Goal: Task Accomplishment & Management: Manage account settings

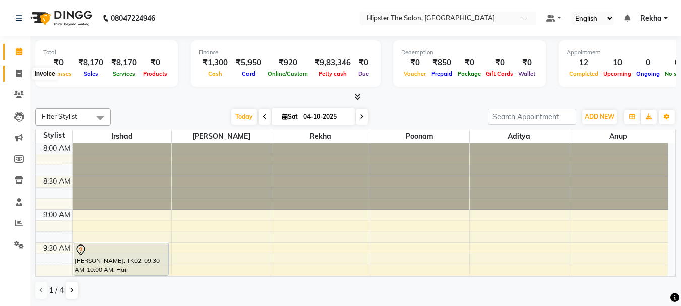
scroll to position [503, 0]
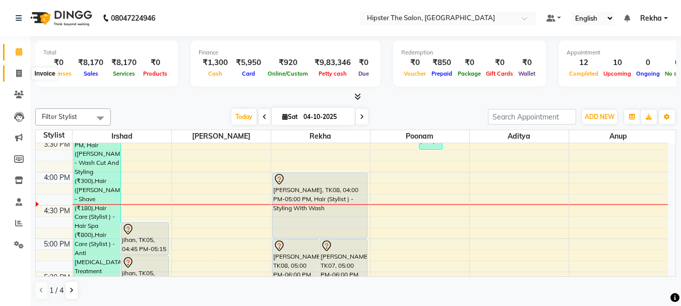
click at [20, 73] on icon at bounding box center [19, 74] width 6 height 8
select select "service"
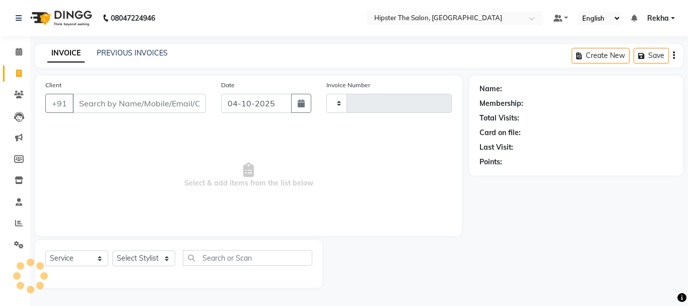
type input "3107"
select select "5125"
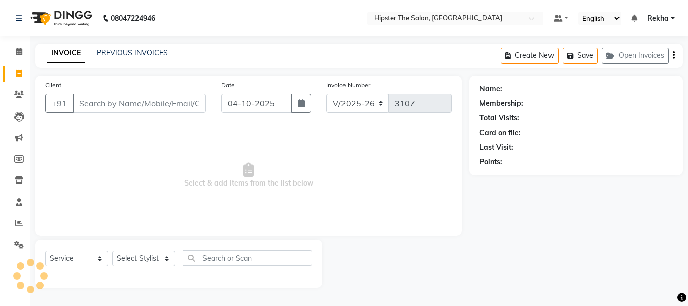
click at [122, 105] on input "Client" at bounding box center [140, 103] width 134 height 19
click at [142, 257] on select "Select Stylist [PERSON_NAME] [PERSON_NAME] Anup [PERSON_NAME] [PERSON_NAME] Luc…" at bounding box center [143, 258] width 63 height 16
select select "32387"
click at [112, 250] on select "Select Stylist [PERSON_NAME] [PERSON_NAME] Anup [PERSON_NAME] [PERSON_NAME] Luc…" at bounding box center [143, 258] width 63 height 16
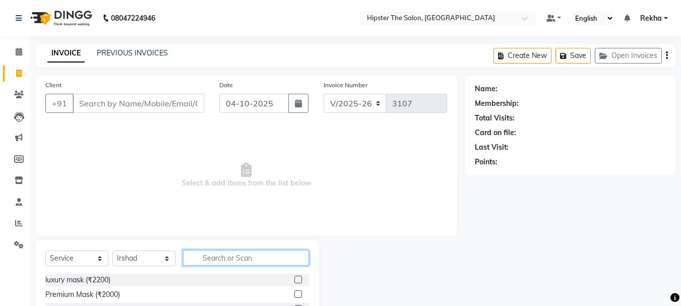
click at [230, 261] on input "text" at bounding box center [246, 258] width 126 height 16
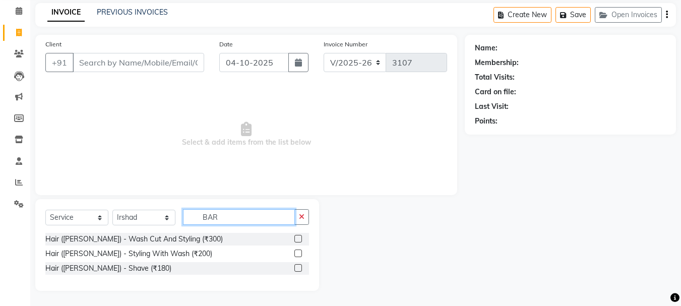
type input "BAR"
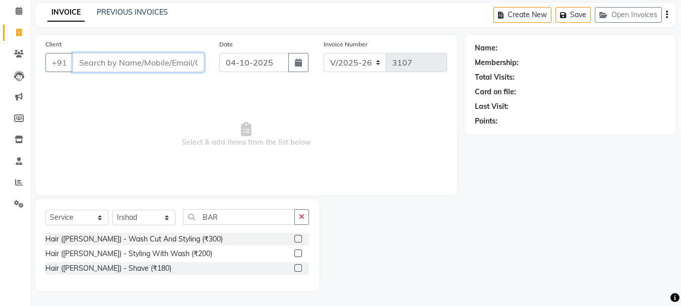
click at [147, 63] on input "Client" at bounding box center [139, 62] width 132 height 19
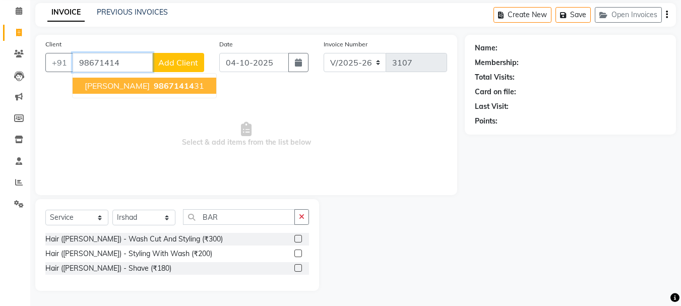
click at [158, 82] on span "98671414" at bounding box center [174, 86] width 40 height 10
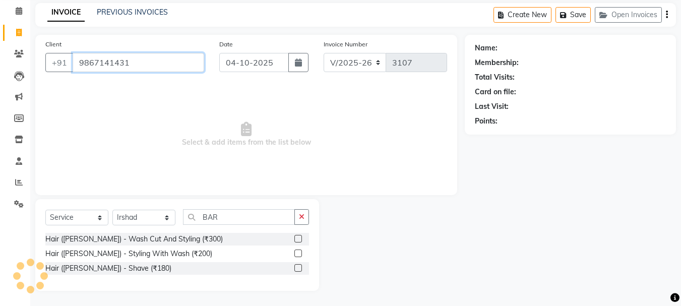
type input "9867141431"
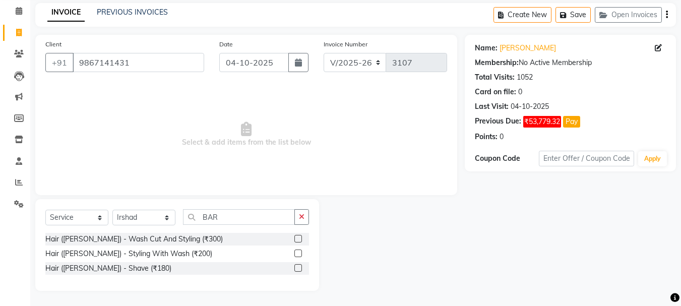
click at [299, 236] on label at bounding box center [298, 239] width 8 height 8
click at [299, 236] on input "checkbox" at bounding box center [297, 239] width 7 height 7
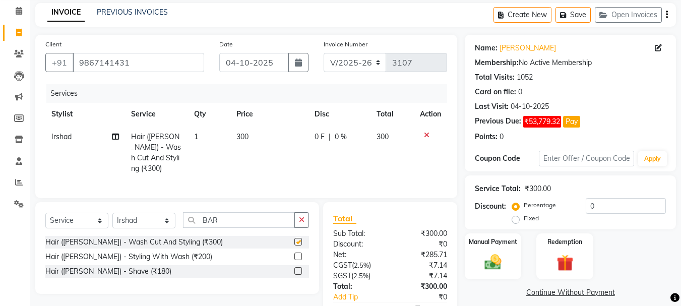
checkbox input "false"
click at [295, 267] on label at bounding box center [298, 271] width 8 height 8
click at [295, 268] on input "checkbox" at bounding box center [297, 271] width 7 height 7
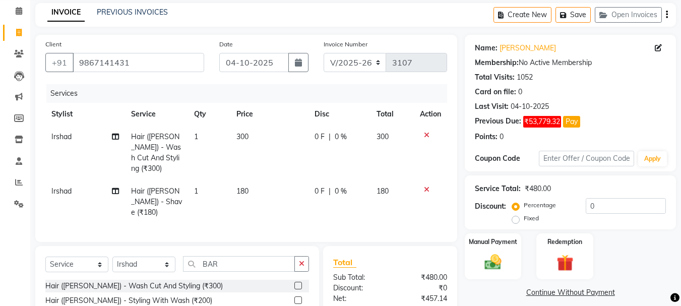
checkbox input "false"
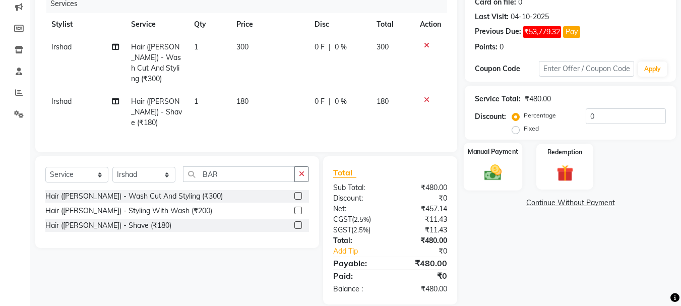
click at [493, 166] on img at bounding box center [493, 172] width 28 height 20
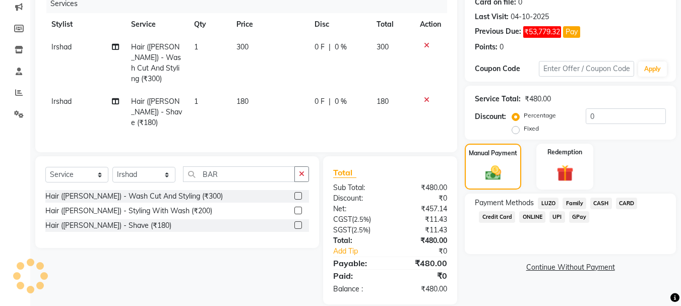
click at [579, 218] on span "GPay" at bounding box center [579, 217] width 21 height 12
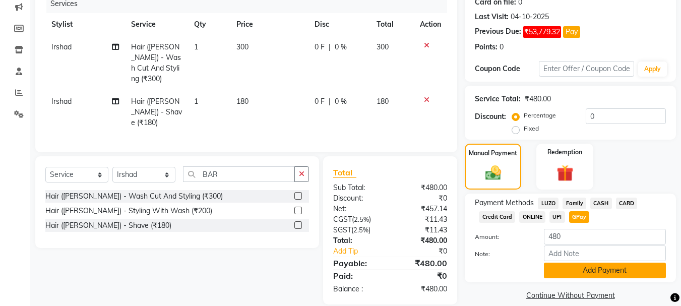
click at [590, 269] on button "Add Payment" at bounding box center [605, 271] width 122 height 16
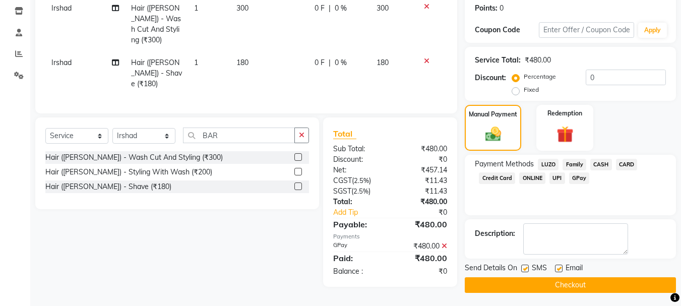
scroll to position [171, 0]
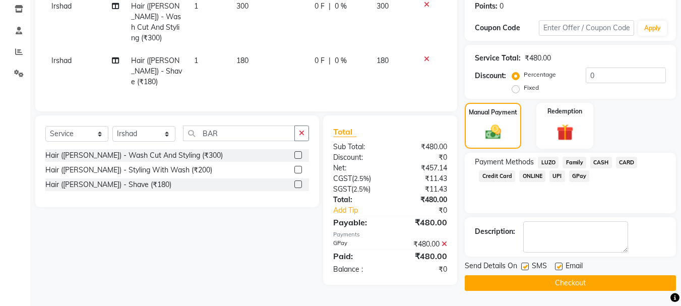
click at [569, 283] on button "Checkout" at bounding box center [570, 283] width 211 height 16
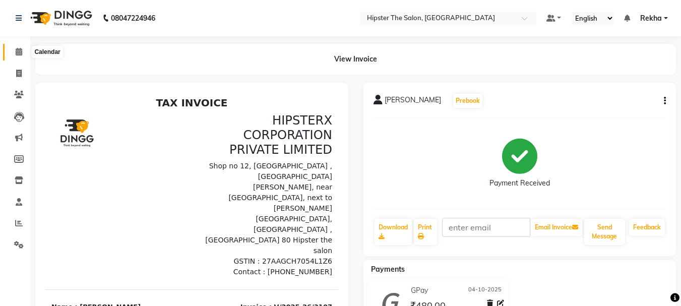
click at [21, 51] on icon at bounding box center [19, 52] width 7 height 8
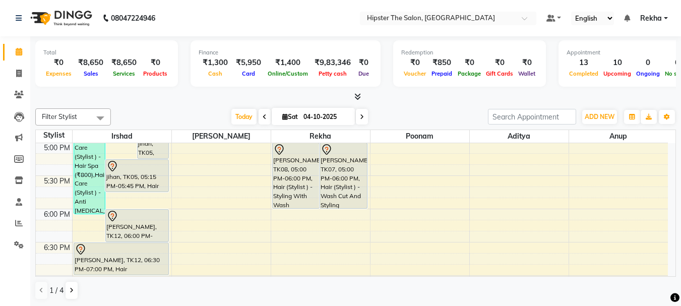
scroll to position [588, 0]
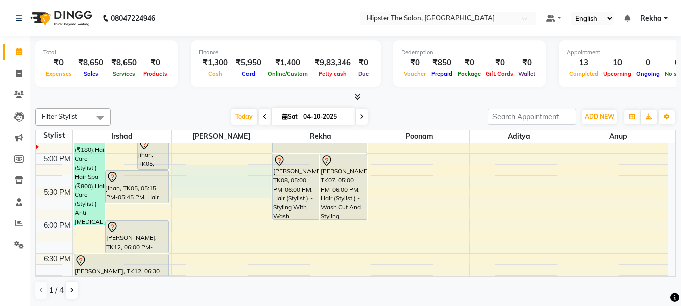
drag, startPoint x: 216, startPoint y: 172, endPoint x: 193, endPoint y: 194, distance: 31.7
click at [193, 194] on div "8:00 AM 8:30 AM 9:00 AM 9:30 AM 10:00 AM 10:30 AM 11:00 AM 11:30 AM 12:00 PM 12…" at bounding box center [352, 53] width 632 height 997
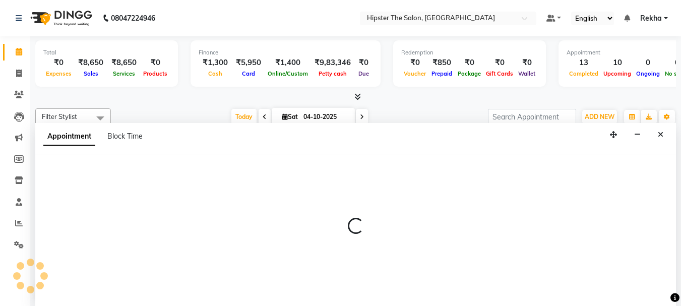
scroll to position [1, 0]
click at [639, 137] on icon "button" at bounding box center [637, 134] width 7 height 7
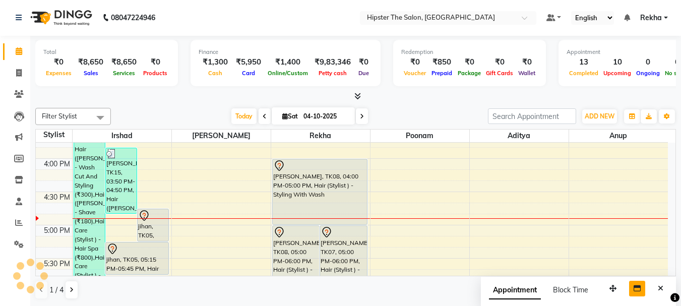
scroll to position [507, 0]
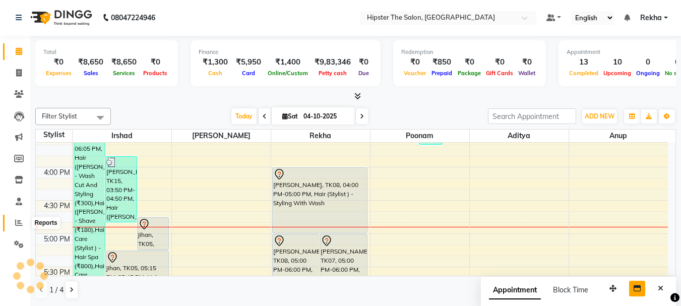
click at [16, 221] on icon at bounding box center [19, 223] width 8 height 8
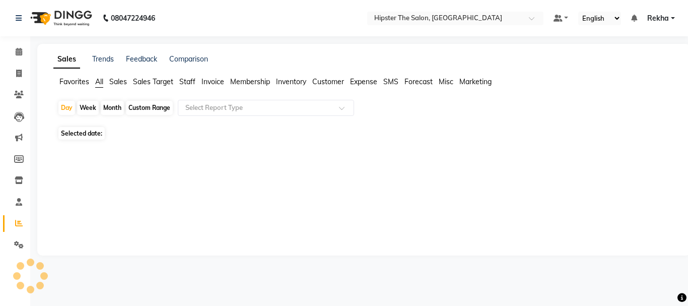
click at [187, 79] on span "Staff" at bounding box center [187, 81] width 16 height 9
click at [192, 82] on span "Staff" at bounding box center [187, 81] width 16 height 9
click at [141, 79] on span "Sales Target" at bounding box center [153, 81] width 40 height 9
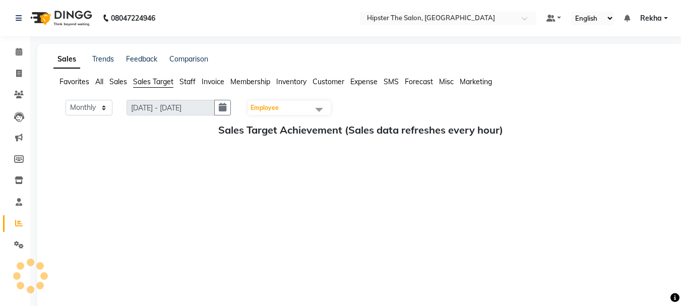
click at [100, 80] on span "All" at bounding box center [99, 81] width 8 height 9
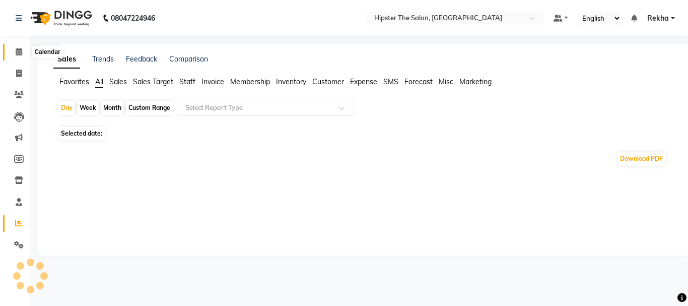
click at [18, 52] on icon at bounding box center [19, 52] width 7 height 8
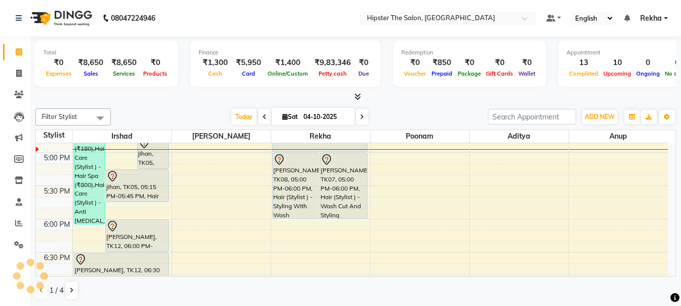
scroll to position [581, 0]
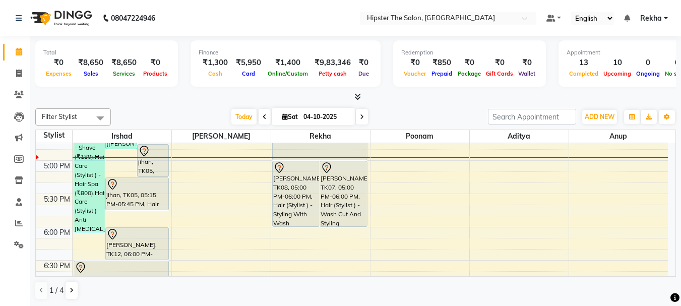
click at [360, 111] on span at bounding box center [362, 117] width 12 height 16
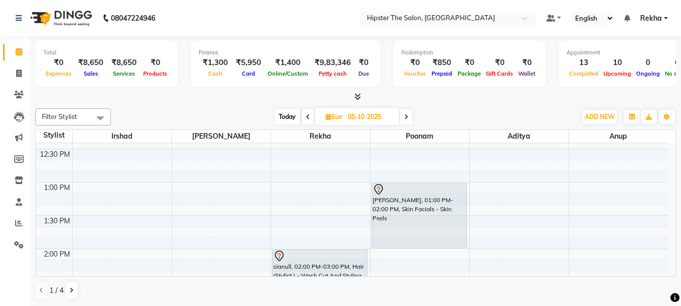
scroll to position [292, 0]
click at [287, 115] on span "Today" at bounding box center [287, 117] width 25 height 16
type input "04-10-2025"
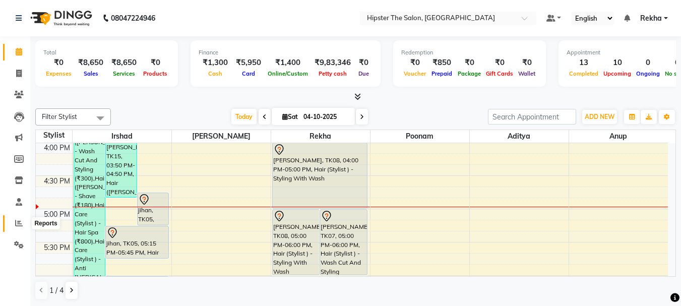
click at [20, 223] on icon at bounding box center [19, 223] width 8 height 8
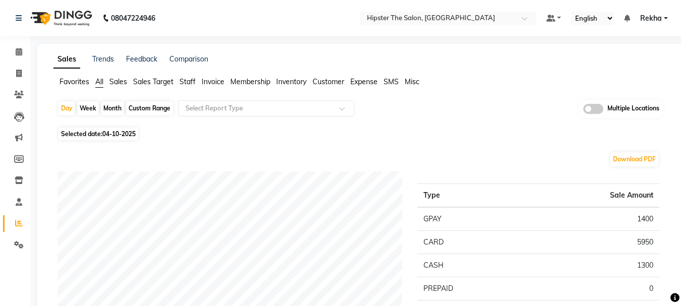
click at [188, 81] on span "Staff" at bounding box center [187, 81] width 16 height 9
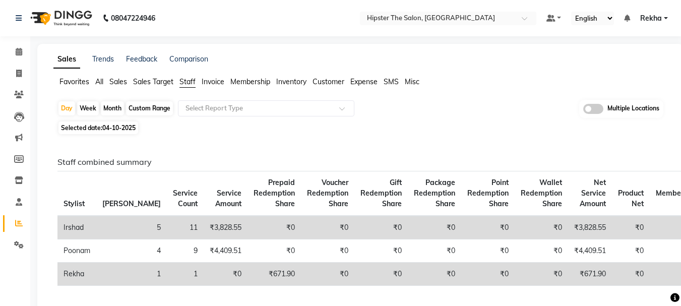
click at [143, 103] on div "Custom Range" at bounding box center [149, 108] width 47 height 14
select select "10"
select select "2025"
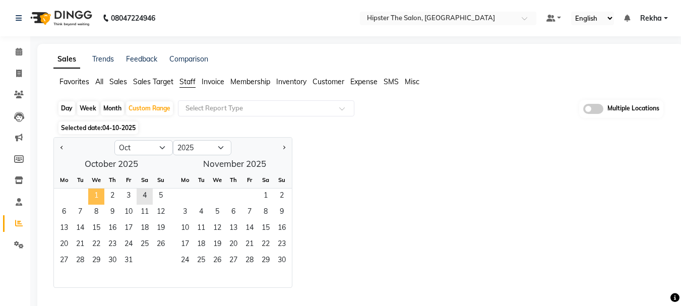
click at [94, 199] on span "1" at bounding box center [96, 196] width 16 height 16
click at [145, 192] on span "4" at bounding box center [145, 196] width 16 height 16
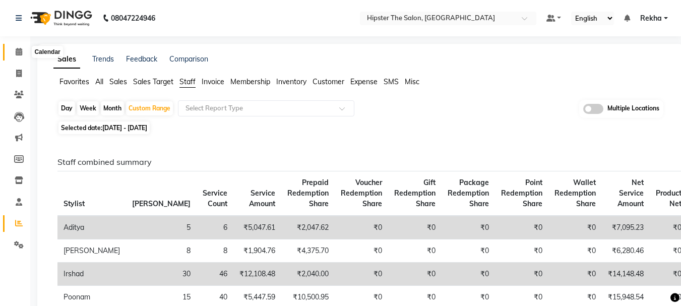
click at [19, 55] on icon at bounding box center [19, 52] width 7 height 8
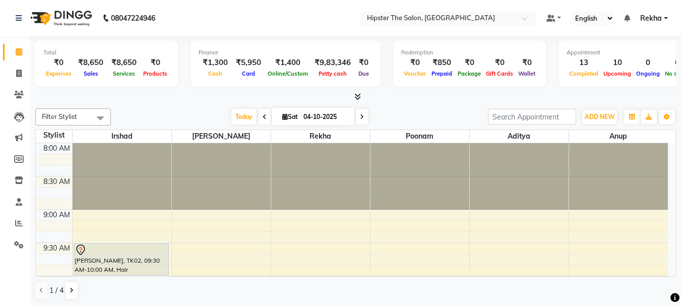
click at [263, 116] on icon at bounding box center [265, 117] width 4 height 6
type input "03-10-2025"
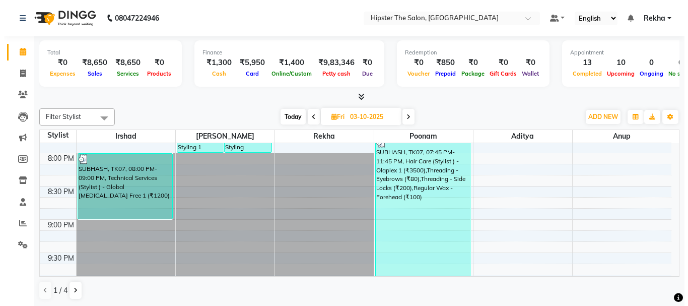
scroll to position [761, 0]
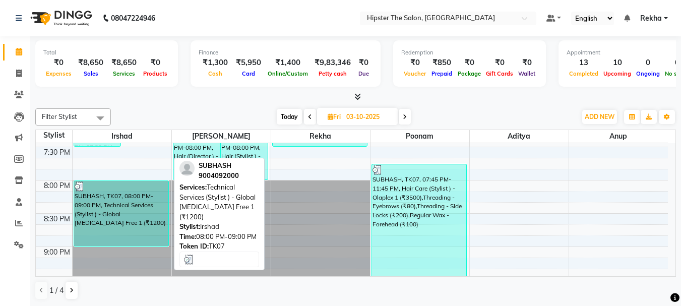
click at [120, 210] on div "SUBHASH, TK07, 08:00 PM-09:00 PM, Technical Services (Stylist ) - Global [MEDIC…" at bounding box center [121, 213] width 94 height 65
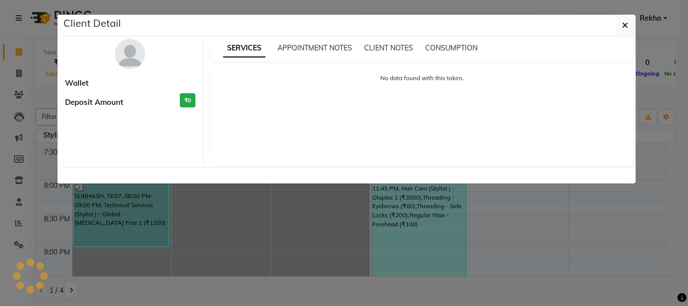
select select "3"
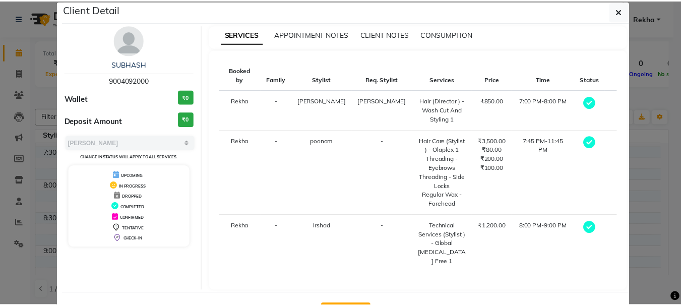
scroll to position [26, 0]
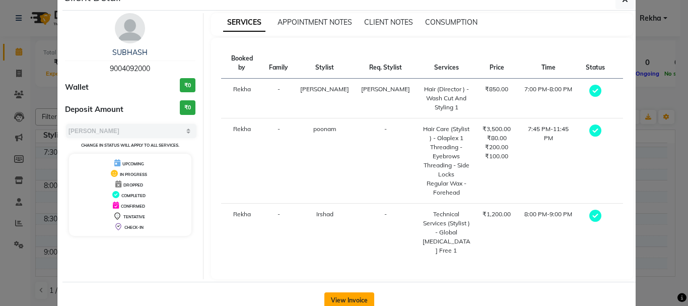
click at [344, 292] on button "View Invoice" at bounding box center [350, 300] width 50 height 16
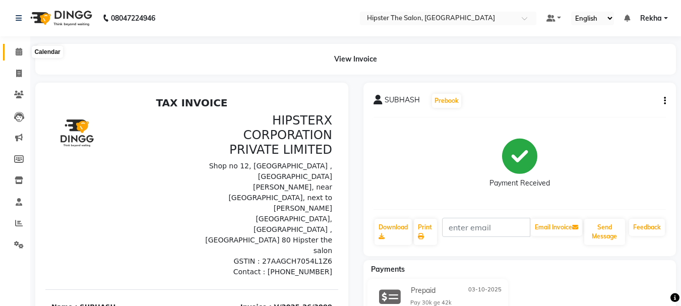
click at [18, 50] on icon at bounding box center [19, 52] width 7 height 8
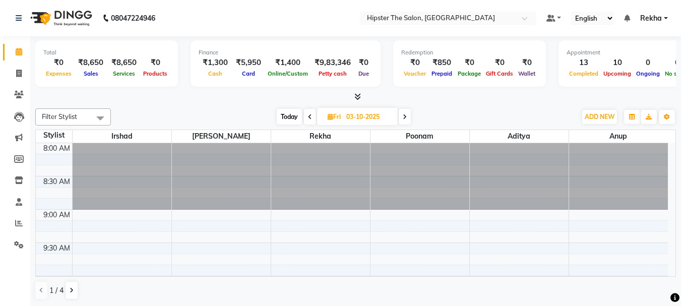
click at [282, 115] on span "Today" at bounding box center [289, 117] width 25 height 16
type input "04-10-2025"
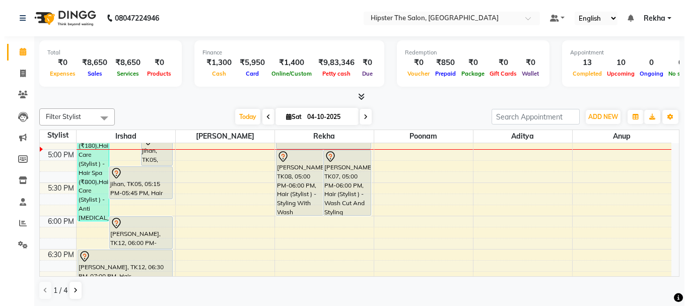
scroll to position [596, 0]
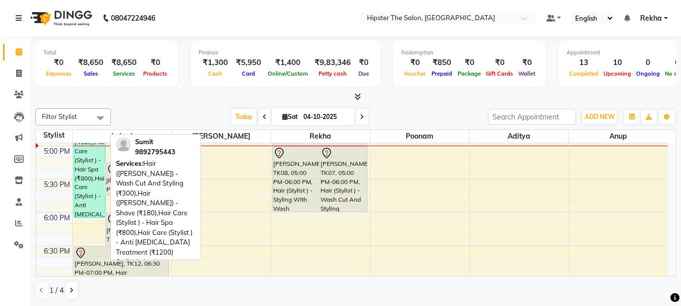
click at [82, 185] on div "Sumit, TK13, 03:05 PM-06:05 PM, Hair ([PERSON_NAME]) - Wash Cut And Styling (₹3…" at bounding box center [89, 118] width 31 height 198
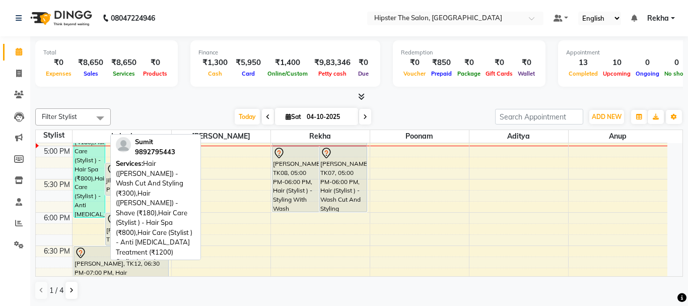
select select "3"
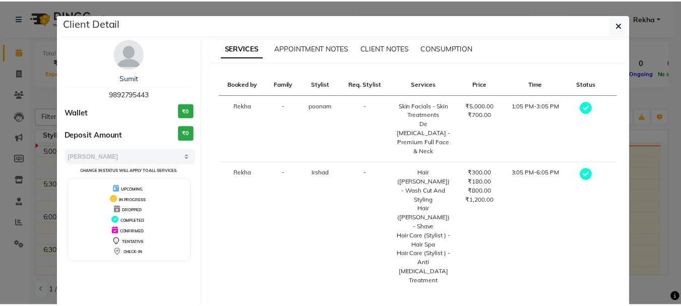
scroll to position [22, 0]
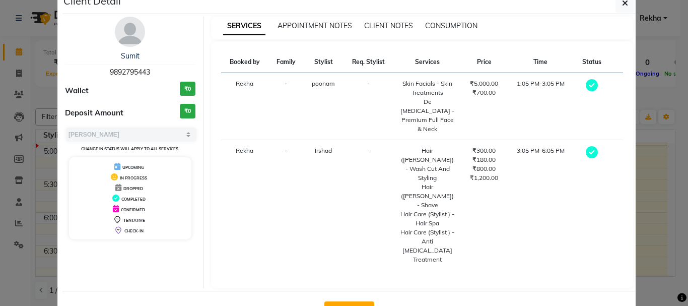
click at [343, 301] on button "View Invoice" at bounding box center [350, 309] width 50 height 16
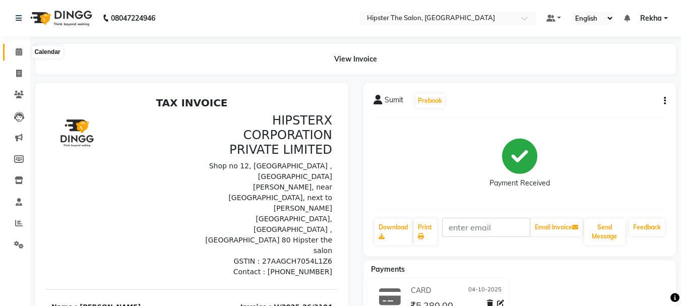
click at [18, 52] on icon at bounding box center [19, 52] width 7 height 8
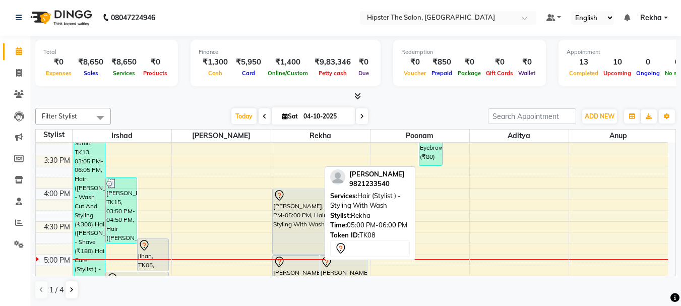
scroll to position [468, 0]
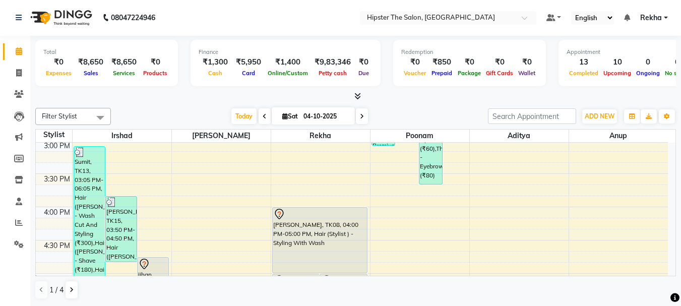
click at [306, 193] on div "8:00 AM 8:30 AM 9:00 AM 9:30 AM 10:00 AM 10:30 AM 11:00 AM 11:30 AM 12:00 PM 12…" at bounding box center [352, 173] width 632 height 997
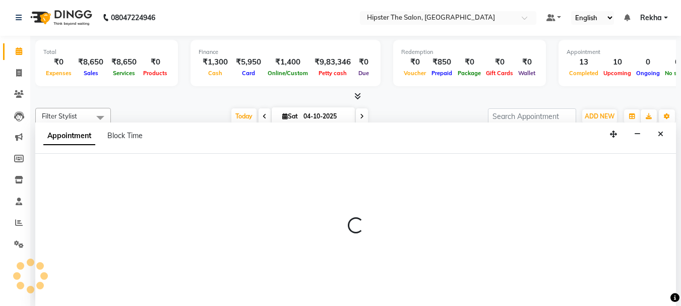
select select "32386"
select select "945"
select select "tentative"
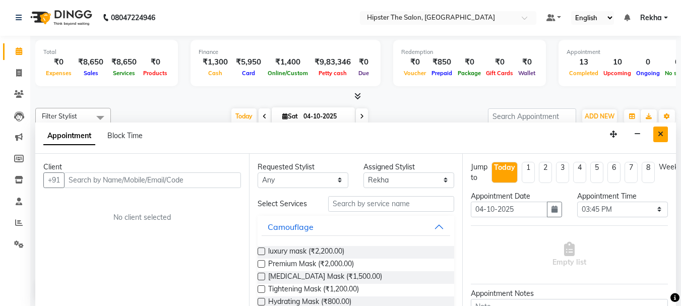
click at [658, 131] on icon "Close" at bounding box center [661, 134] width 6 height 7
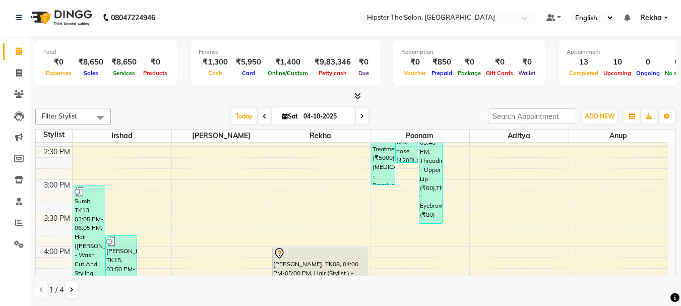
scroll to position [414, 0]
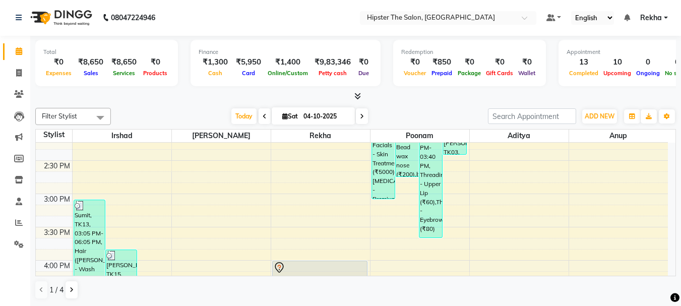
click at [316, 116] on input "04-10-2025" at bounding box center [325, 116] width 50 height 15
select select "10"
select select "2025"
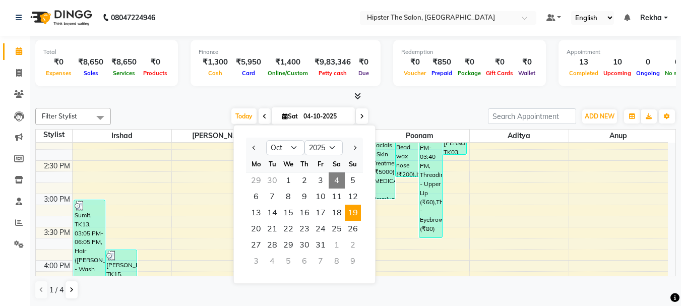
click at [355, 211] on span "19" at bounding box center [353, 213] width 16 height 16
type input "[DATE]"
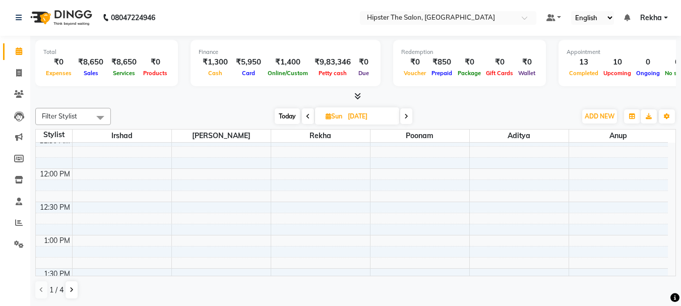
scroll to position [239, 0]
click at [664, 115] on icon "button" at bounding box center [667, 116] width 6 height 6
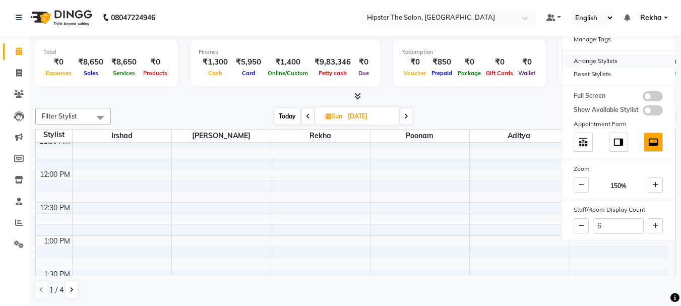
click at [598, 60] on div "Arrange Stylists" at bounding box center [617, 60] width 113 height 13
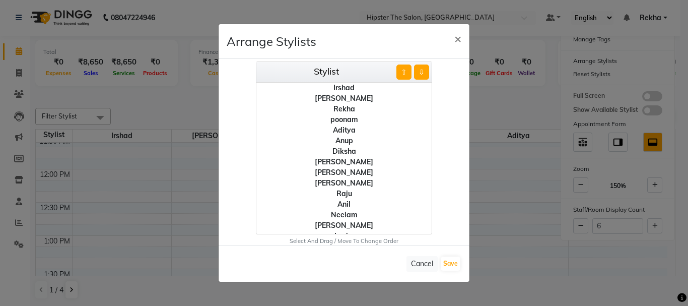
click at [347, 211] on div "Neelam" at bounding box center [344, 215] width 175 height 11
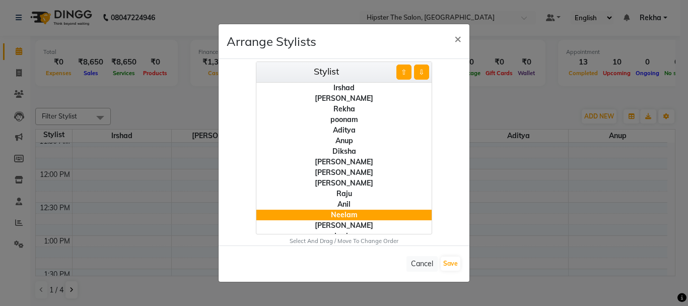
click at [406, 75] on button "⇧" at bounding box center [404, 72] width 15 height 15
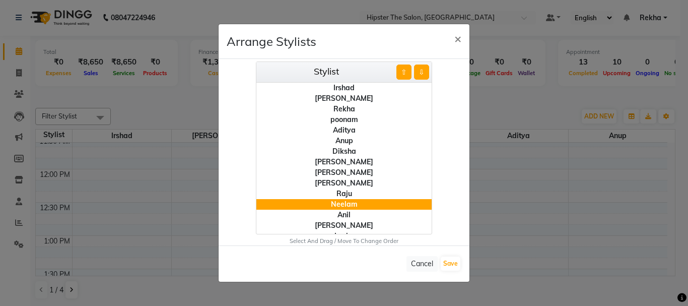
click at [406, 75] on button "⇧" at bounding box center [404, 72] width 15 height 15
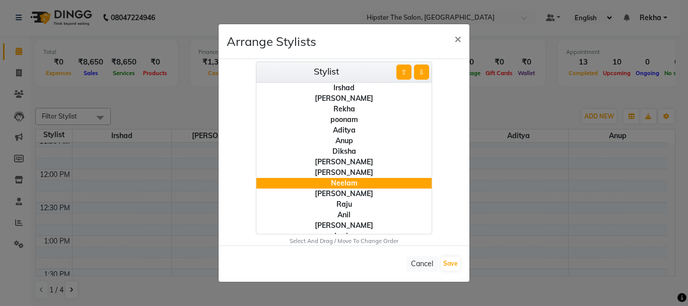
click at [406, 75] on button "⇧" at bounding box center [404, 72] width 15 height 15
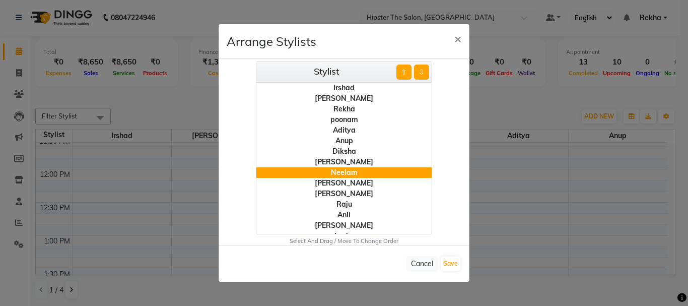
click at [406, 75] on button "⇧" at bounding box center [404, 72] width 15 height 15
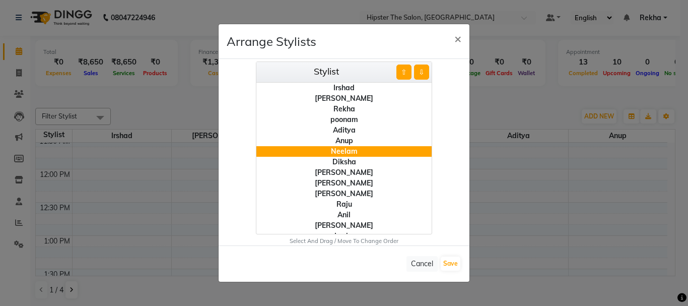
click at [406, 75] on button "⇧" at bounding box center [404, 72] width 15 height 15
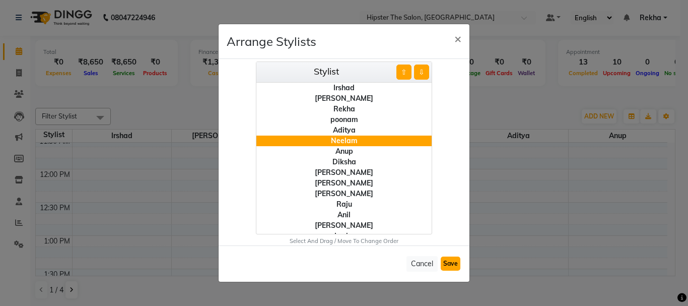
click at [453, 261] on button "Save" at bounding box center [451, 264] width 20 height 14
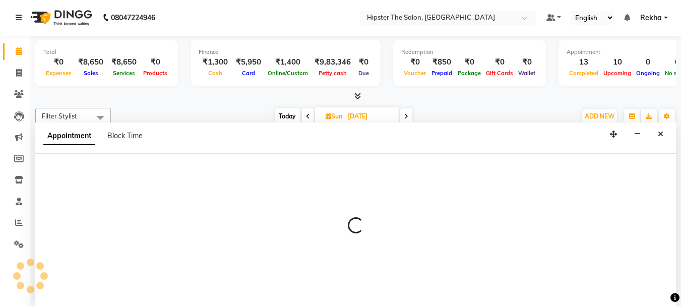
click at [598, 242] on div at bounding box center [355, 230] width 641 height 152
select select "75911"
select select "tentative"
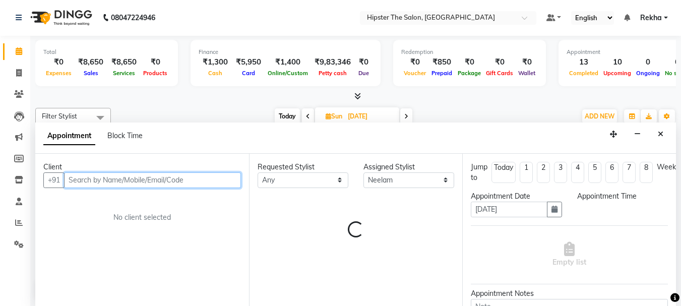
select select "780"
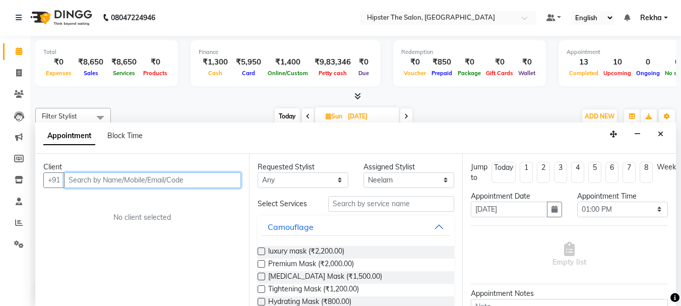
click at [156, 179] on input "text" at bounding box center [152, 180] width 177 height 16
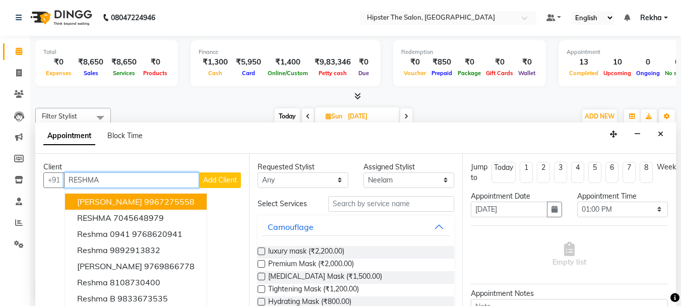
click at [97, 199] on span "[PERSON_NAME]" at bounding box center [109, 202] width 65 height 10
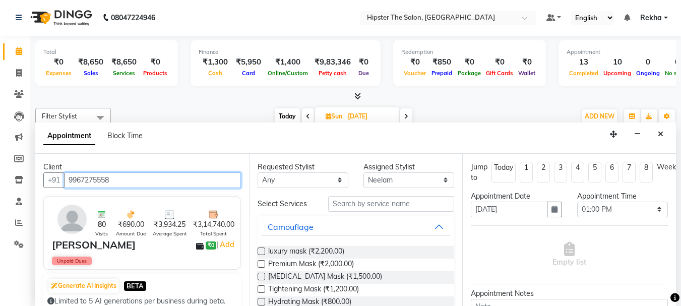
type input "9967275558"
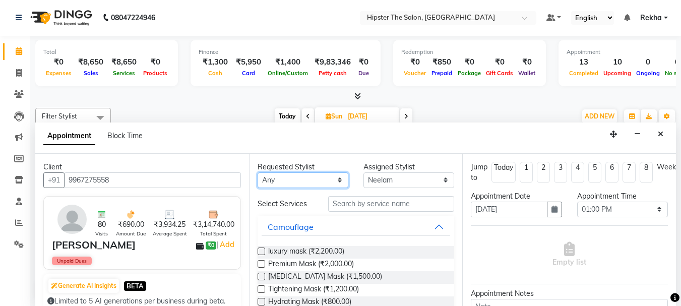
click at [279, 179] on select "Any [PERSON_NAME] [PERSON_NAME] Anup [PERSON_NAME] [PERSON_NAME] Lucky [PERSON_…" at bounding box center [303, 180] width 91 height 16
select select "75911"
click at [258, 172] on select "Any [PERSON_NAME] [PERSON_NAME] Anup [PERSON_NAME] [PERSON_NAME] Lucky [PERSON_…" at bounding box center [303, 180] width 91 height 16
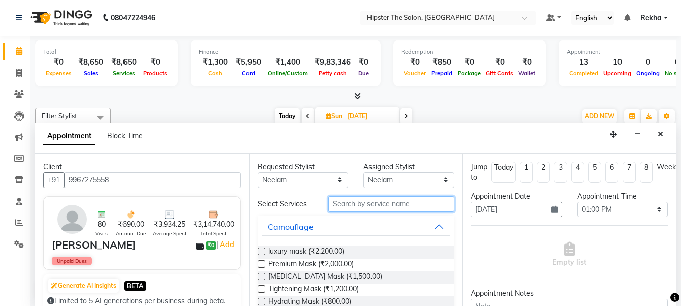
click at [344, 202] on input "text" at bounding box center [391, 204] width 126 height 16
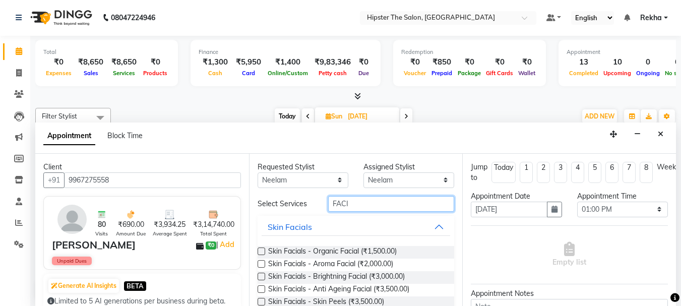
scroll to position [32, 0]
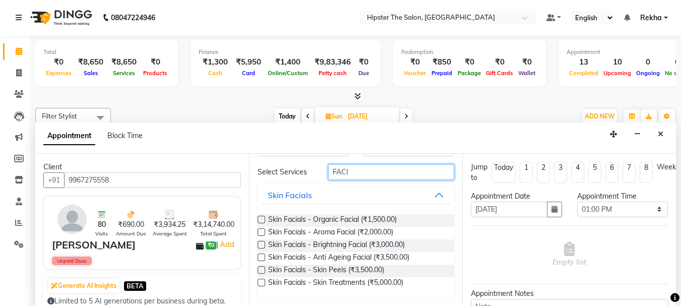
type input "FACI"
click at [260, 282] on label at bounding box center [262, 283] width 8 height 8
click at [260, 282] on input "checkbox" at bounding box center [261, 283] width 7 height 7
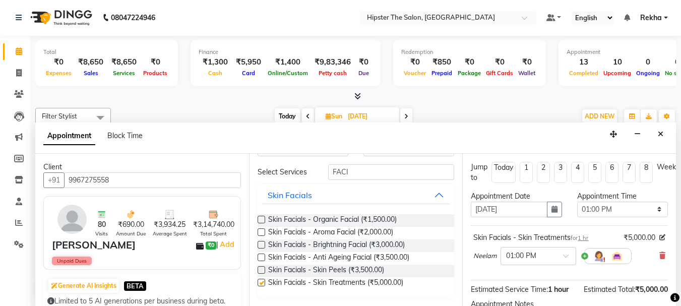
checkbox input "false"
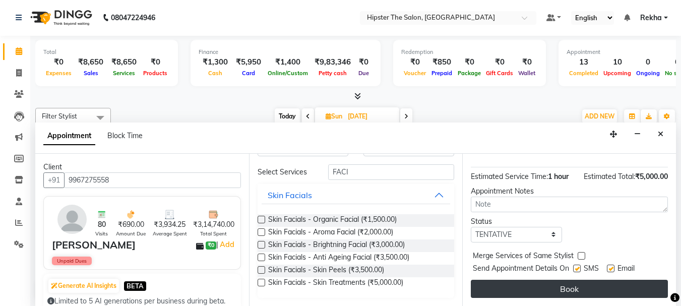
click at [545, 280] on button "Book" at bounding box center [569, 289] width 197 height 18
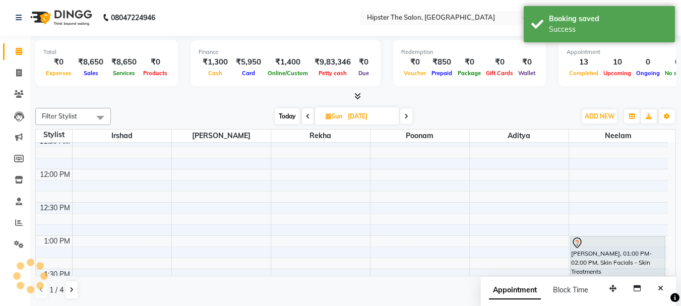
scroll to position [0, 0]
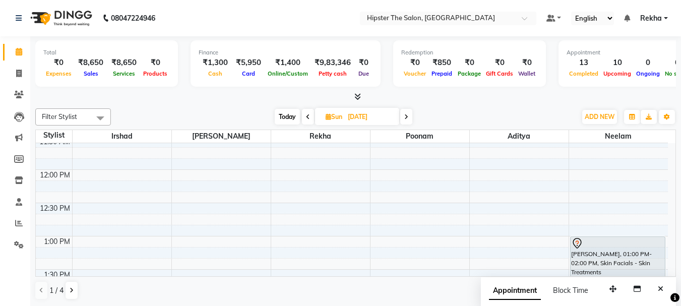
click at [306, 116] on icon at bounding box center [308, 117] width 4 height 6
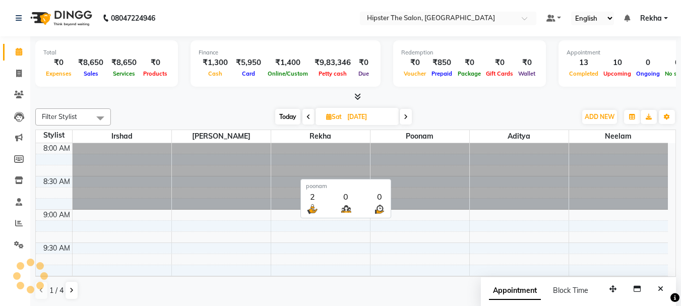
scroll to position [599, 0]
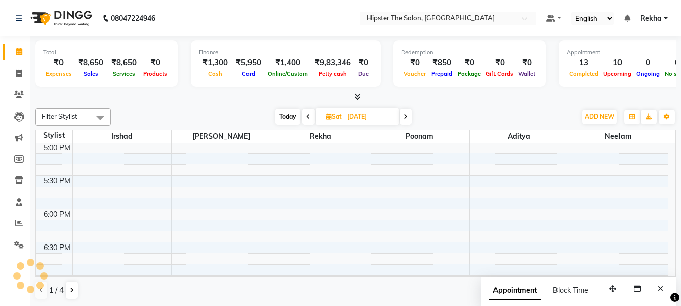
click at [404, 115] on span at bounding box center [406, 117] width 12 height 16
type input "[DATE]"
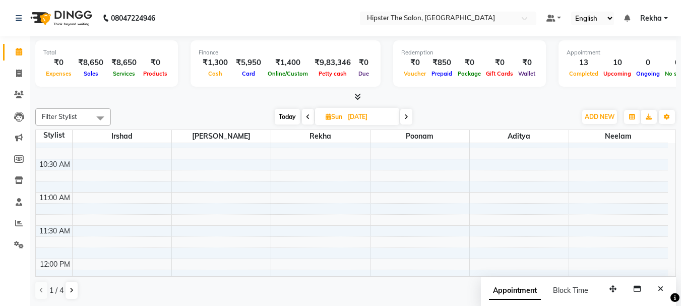
scroll to position [161, 0]
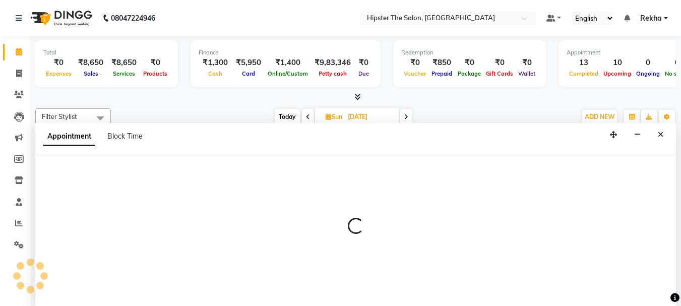
scroll to position [1, 0]
select select "32384"
select select "660"
select select "tentative"
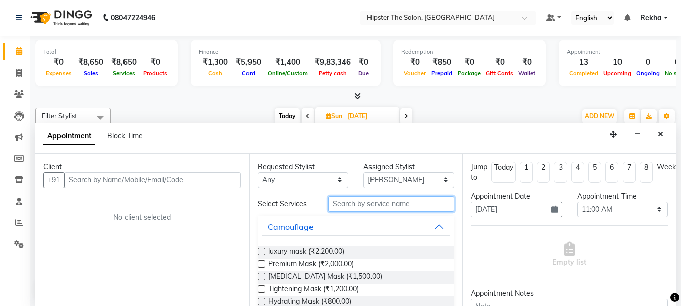
click at [355, 209] on input "text" at bounding box center [391, 204] width 126 height 16
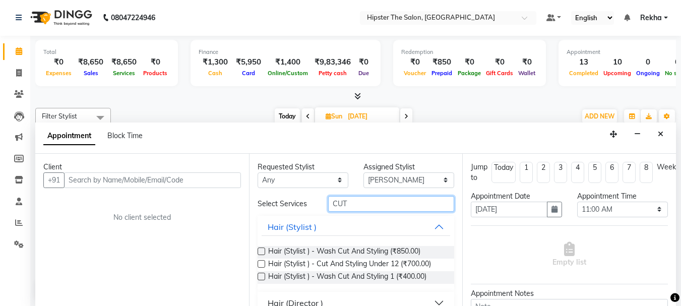
type input "CUT"
click at [284, 300] on div "Hair (Director )" at bounding box center [295, 303] width 55 height 12
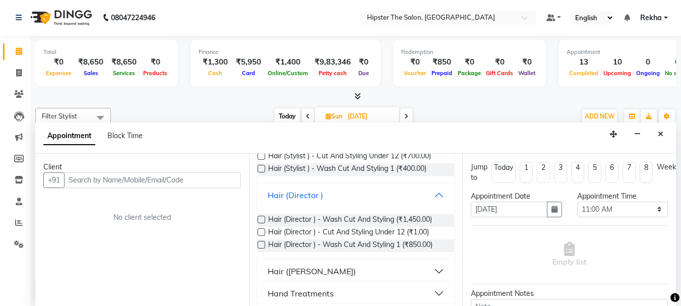
scroll to position [137, 0]
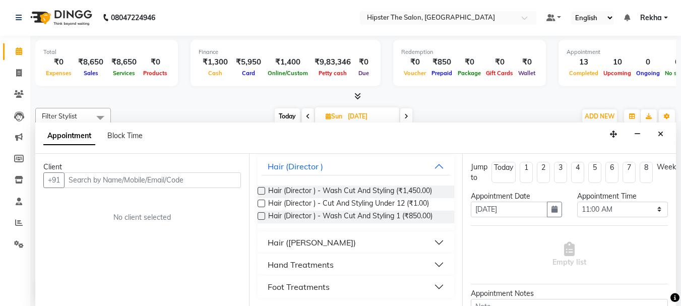
click at [263, 217] on label at bounding box center [262, 216] width 8 height 8
click at [263, 217] on input "checkbox" at bounding box center [261, 217] width 7 height 7
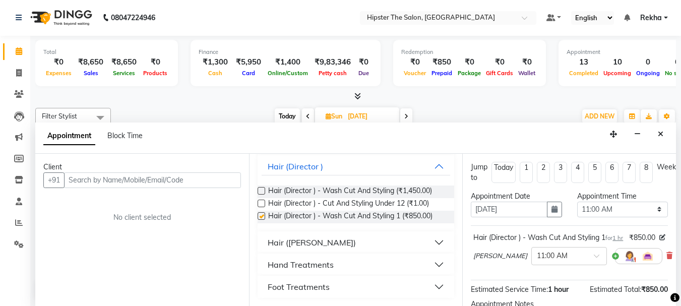
checkbox input "false"
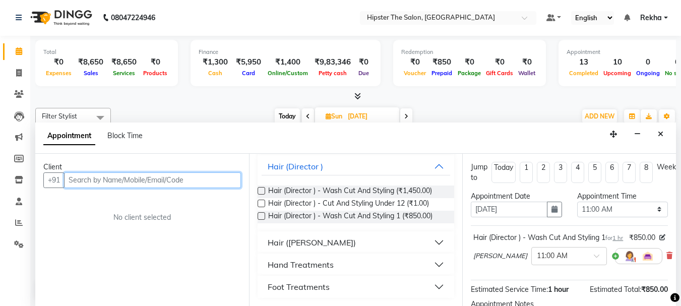
click at [204, 178] on input "text" at bounding box center [152, 180] width 177 height 16
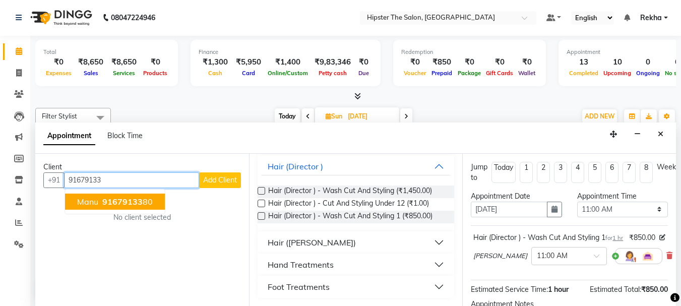
click at [124, 194] on button "manu 91679133 80" at bounding box center [115, 202] width 100 height 16
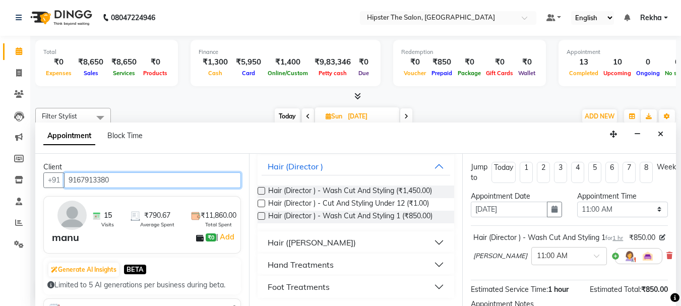
scroll to position [131, 0]
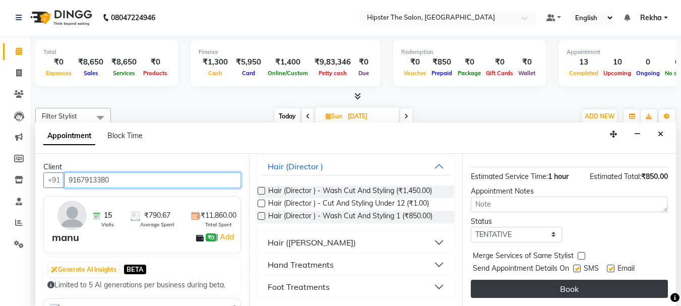
type input "9167913380"
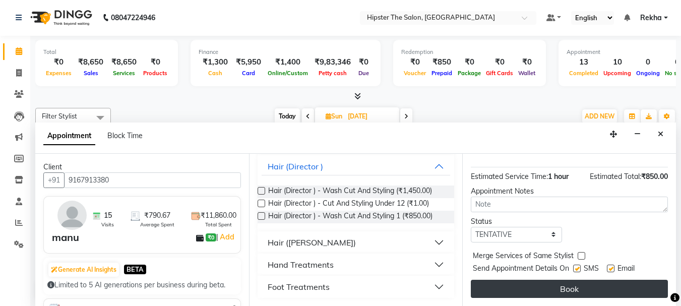
click at [575, 282] on button "Book" at bounding box center [569, 289] width 197 height 18
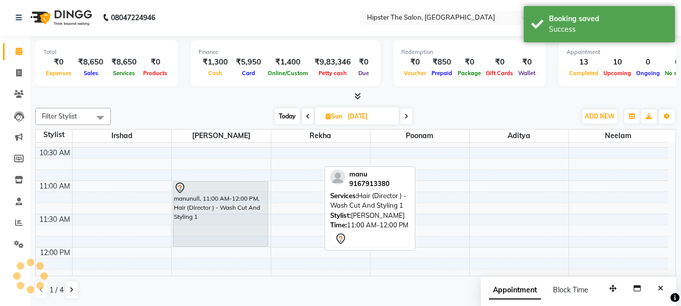
scroll to position [0, 0]
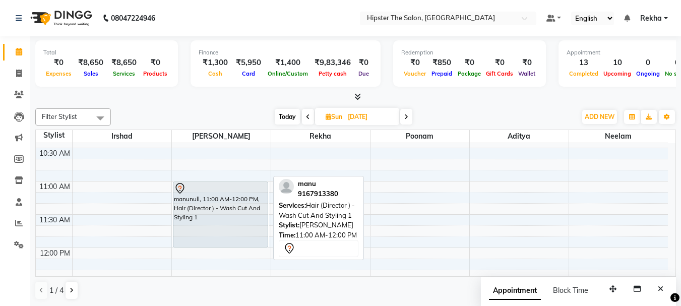
click at [234, 202] on div "manunull, 11:00 AM-12:00 PM, Hair (Director ) - Wash Cut And Styling 1" at bounding box center [220, 214] width 94 height 65
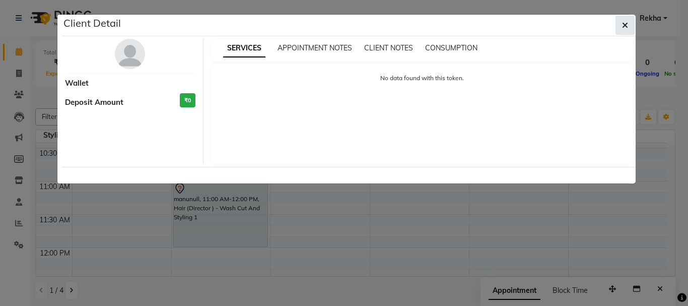
click at [627, 21] on icon "button" at bounding box center [625, 25] width 6 height 8
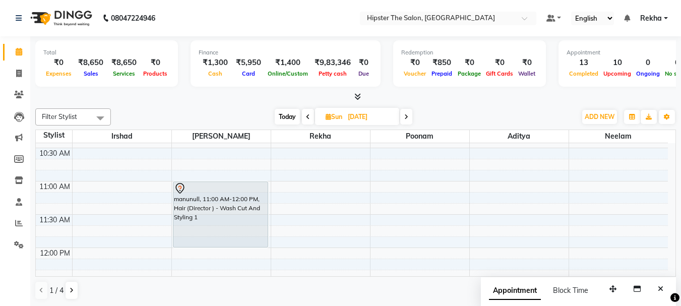
click at [289, 116] on span "Today" at bounding box center [287, 117] width 25 height 16
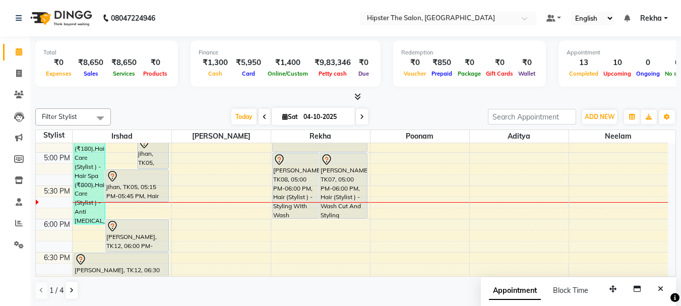
scroll to position [592, 0]
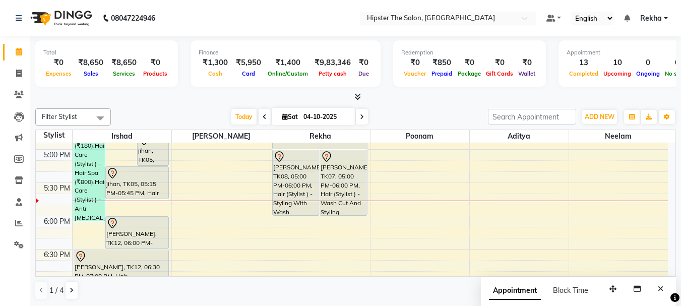
click at [361, 116] on icon at bounding box center [362, 117] width 4 height 6
type input "05-10-2025"
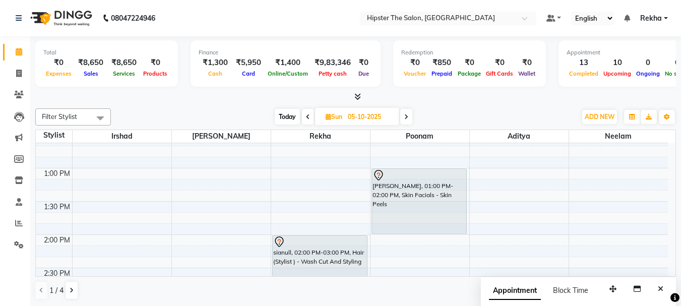
scroll to position [333, 0]
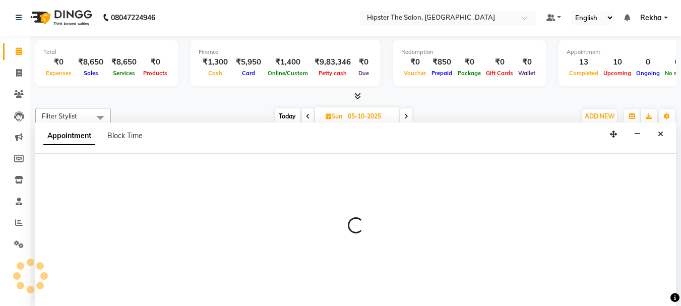
scroll to position [0, 0]
select select "32386"
select select "540"
select select "tentative"
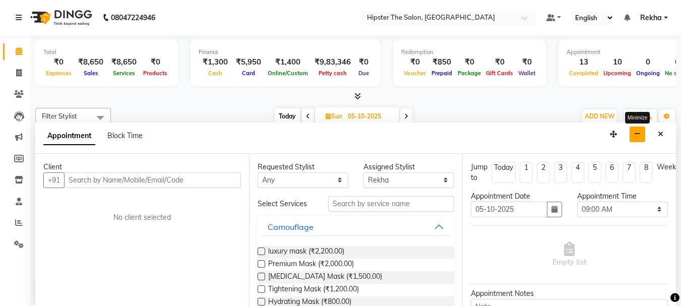
click at [640, 134] on icon "button" at bounding box center [637, 134] width 7 height 7
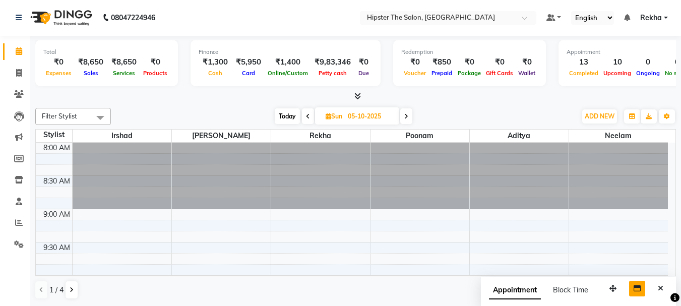
click at [407, 113] on icon at bounding box center [406, 116] width 4 height 6
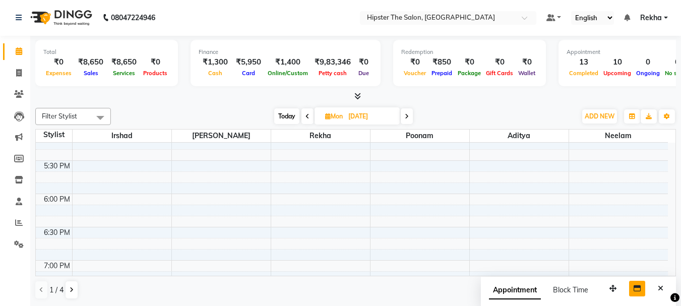
scroll to position [864, 0]
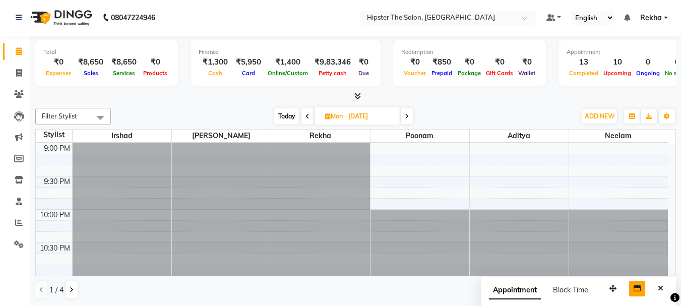
click at [407, 115] on icon at bounding box center [407, 116] width 4 height 6
click at [404, 115] on icon at bounding box center [406, 116] width 4 height 6
click at [407, 115] on icon at bounding box center [407, 116] width 4 height 6
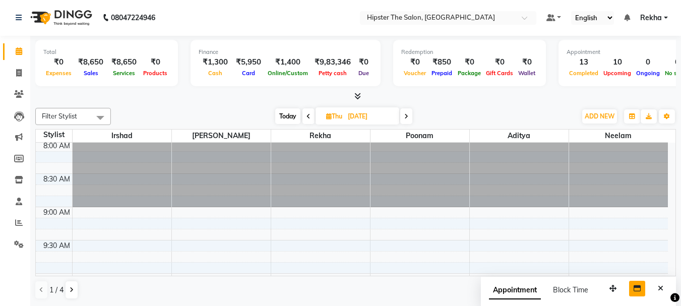
scroll to position [0, 0]
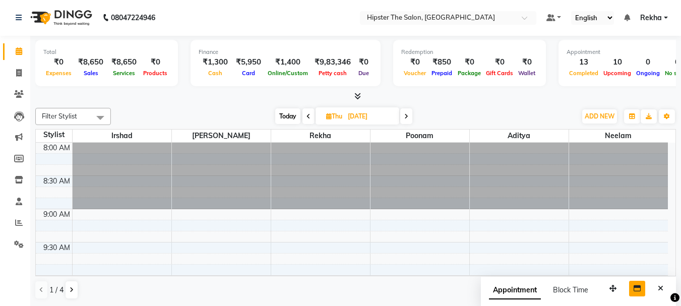
click at [404, 115] on span at bounding box center [406, 116] width 12 height 16
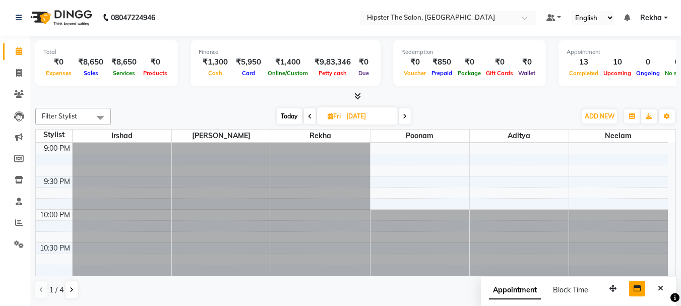
click at [294, 115] on span "Today" at bounding box center [289, 116] width 25 height 16
type input "04-10-2025"
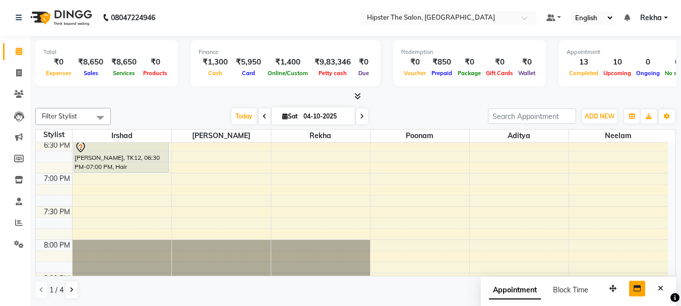
scroll to position [710, 0]
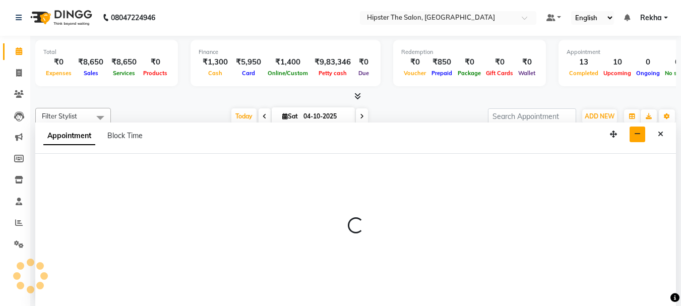
select select "32387"
select select "tentative"
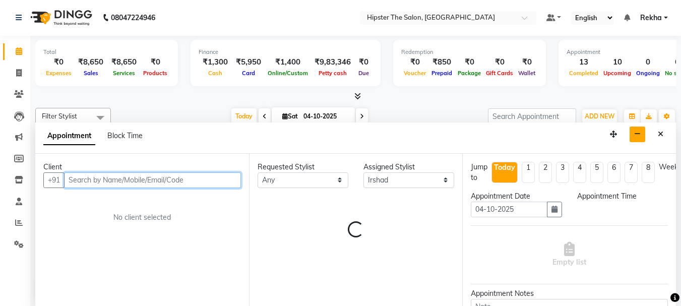
select select "1140"
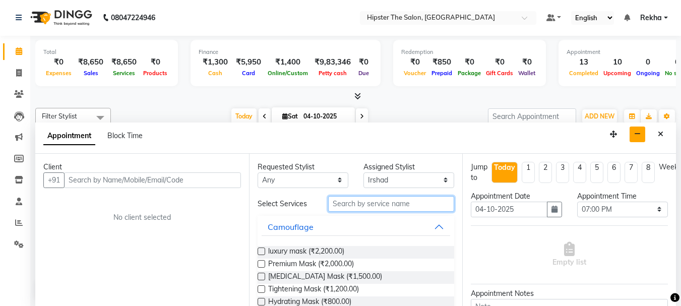
click at [380, 207] on input "text" at bounding box center [391, 204] width 126 height 16
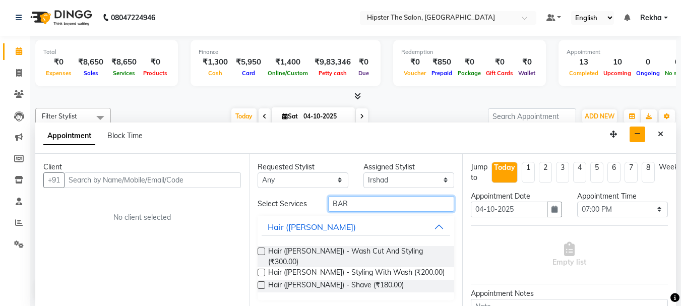
type input "BAR"
click at [262, 248] on label at bounding box center [262, 251] width 8 height 8
click at [262, 249] on input "checkbox" at bounding box center [261, 252] width 7 height 7
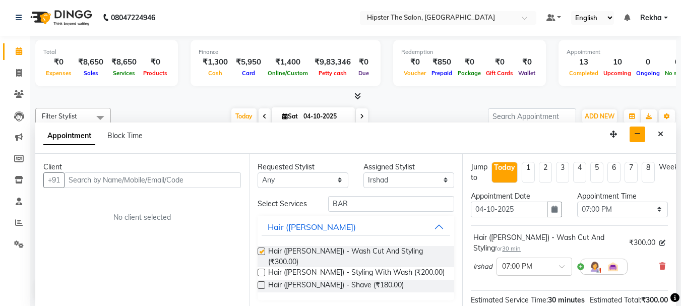
checkbox input "false"
click at [262, 281] on label at bounding box center [262, 285] width 8 height 8
click at [262, 283] on input "checkbox" at bounding box center [261, 286] width 7 height 7
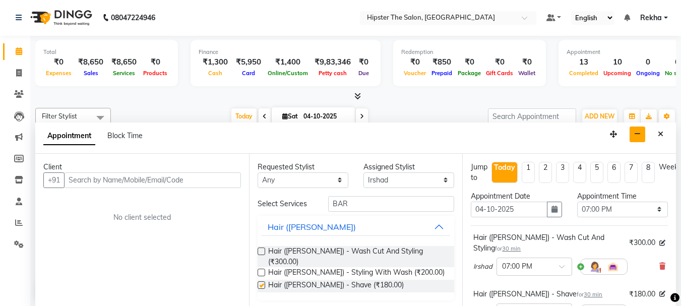
checkbox input "false"
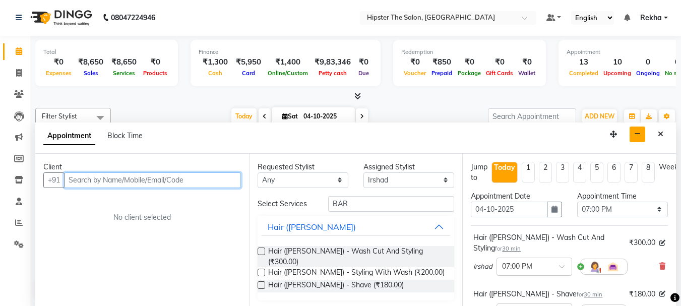
click at [195, 178] on input "text" at bounding box center [152, 180] width 177 height 16
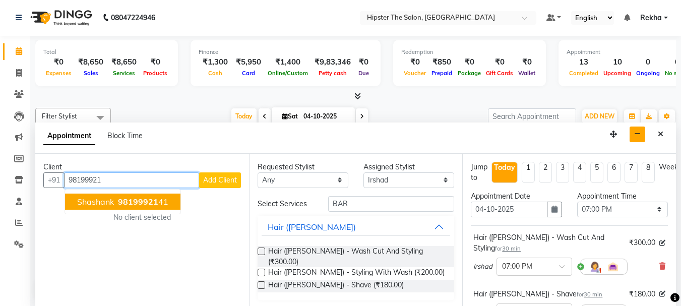
click at [145, 208] on button "[PERSON_NAME] 98199921 41" at bounding box center [122, 202] width 115 height 16
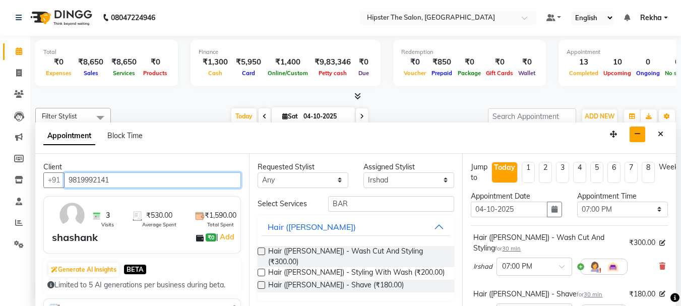
scroll to position [177, 0]
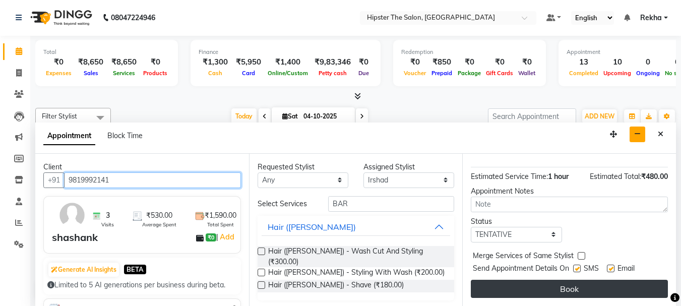
type input "9819992141"
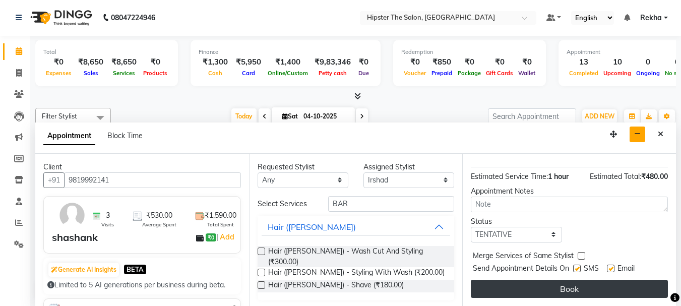
click at [522, 280] on button "Book" at bounding box center [569, 289] width 197 height 18
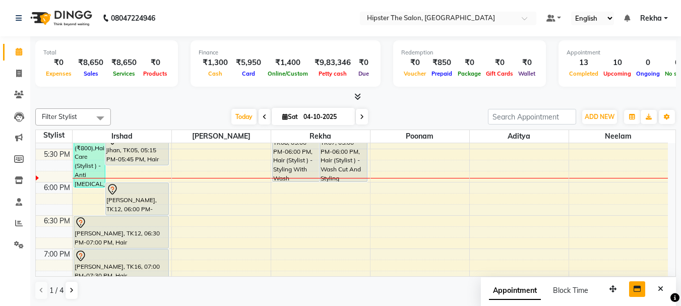
scroll to position [629, 0]
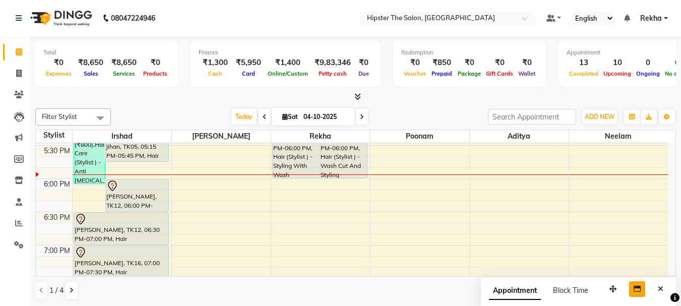
click at [278, 242] on div "8:00 AM 8:30 AM 9:00 AM 9:30 AM 10:00 AM 10:30 AM 11:00 AM 11:30 AM 12:00 PM 12…" at bounding box center [352, 12] width 632 height 997
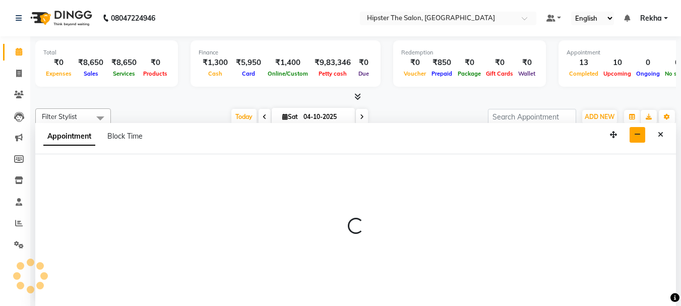
scroll to position [1, 0]
click at [278, 242] on div at bounding box center [355, 230] width 641 height 152
select select "32386"
select select "tentative"
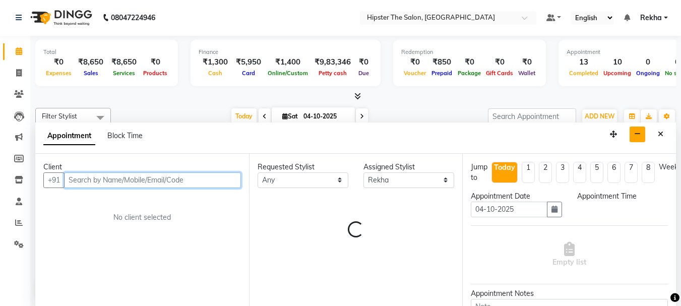
select select "1125"
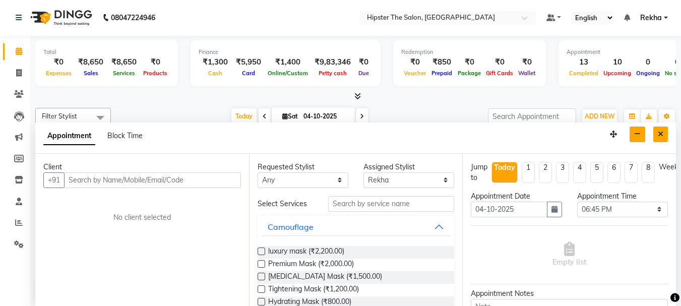
click at [660, 135] on icon "Close" at bounding box center [661, 134] width 6 height 7
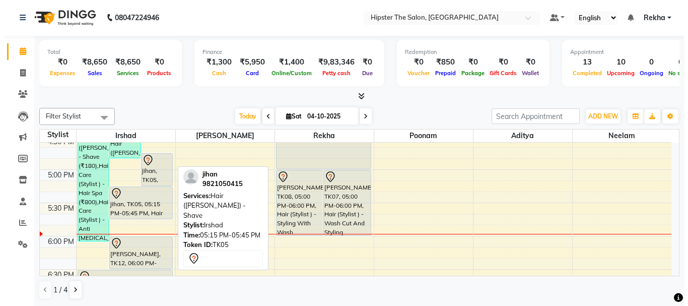
scroll to position [565, 0]
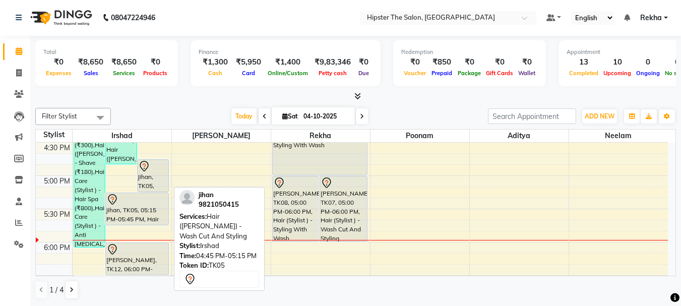
click at [148, 176] on div "jihan, TK05, 04:45 PM-05:15 PM, Hair ([PERSON_NAME]) - Wash Cut And Styling" at bounding box center [153, 176] width 31 height 32
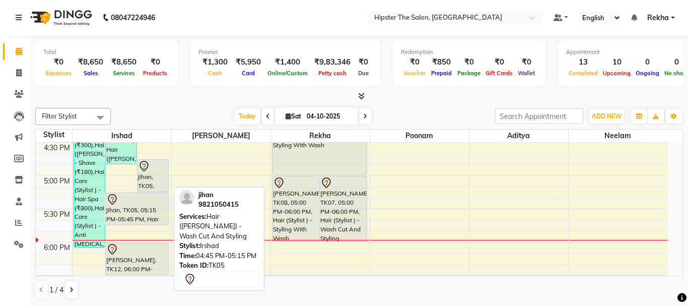
select select "7"
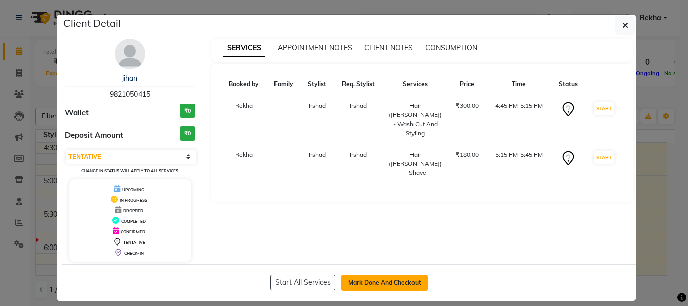
click at [369, 282] on button "Mark Done And Checkout" at bounding box center [385, 283] width 86 height 16
select select "service"
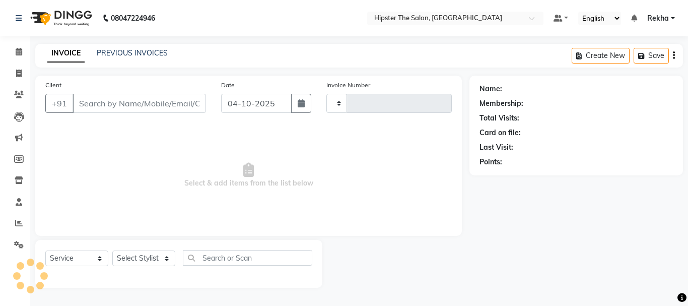
type input "3108"
select select "5125"
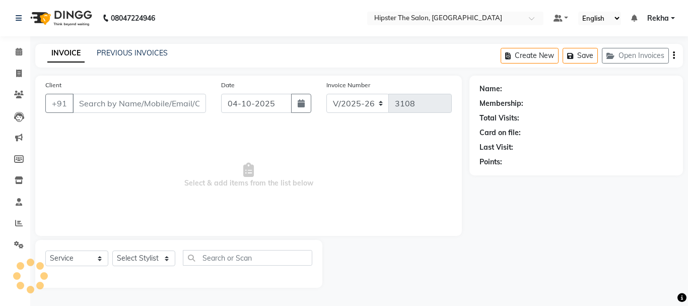
type input "9821050415"
select select "32387"
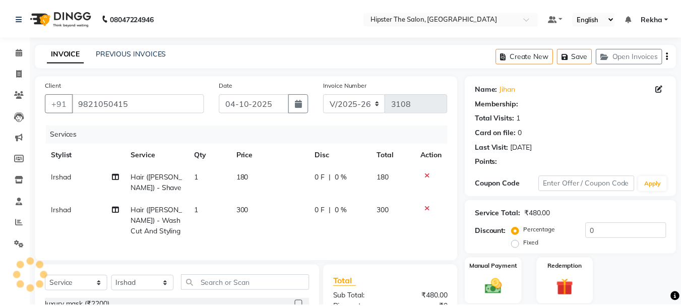
scroll to position [84, 0]
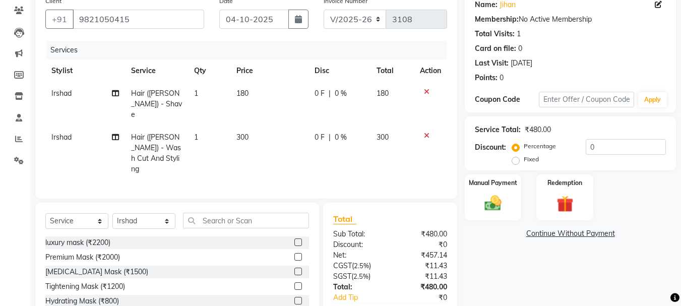
click at [427, 89] on icon at bounding box center [427, 91] width 6 height 7
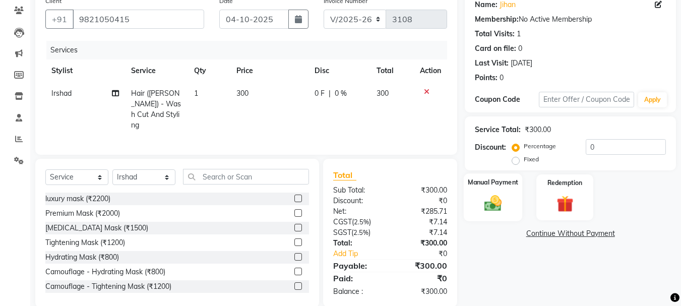
click at [506, 182] on label "Manual Payment" at bounding box center [493, 182] width 50 height 10
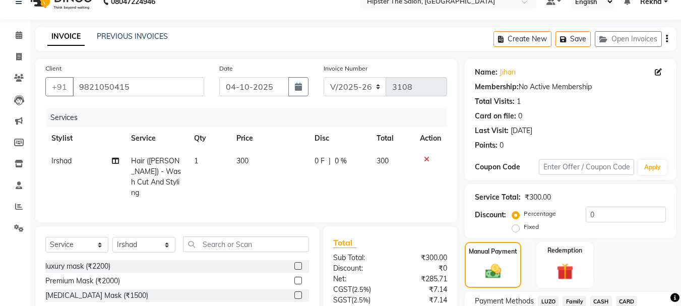
scroll to position [99, 0]
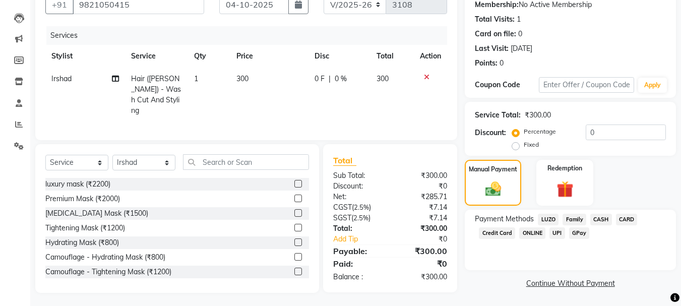
click at [595, 219] on span "CASH" at bounding box center [601, 220] width 22 height 12
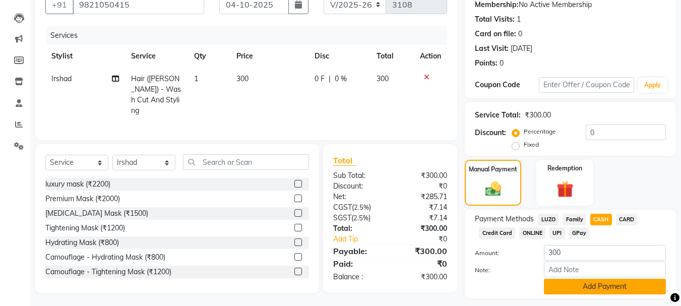
click at [611, 283] on button "Add Payment" at bounding box center [605, 287] width 122 height 16
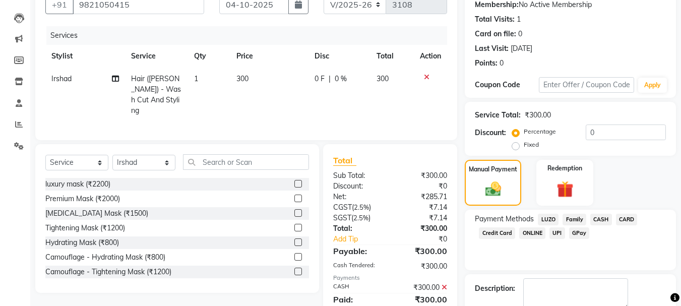
scroll to position [156, 0]
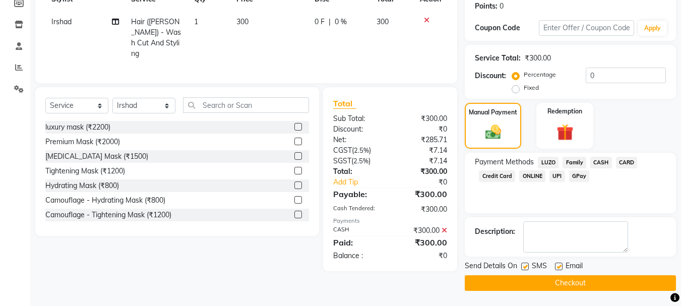
click at [586, 283] on button "Checkout" at bounding box center [570, 283] width 211 height 16
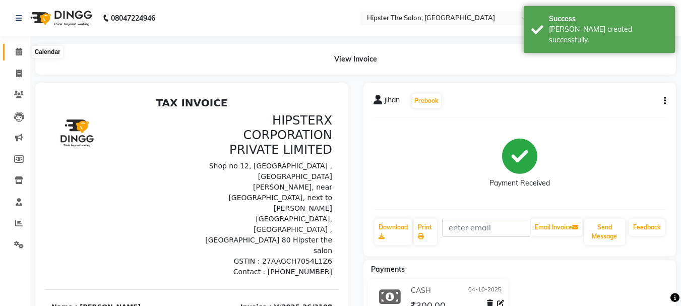
click at [21, 52] on icon at bounding box center [19, 52] width 7 height 8
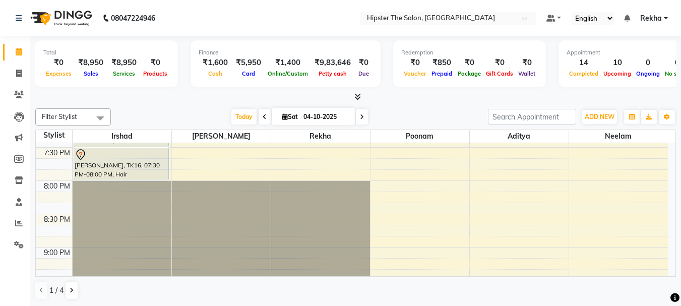
scroll to position [762, 0]
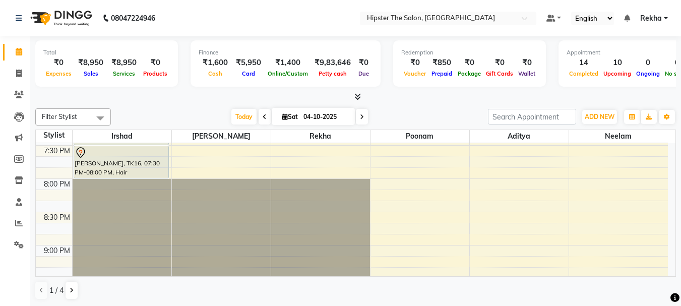
click at [360, 118] on icon at bounding box center [362, 117] width 4 height 6
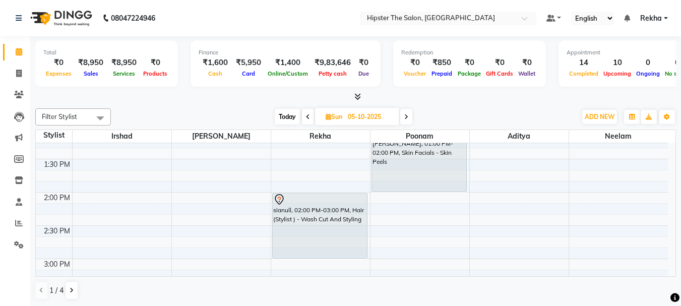
scroll to position [367, 0]
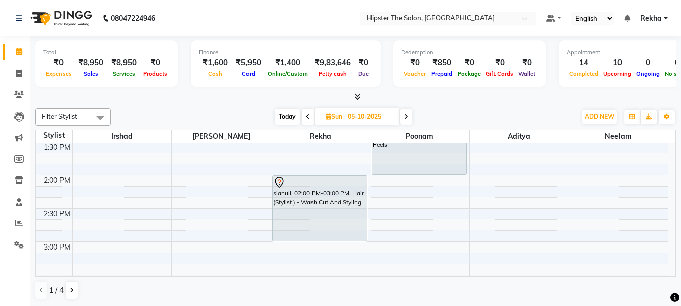
click at [306, 115] on icon at bounding box center [308, 117] width 4 height 6
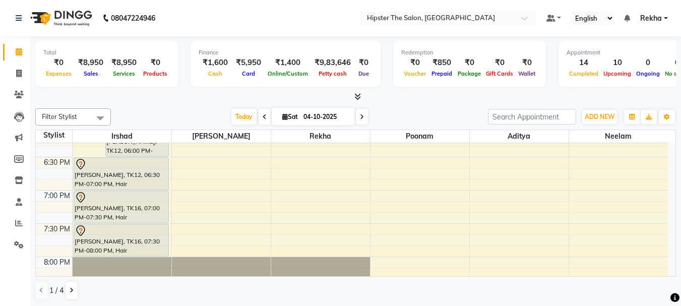
scroll to position [659, 0]
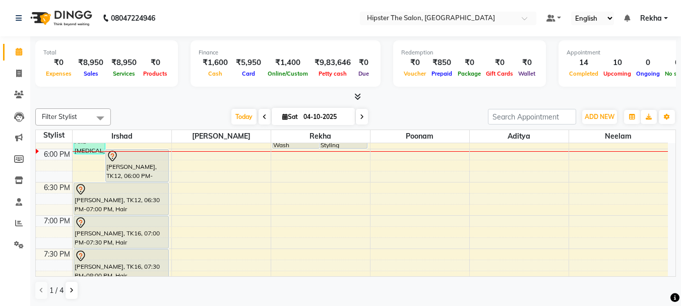
click at [360, 114] on icon at bounding box center [362, 117] width 4 height 6
type input "05-10-2025"
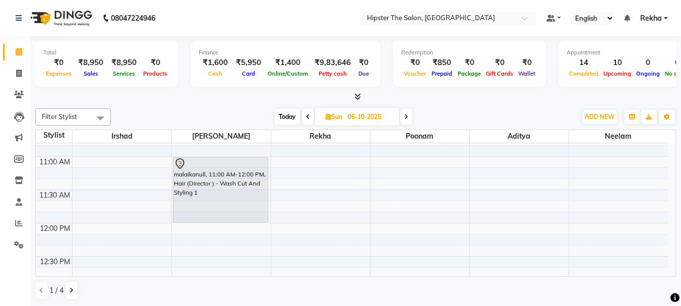
scroll to position [165, 0]
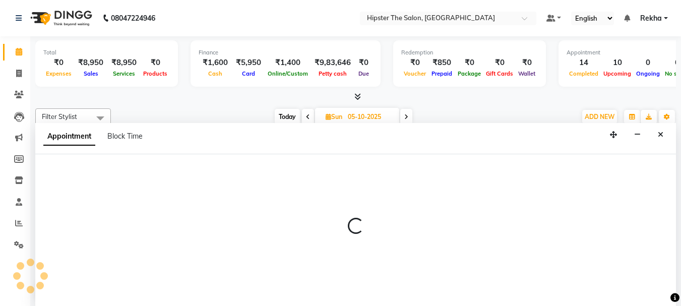
scroll to position [1, 0]
select select "32387"
select select "tentative"
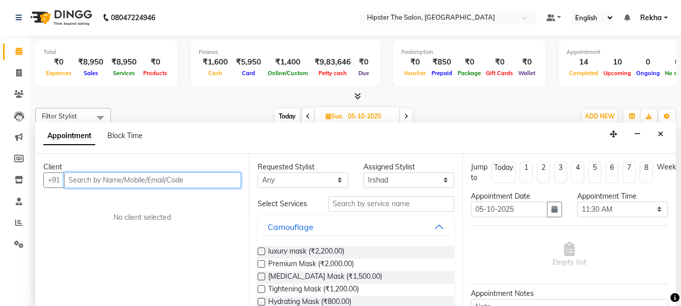
click at [176, 179] on input "text" at bounding box center [152, 180] width 177 height 16
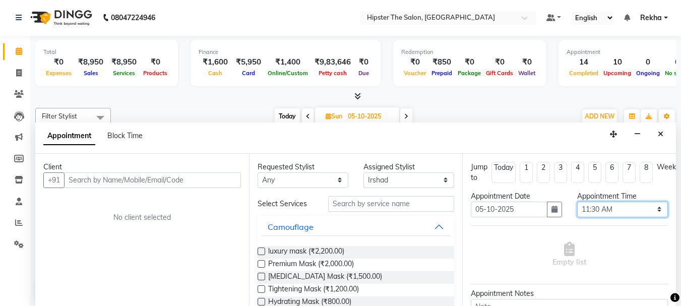
click at [651, 207] on select "Select 09:00 AM 09:15 AM 09:30 AM 09:45 AM 10:00 AM 10:15 AM 10:30 AM 10:45 AM …" at bounding box center [622, 210] width 91 height 16
select select "660"
click at [577, 202] on select "Select 09:00 AM 09:15 AM 09:30 AM 09:45 AM 10:00 AM 10:15 AM 10:30 AM 10:45 AM …" at bounding box center [622, 210] width 91 height 16
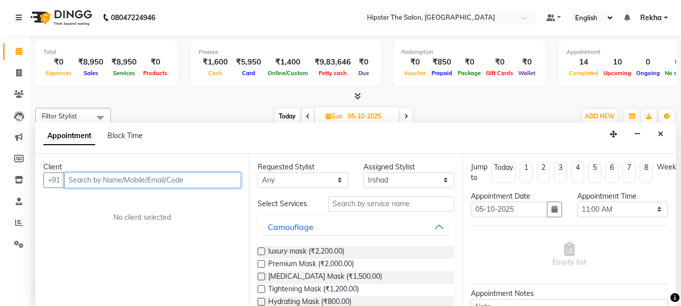
click at [171, 180] on input "text" at bounding box center [152, 180] width 177 height 16
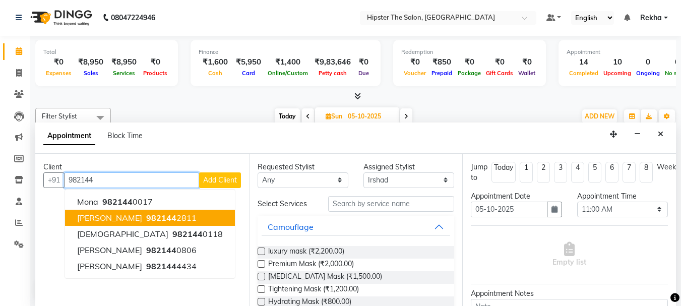
click at [151, 218] on ngb-highlight "982144 2811" at bounding box center [170, 218] width 52 height 10
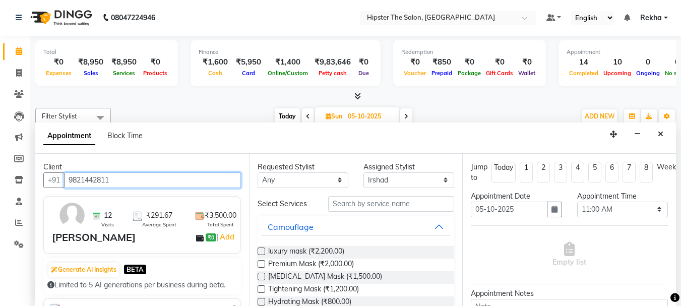
type input "9821442811"
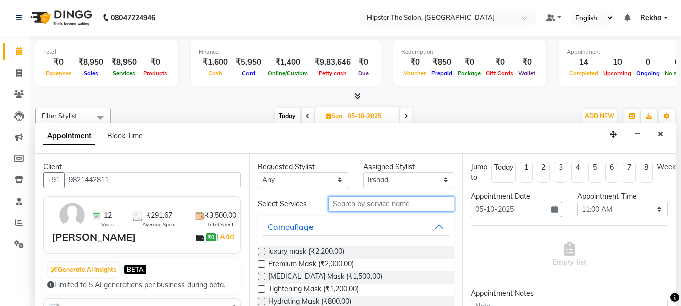
click at [393, 201] on input "text" at bounding box center [391, 204] width 126 height 16
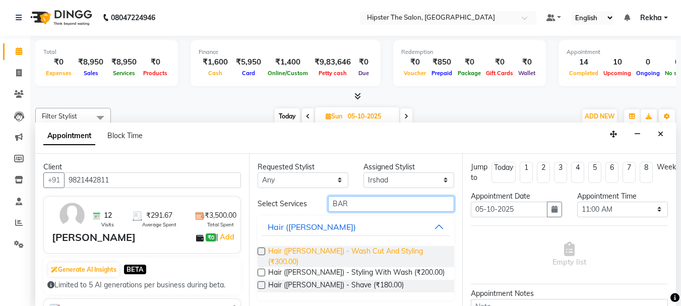
type input "BAR"
click at [410, 249] on span "Hair ([PERSON_NAME]) - Wash Cut And Styling (₹300.00)" at bounding box center [357, 256] width 178 height 21
checkbox input "false"
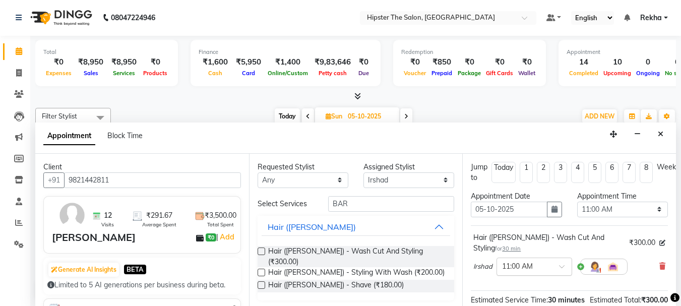
scroll to position [142, 0]
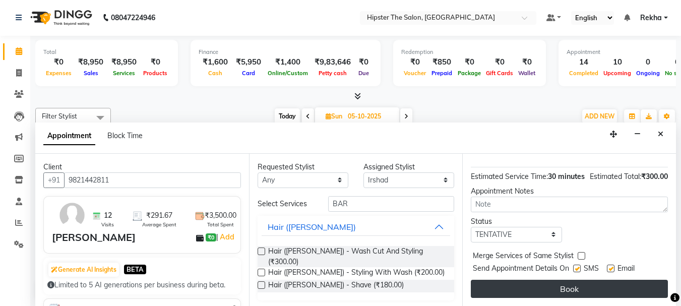
click at [559, 280] on button "Book" at bounding box center [569, 289] width 197 height 18
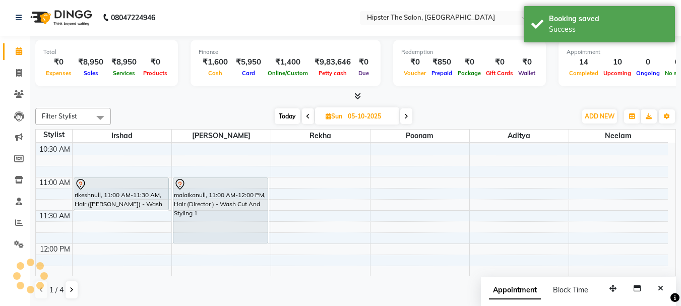
scroll to position [0, 0]
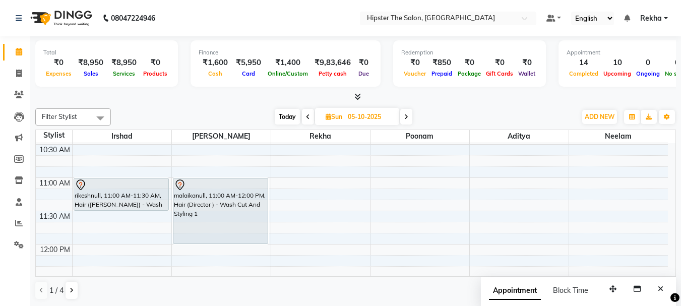
click at [290, 117] on span "Today" at bounding box center [287, 117] width 25 height 16
type input "04-10-2025"
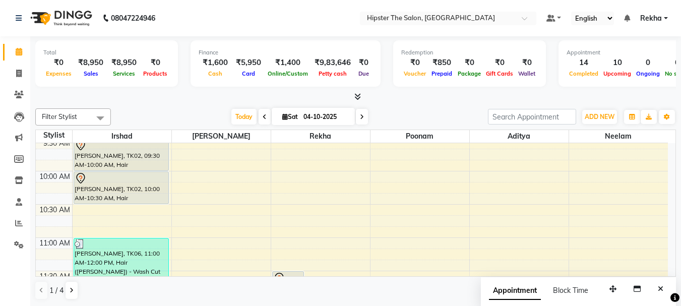
scroll to position [107, 0]
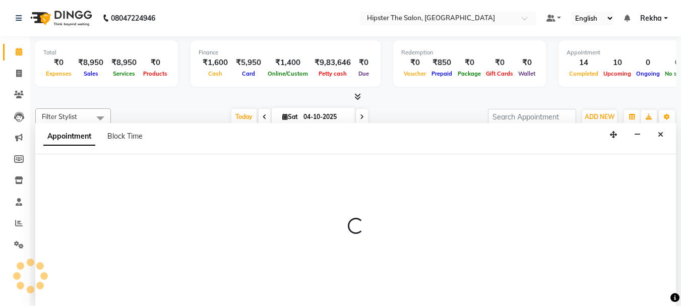
scroll to position [1, 0]
select select "50153"
select select "660"
select select "tentative"
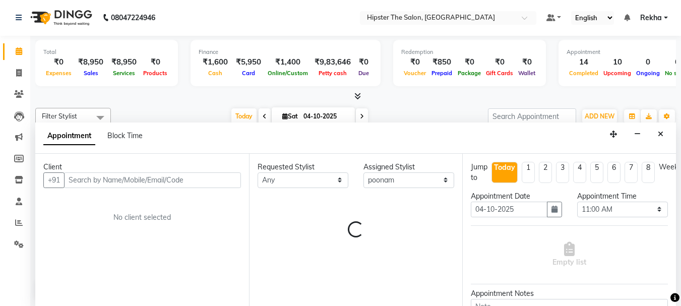
click at [210, 154] on div "Client +91 No client selected" at bounding box center [142, 230] width 214 height 152
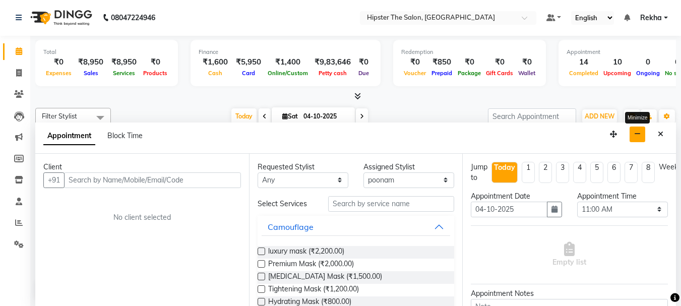
click at [638, 131] on icon "button" at bounding box center [637, 134] width 7 height 7
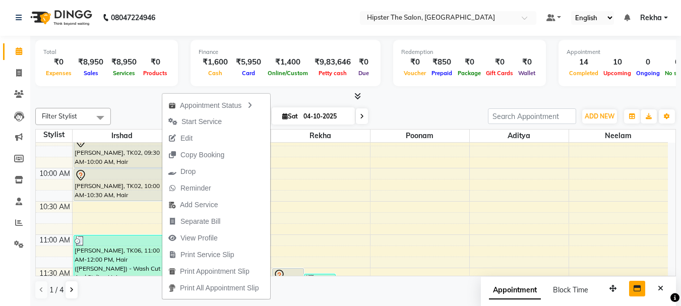
select select "32386"
select select "tentative"
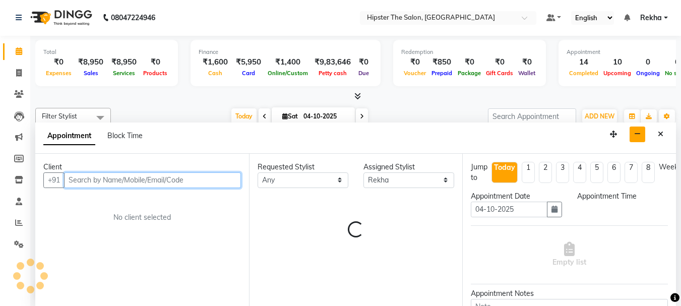
select select "630"
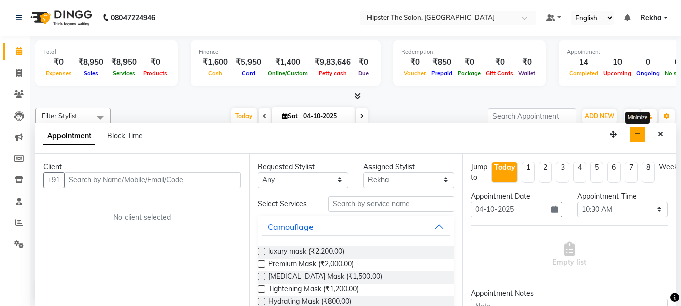
click at [638, 134] on icon "button" at bounding box center [637, 134] width 7 height 7
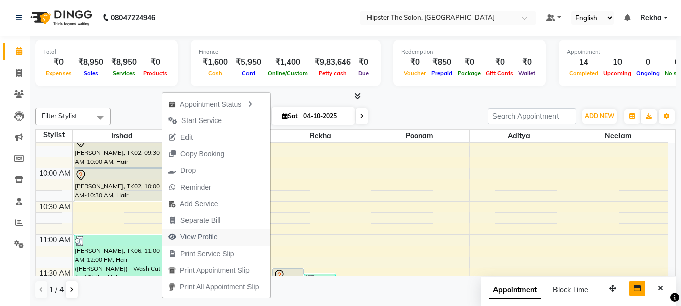
drag, startPoint x: 162, startPoint y: 195, endPoint x: 258, endPoint y: 230, distance: 102.2
click at [258, 230] on button "View Profile" at bounding box center [216, 237] width 108 height 17
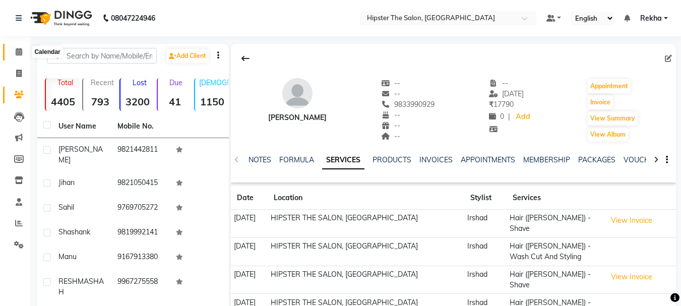
click at [16, 50] on icon at bounding box center [19, 52] width 7 height 8
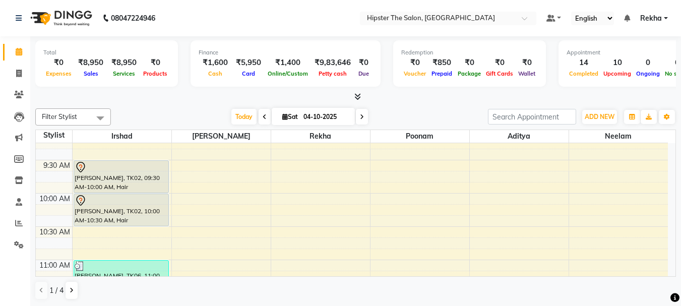
scroll to position [87, 0]
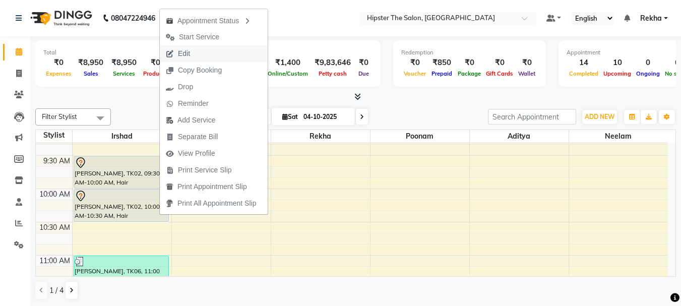
click at [187, 50] on span "Edit" at bounding box center [184, 53] width 12 height 11
select select "tentative"
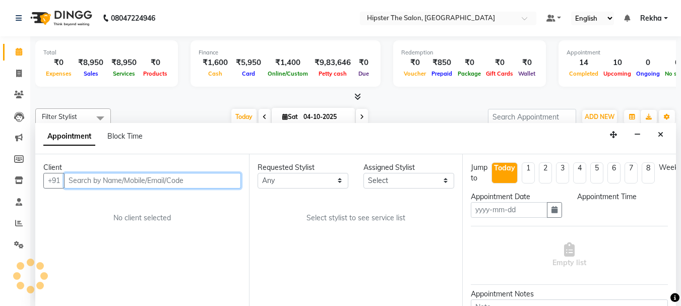
type input "04-10-2025"
select select "570"
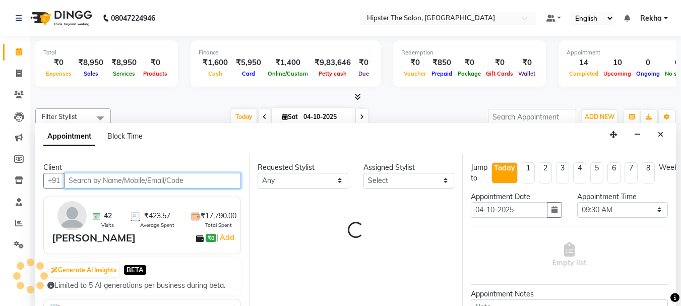
select select "32387"
select select "2262"
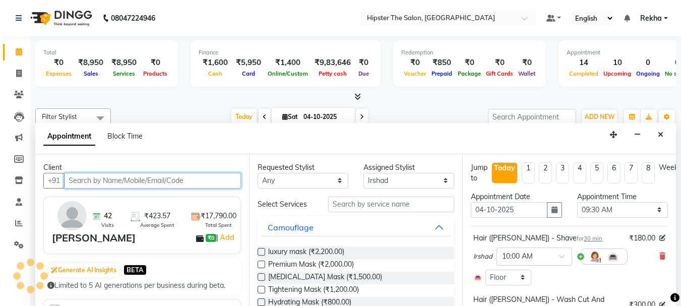
scroll to position [666, 0]
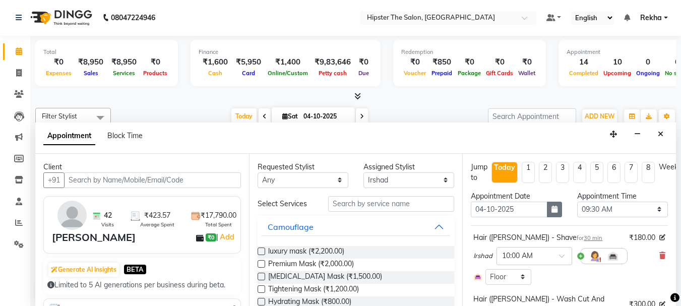
click at [551, 208] on icon "button" at bounding box center [554, 209] width 6 height 7
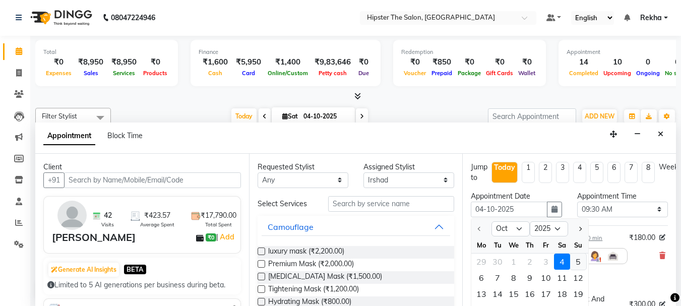
click at [579, 260] on div "5" at bounding box center [578, 261] width 16 height 16
type input "05-10-2025"
select select "570"
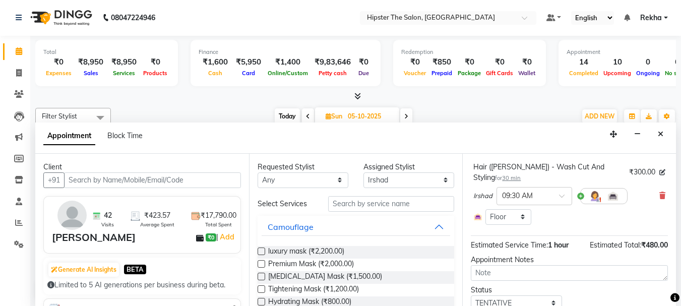
scroll to position [179, 0]
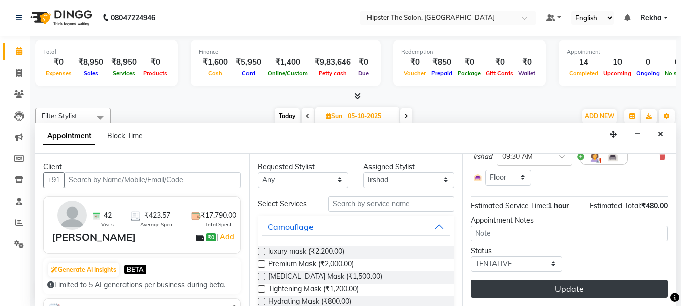
click at [563, 280] on button "Update" at bounding box center [569, 289] width 197 height 18
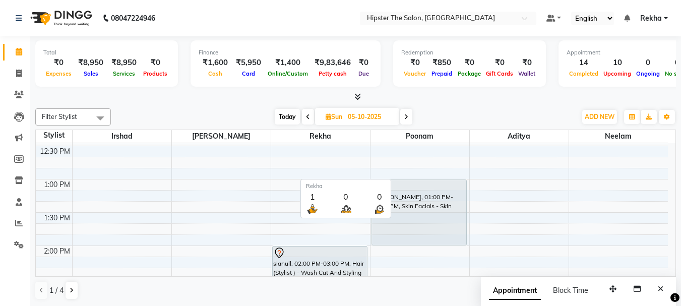
scroll to position [294, 0]
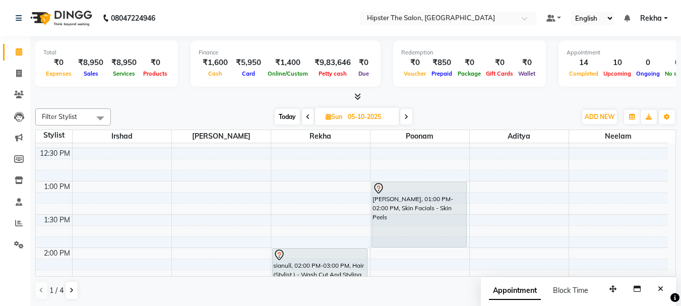
drag, startPoint x: 325, startPoint y: 186, endPoint x: 311, endPoint y: 122, distance: 65.4
click at [311, 122] on div "Filter Stylist Select All [PERSON_NAME] Rekha poonam [PERSON_NAME] Anup [PERSON…" at bounding box center [355, 204] width 641 height 200
click at [306, 115] on icon at bounding box center [308, 117] width 4 height 6
type input "04-10-2025"
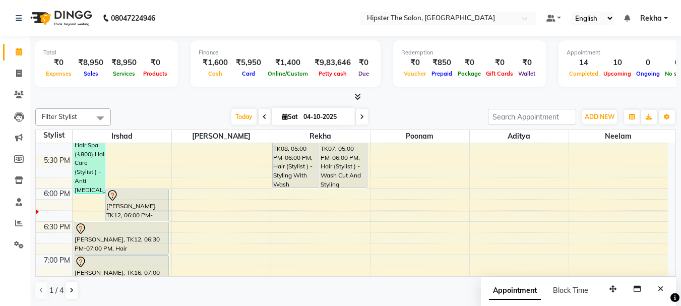
scroll to position [626, 0]
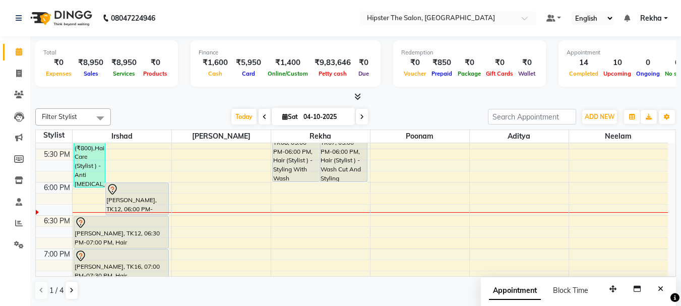
click at [184, 228] on div "8:00 AM 8:30 AM 9:00 AM 9:30 AM 10:00 AM 10:30 AM 11:00 AM 11:30 AM 12:00 PM 12…" at bounding box center [352, 15] width 632 height 997
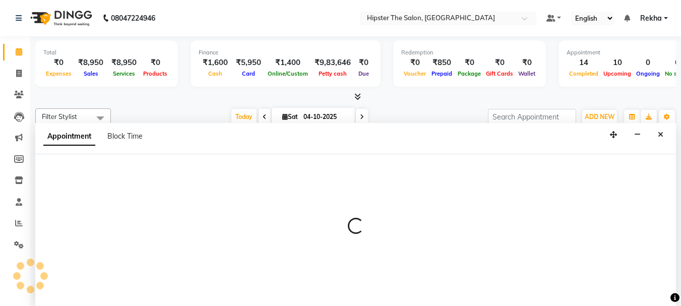
scroll to position [1, 0]
select select "32384"
select select "1125"
select select "tentative"
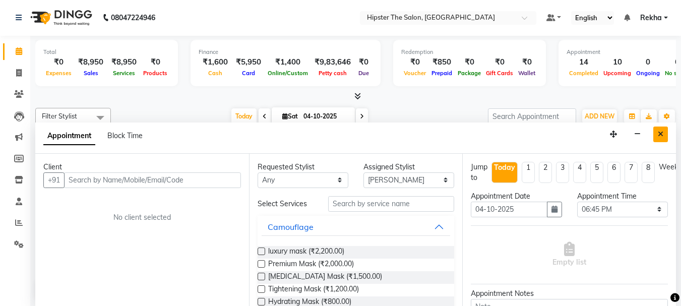
click at [657, 135] on button "Close" at bounding box center [660, 134] width 15 height 16
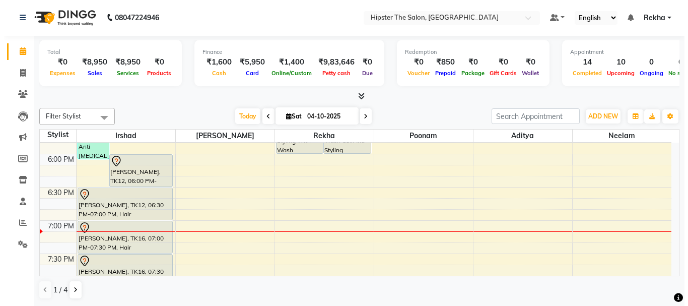
scroll to position [653, 0]
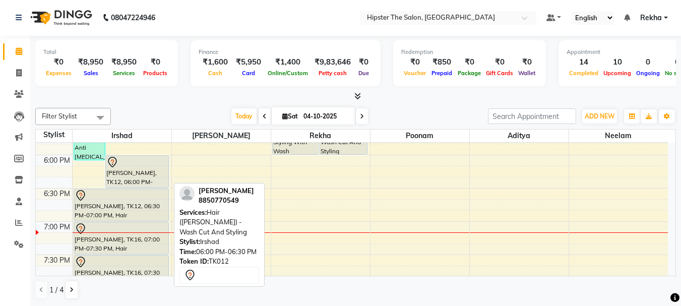
click at [152, 175] on div "[PERSON_NAME], TK12, 06:00 PM-06:30 PM, Hair ([PERSON_NAME]) - Wash Cut And Sty…" at bounding box center [137, 172] width 62 height 32
select select "7"
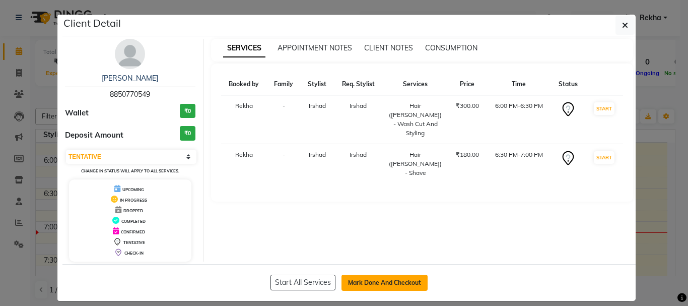
click at [357, 280] on button "Mark Done And Checkout" at bounding box center [385, 283] width 86 height 16
select select "service"
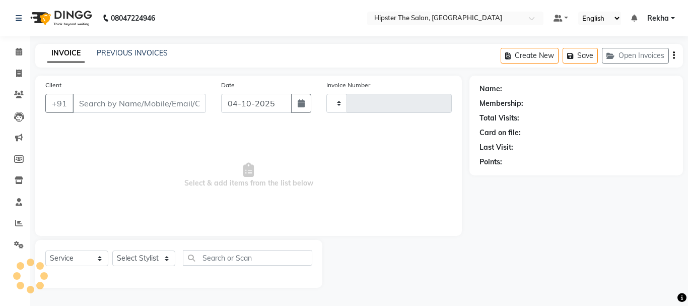
type input "3109"
select select "5125"
type input "8850770549"
select select "32387"
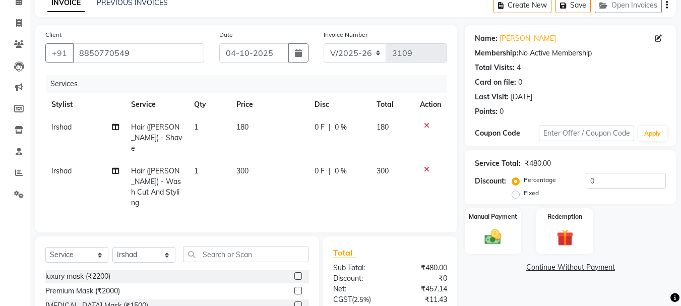
scroll to position [67, 0]
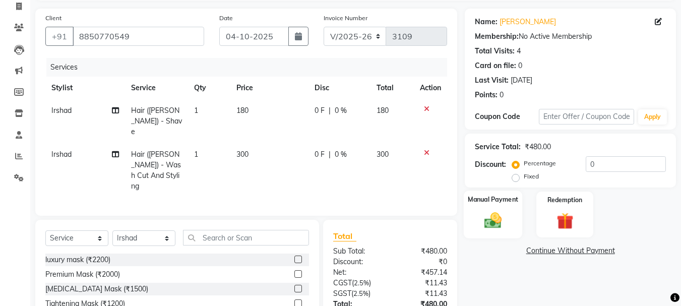
click at [491, 226] on img at bounding box center [493, 220] width 28 height 20
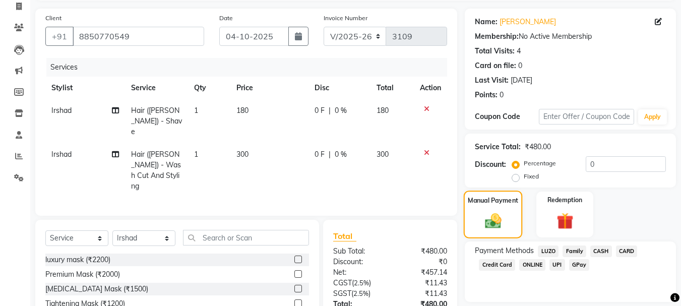
click at [491, 226] on img at bounding box center [493, 220] width 27 height 19
click at [575, 264] on span "GPay" at bounding box center [579, 265] width 21 height 12
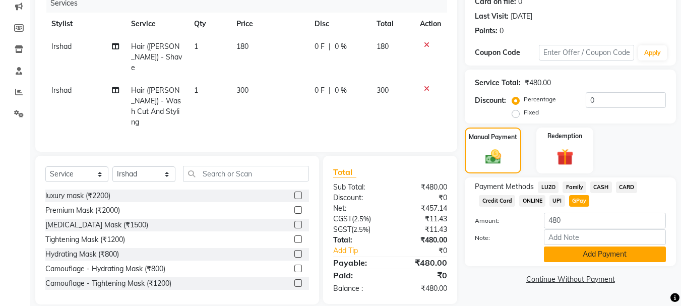
click at [575, 248] on button "Add Payment" at bounding box center [605, 254] width 122 height 16
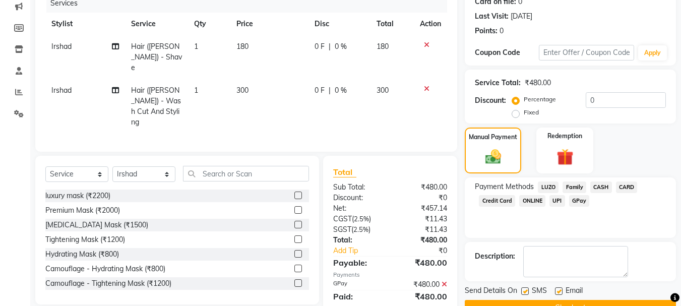
scroll to position [156, 0]
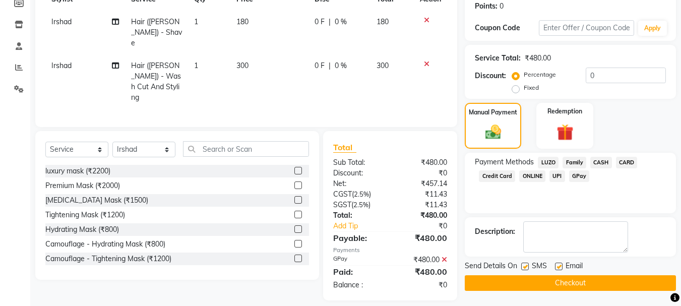
click at [542, 282] on button "Checkout" at bounding box center [570, 283] width 211 height 16
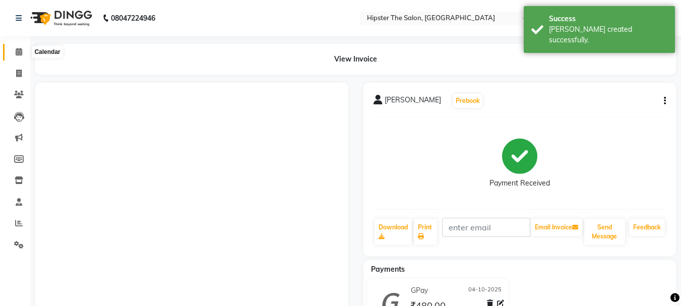
click at [16, 53] on icon at bounding box center [19, 52] width 7 height 8
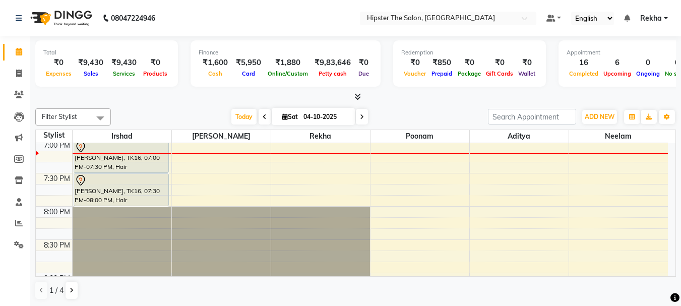
scroll to position [752, 0]
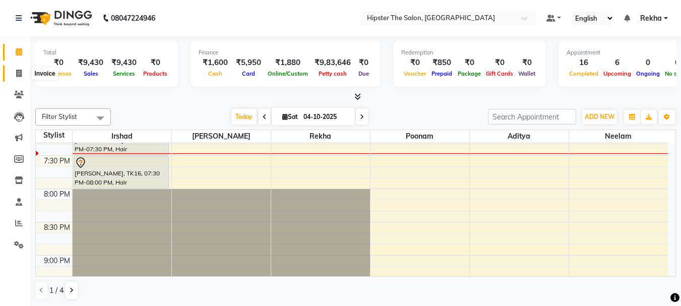
click at [18, 72] on icon at bounding box center [19, 74] width 6 height 8
select select "service"
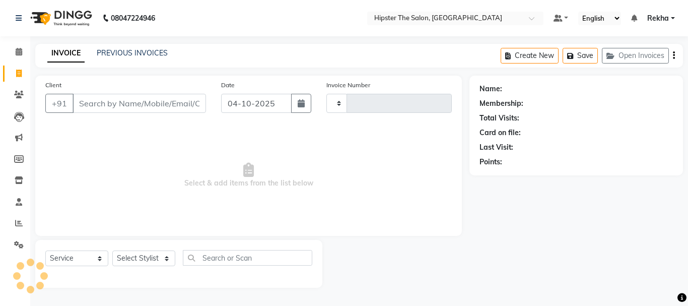
type input "3110"
select select "5125"
click at [136, 100] on input "Client" at bounding box center [140, 103] width 134 height 19
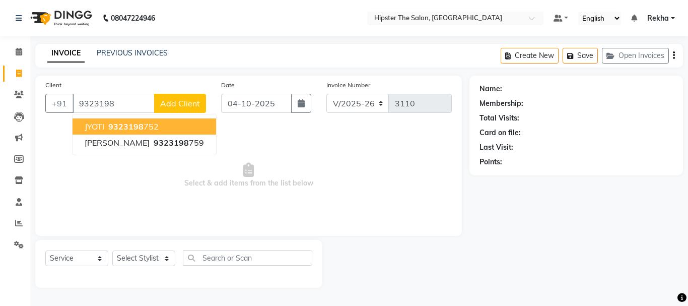
click at [133, 126] on span "9323198" at bounding box center [125, 126] width 35 height 10
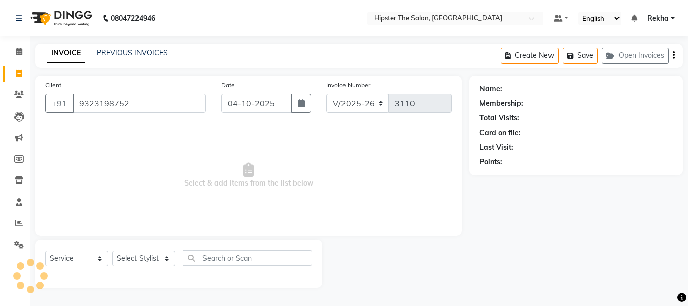
type input "9323198752"
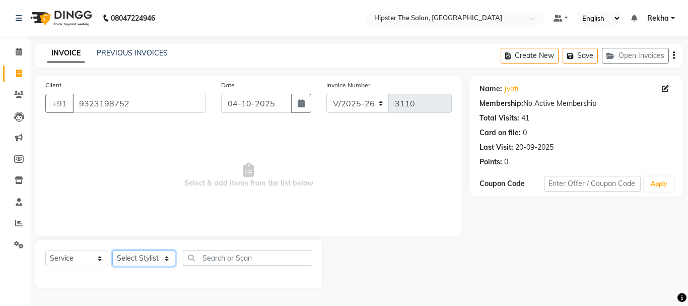
click at [124, 257] on select "Select Stylist [PERSON_NAME] [PERSON_NAME] Anup [PERSON_NAME] [PERSON_NAME] Luc…" at bounding box center [143, 258] width 63 height 16
select select "50153"
click at [112, 250] on select "Select Stylist [PERSON_NAME] [PERSON_NAME] Anup [PERSON_NAME] [PERSON_NAME] Luc…" at bounding box center [143, 258] width 63 height 16
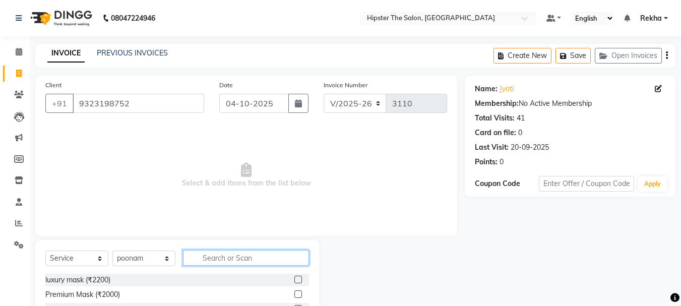
click at [219, 252] on input "text" at bounding box center [246, 258] width 126 height 16
type input "THR"
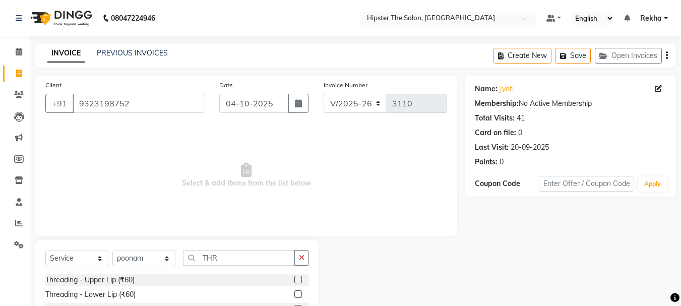
click at [294, 279] on label at bounding box center [298, 280] width 8 height 8
click at [294, 279] on input "checkbox" at bounding box center [297, 280] width 7 height 7
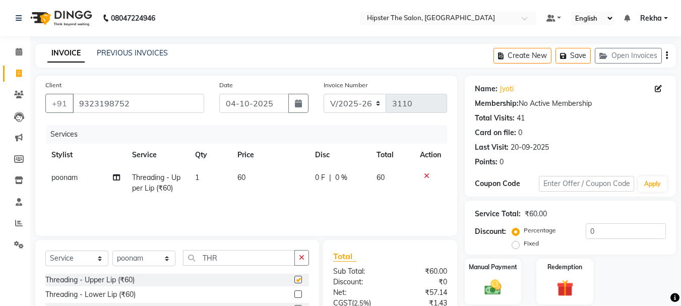
scroll to position [2, 0]
checkbox input "false"
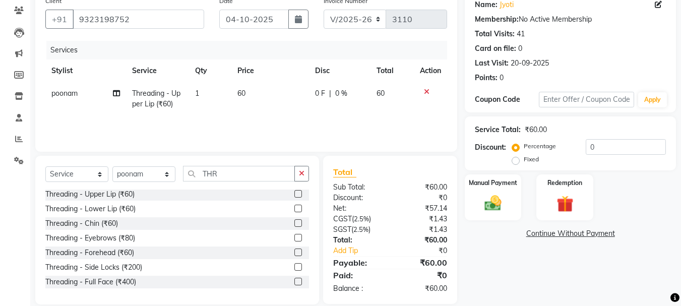
click at [294, 239] on label at bounding box center [298, 238] width 8 height 8
click at [294, 239] on input "checkbox" at bounding box center [297, 238] width 7 height 7
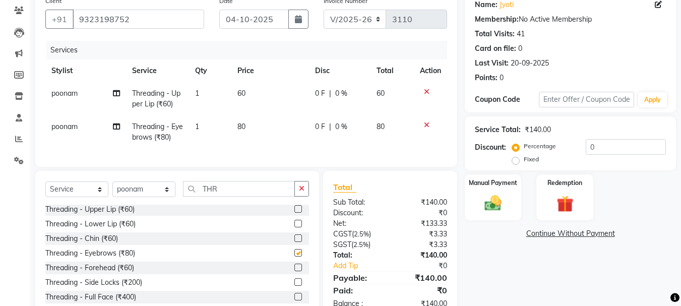
checkbox input "false"
click at [489, 207] on img at bounding box center [493, 203] width 28 height 20
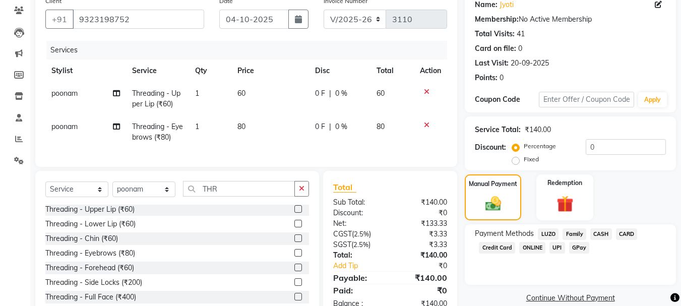
click at [577, 247] on span "GPay" at bounding box center [579, 248] width 21 height 12
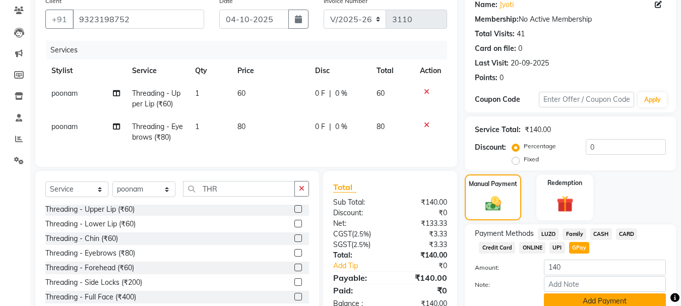
scroll to position [127, 0]
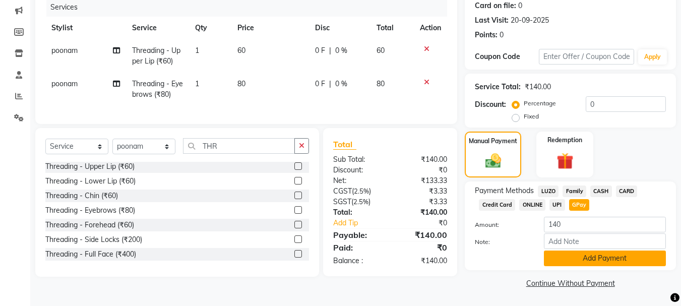
click at [588, 256] on button "Add Payment" at bounding box center [605, 258] width 122 height 16
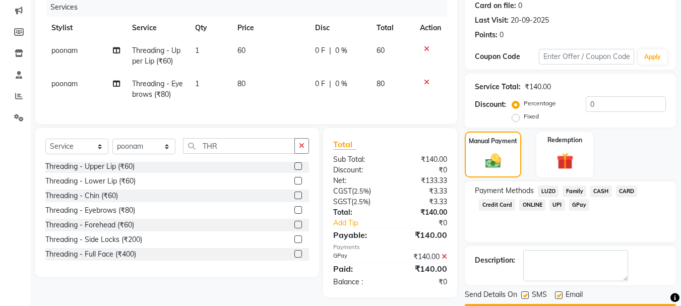
scroll to position [156, 0]
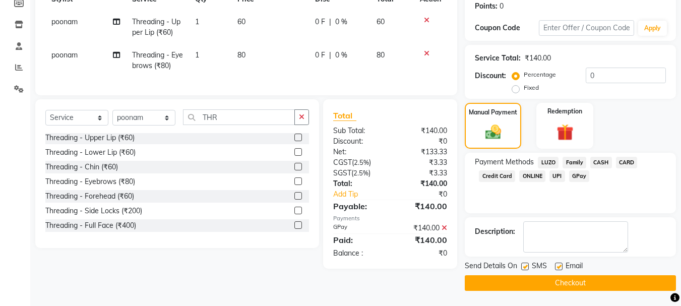
click at [567, 280] on button "Checkout" at bounding box center [570, 283] width 211 height 16
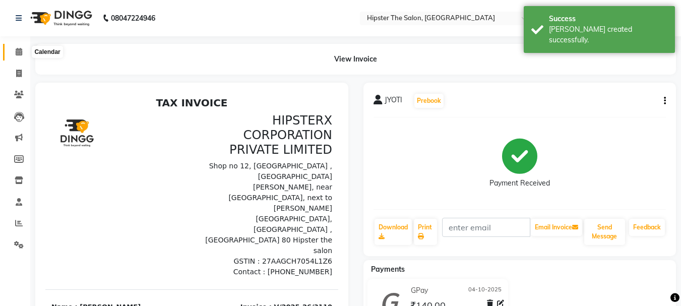
click at [19, 49] on icon at bounding box center [19, 52] width 7 height 8
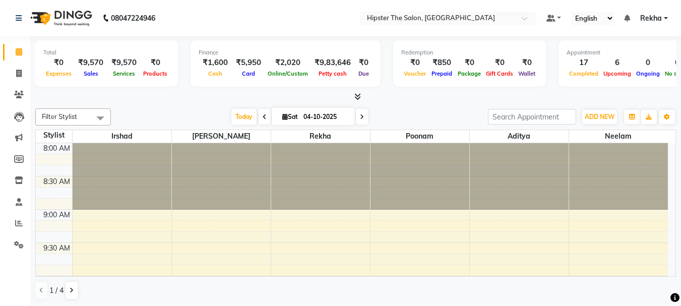
scroll to position [1, 0]
click at [263, 115] on icon at bounding box center [265, 116] width 4 height 6
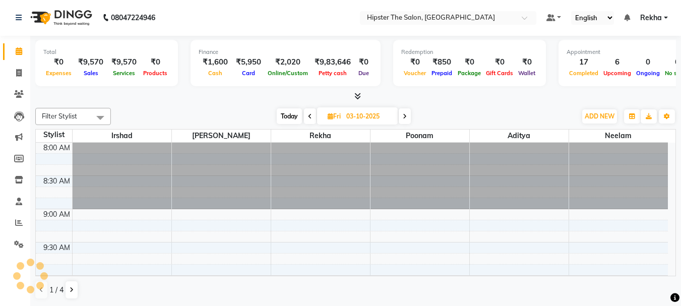
scroll to position [732, 0]
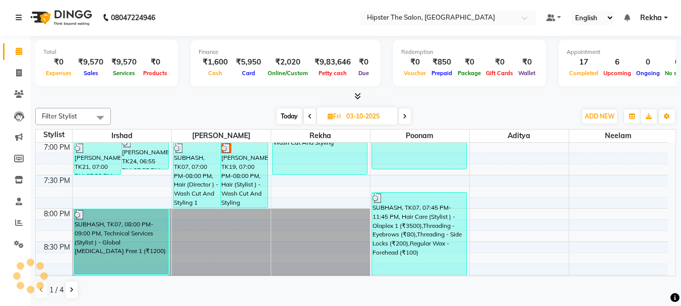
click at [403, 116] on icon at bounding box center [405, 116] width 4 height 6
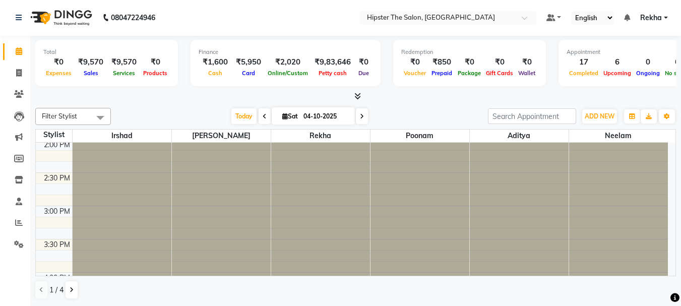
scroll to position [397, 0]
click at [360, 116] on icon at bounding box center [362, 116] width 4 height 6
type input "05-10-2025"
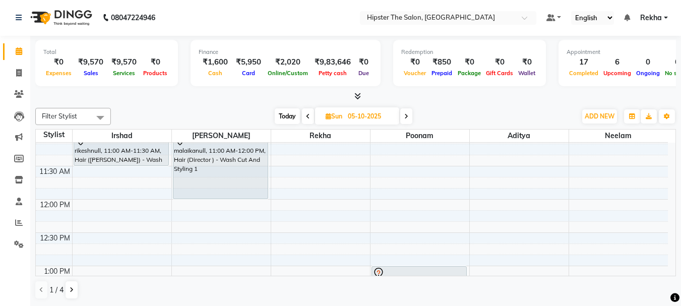
scroll to position [213, 0]
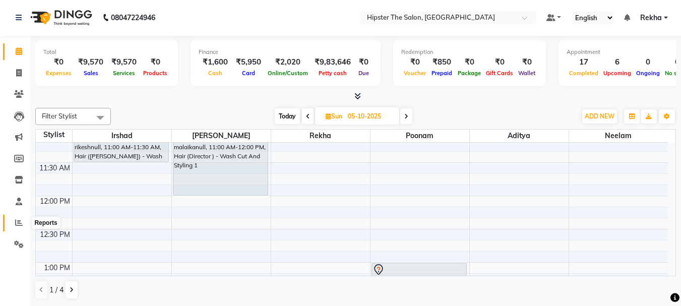
click at [17, 228] on span at bounding box center [19, 223] width 18 height 12
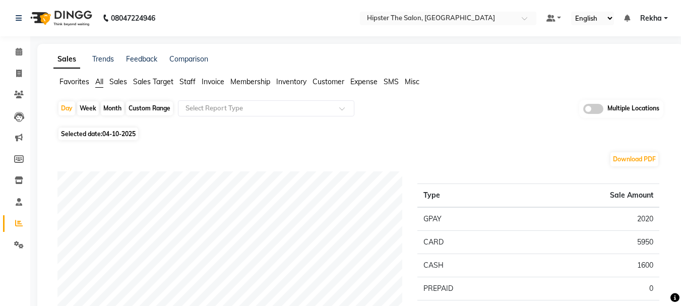
click at [193, 82] on span "Staff" at bounding box center [187, 81] width 16 height 9
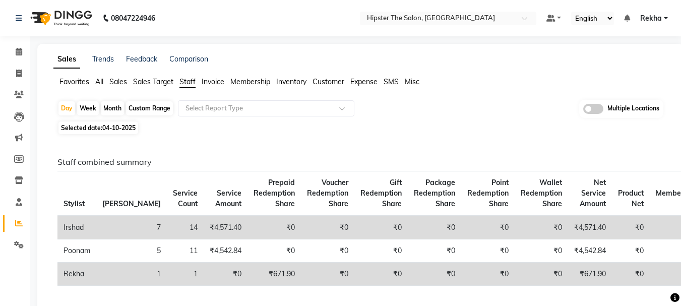
click at [91, 128] on span "Selected date: [DATE]" at bounding box center [98, 127] width 80 height 13
select select "10"
select select "2025"
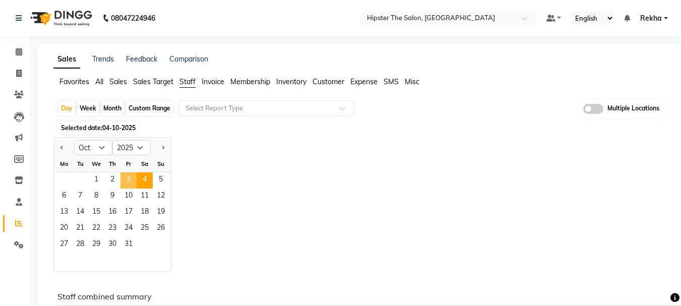
click at [125, 176] on span "3" at bounding box center [128, 180] width 16 height 16
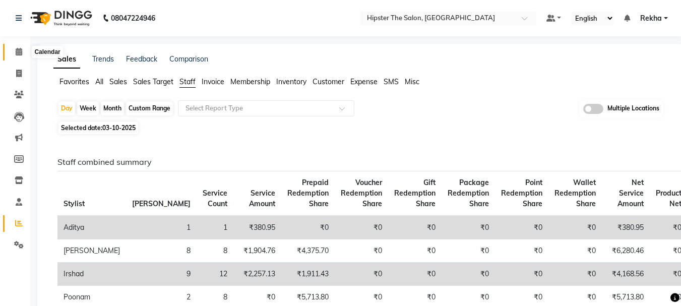
click at [16, 52] on icon at bounding box center [19, 52] width 7 height 8
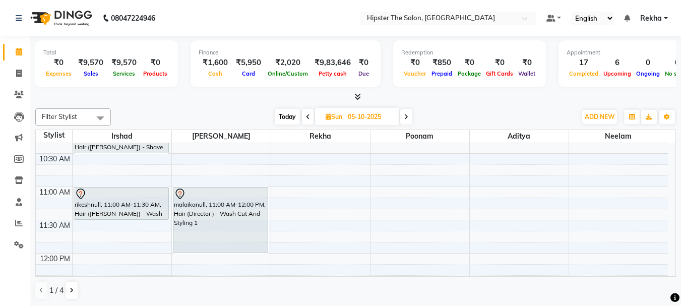
scroll to position [178, 0]
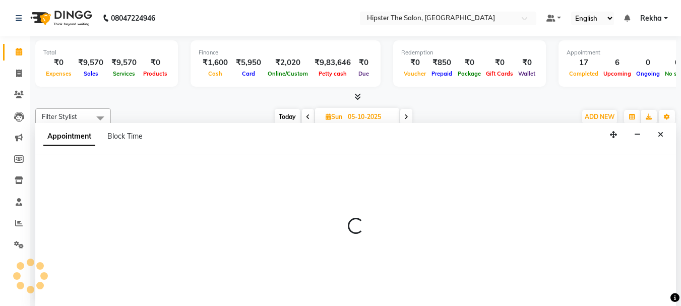
scroll to position [1, 0]
select select "32386"
select select "690"
select select "tentative"
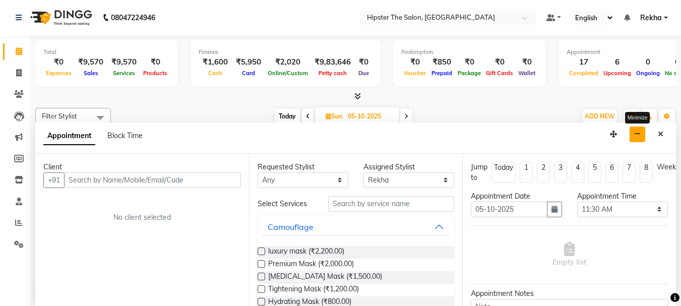
click at [639, 135] on icon "button" at bounding box center [637, 134] width 7 height 7
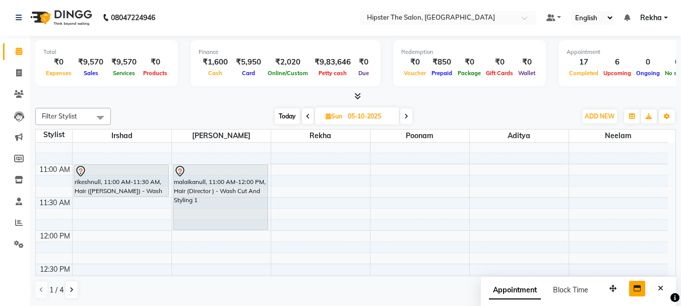
click at [285, 113] on span "Today" at bounding box center [287, 116] width 25 height 16
type input "04-10-2025"
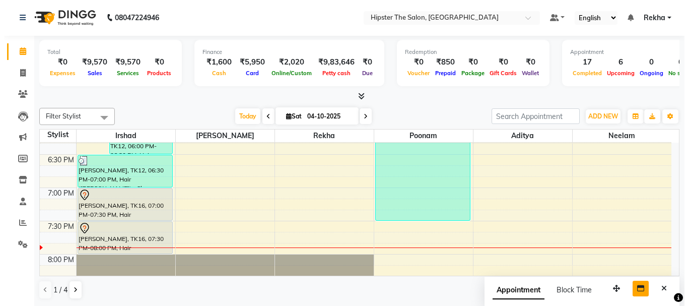
scroll to position [675, 0]
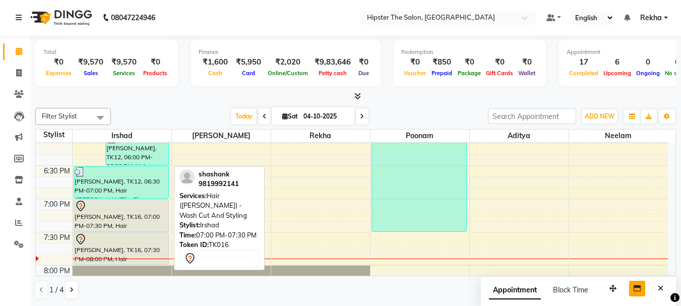
click at [118, 218] on div "[PERSON_NAME], TK16, 07:00 PM-07:30 PM, Hair ([PERSON_NAME]) - Wash Cut And Sty…" at bounding box center [121, 216] width 94 height 32
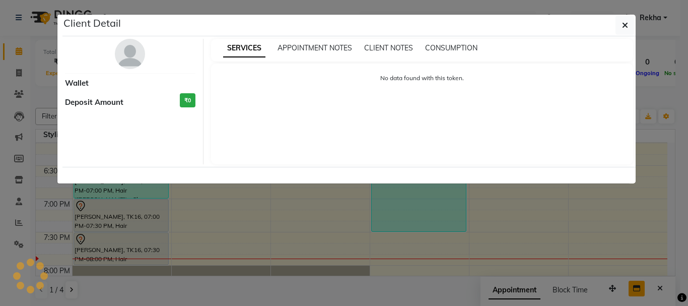
select select "7"
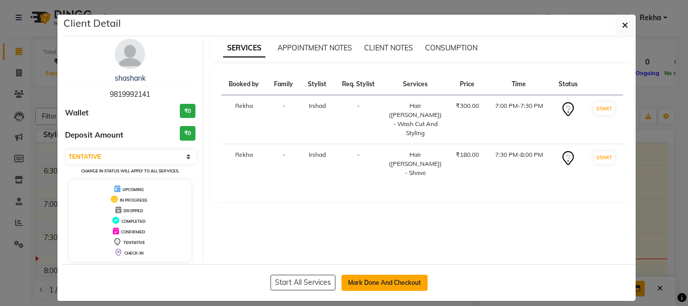
click at [375, 280] on button "Mark Done And Checkout" at bounding box center [385, 283] width 86 height 16
select select "service"
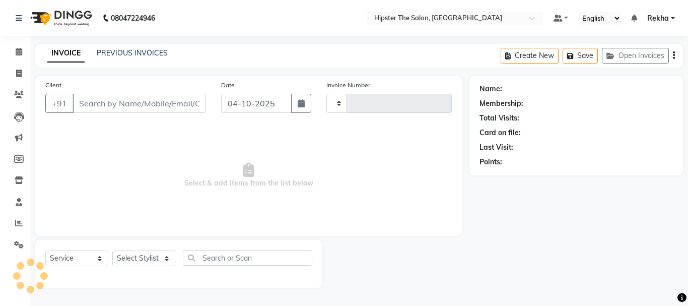
type input "3111"
select select "5125"
type input "9819992141"
select select "32387"
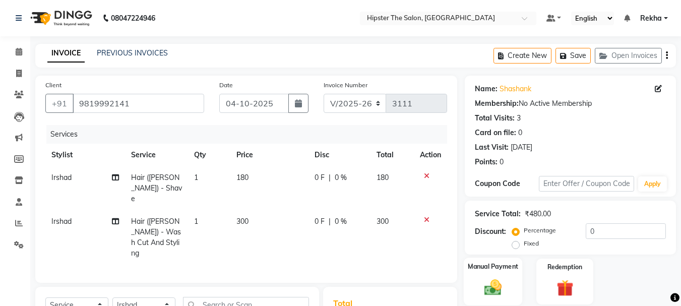
scroll to position [131, 0]
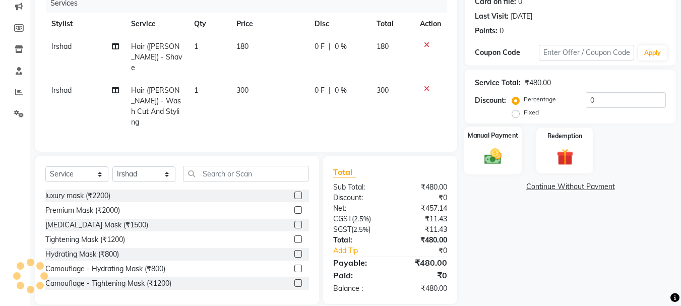
click at [486, 150] on img at bounding box center [493, 156] width 28 height 20
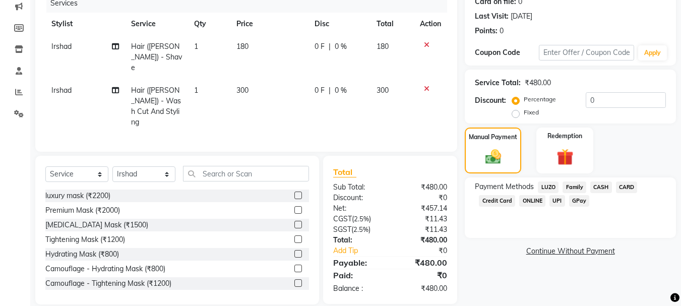
click at [623, 187] on span "CARD" at bounding box center [627, 187] width 22 height 12
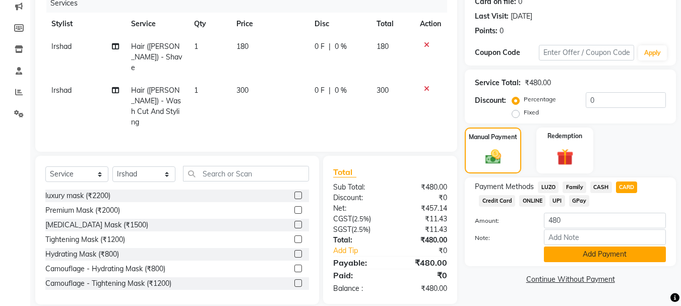
click at [606, 252] on button "Add Payment" at bounding box center [605, 254] width 122 height 16
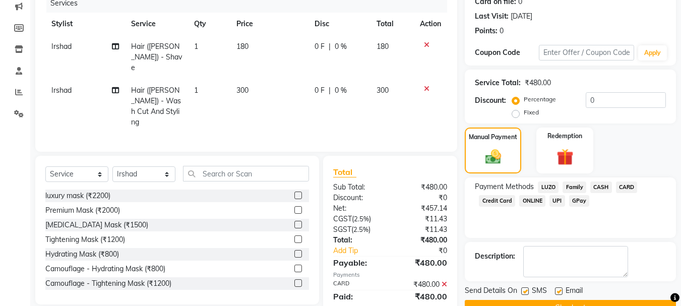
scroll to position [156, 0]
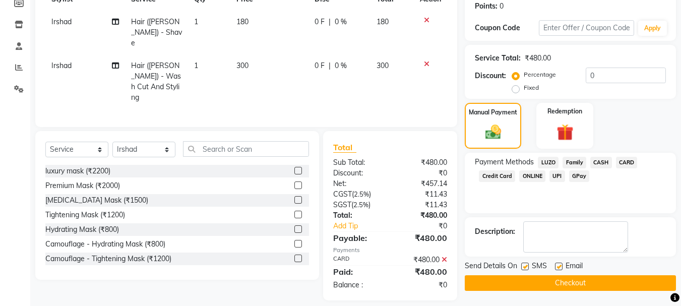
click at [567, 282] on button "Checkout" at bounding box center [570, 283] width 211 height 16
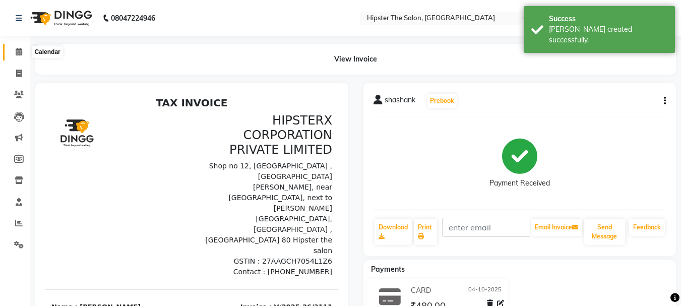
click at [18, 51] on icon at bounding box center [19, 52] width 7 height 8
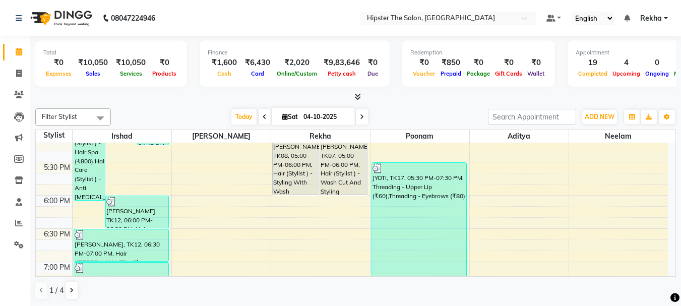
scroll to position [611, 0]
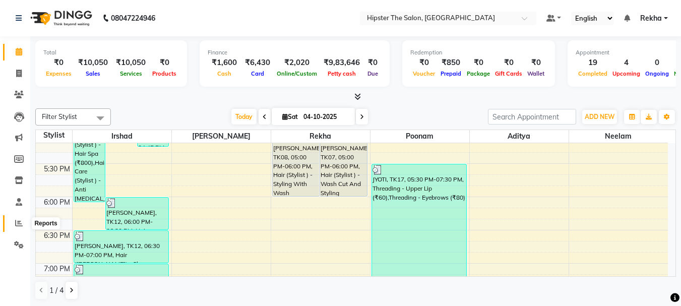
click at [20, 222] on icon at bounding box center [19, 223] width 8 height 8
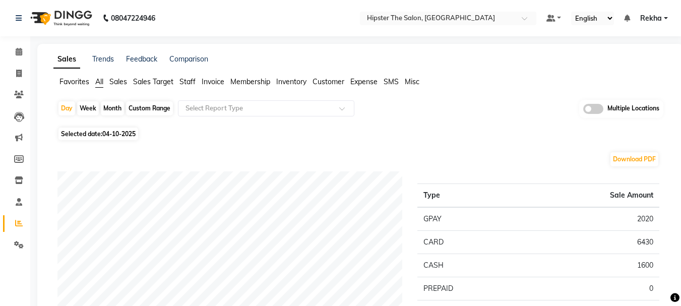
click at [188, 83] on span "Staff" at bounding box center [187, 81] width 16 height 9
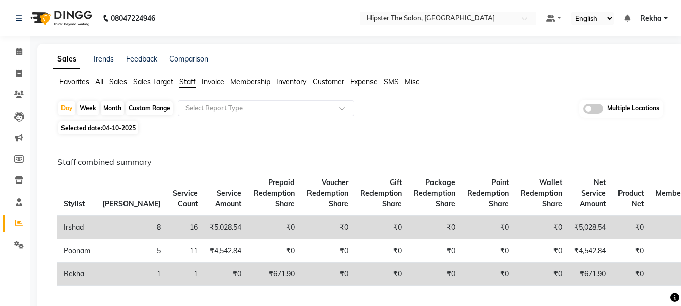
click at [142, 107] on div "Custom Range" at bounding box center [149, 108] width 47 height 14
select select "10"
select select "2025"
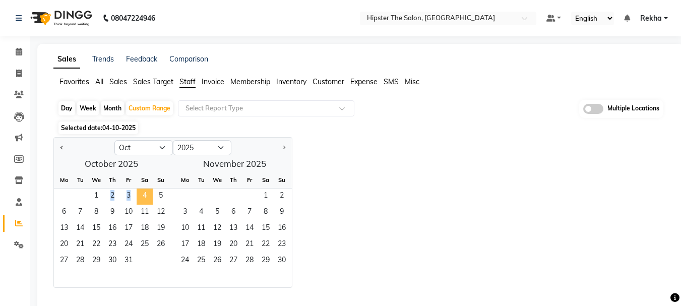
drag, startPoint x: 94, startPoint y: 189, endPoint x: 144, endPoint y: 194, distance: 50.1
click at [144, 194] on div "1 2 3 4 5" at bounding box center [111, 196] width 115 height 16
click at [144, 194] on span "4" at bounding box center [145, 196] width 16 height 16
click at [95, 197] on span "1" at bounding box center [96, 196] width 16 height 16
click at [146, 197] on span "4" at bounding box center [145, 196] width 16 height 16
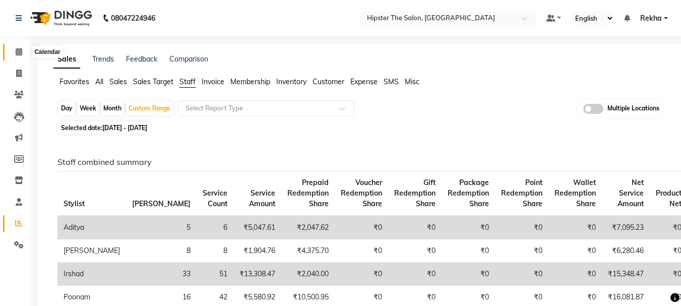
click at [18, 49] on icon at bounding box center [19, 52] width 7 height 8
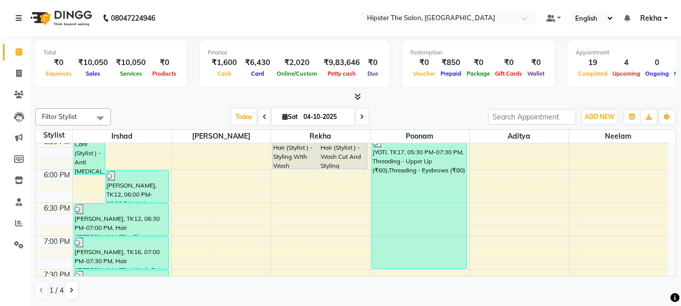
scroll to position [631, 0]
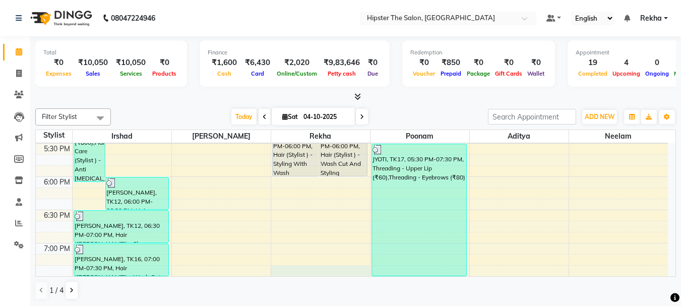
click at [316, 267] on div "8:00 AM 8:30 AM 9:00 AM 9:30 AM 10:00 AM 10:30 AM 11:00 AM 11:30 AM 12:00 PM 12…" at bounding box center [352, 10] width 632 height 997
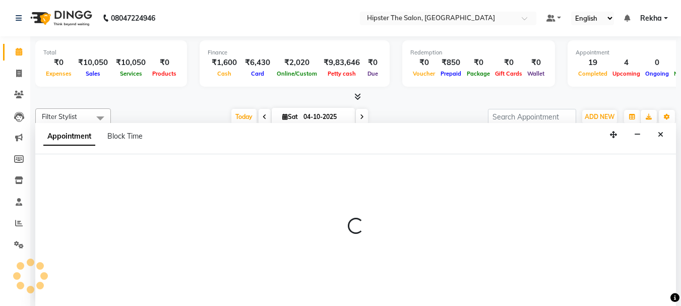
scroll to position [1, 0]
select select "32386"
select select "tentative"
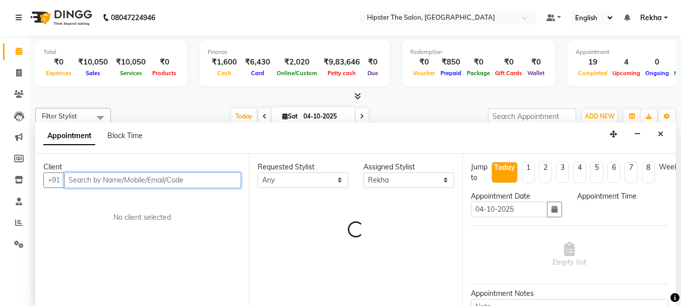
select select "1155"
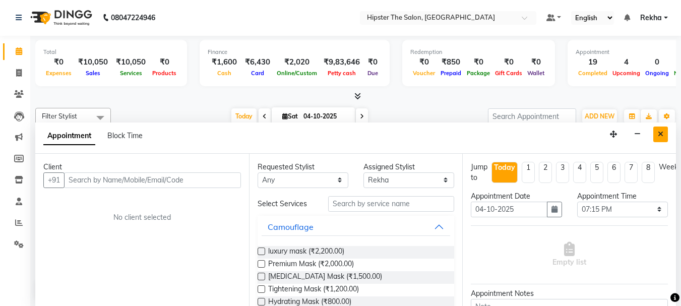
click at [658, 132] on icon "Close" at bounding box center [661, 134] width 6 height 7
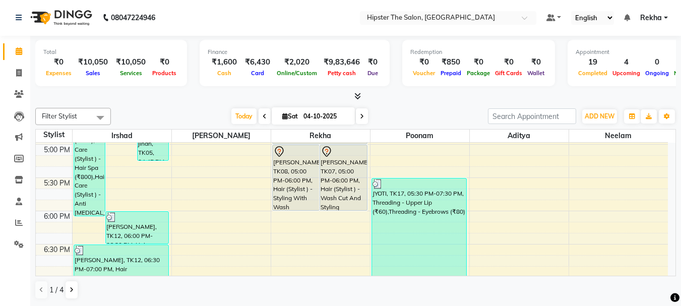
scroll to position [576, 0]
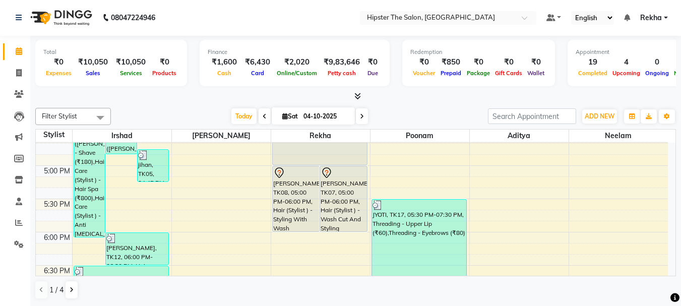
click at [360, 114] on icon at bounding box center [362, 116] width 4 height 6
type input "05-10-2025"
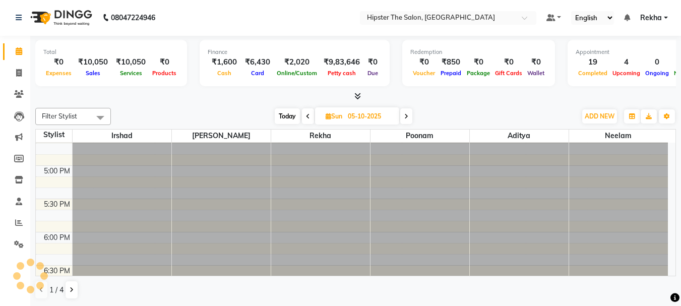
scroll to position [0, 0]
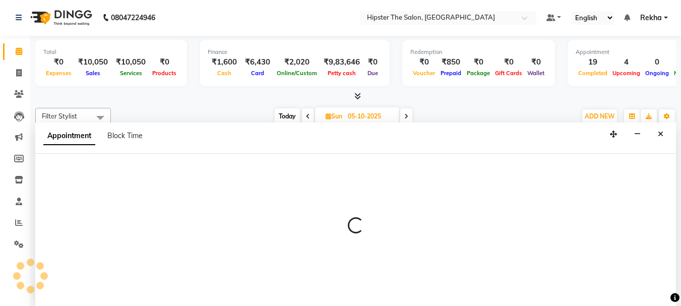
scroll to position [66, 0]
select select "32384"
select select "645"
select select "tentative"
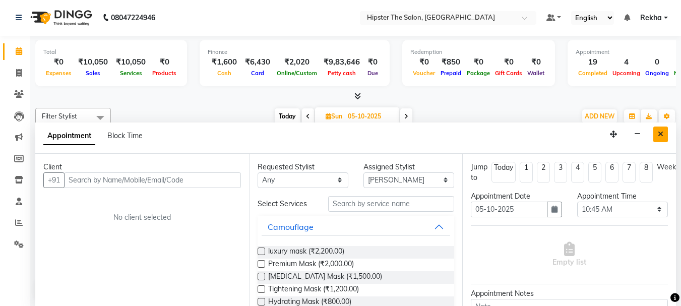
click at [665, 138] on button "Close" at bounding box center [660, 134] width 15 height 16
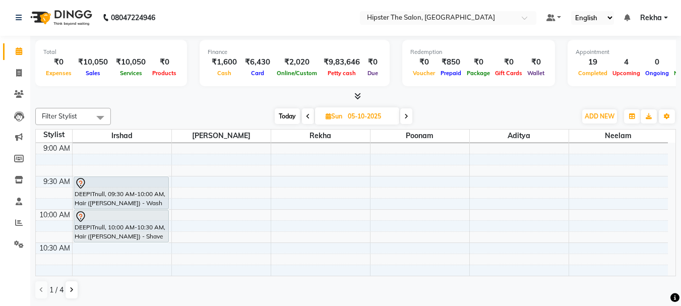
click at [311, 115] on span at bounding box center [308, 116] width 12 height 16
type input "04-10-2025"
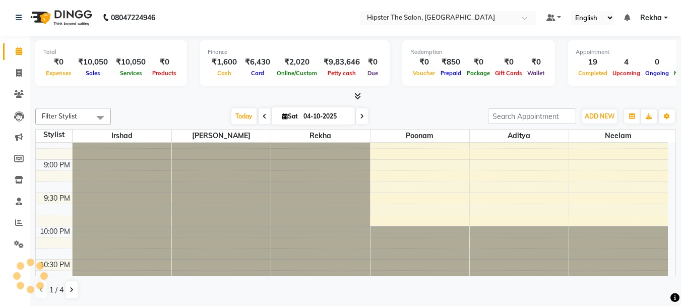
scroll to position [864, 0]
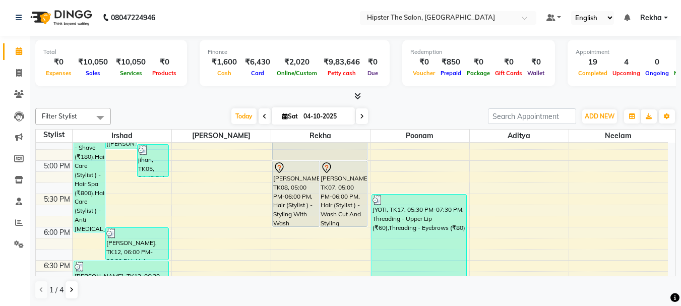
click at [240, 171] on div "8:00 AM 8:30 AM 9:00 AM 9:30 AM 10:00 AM 10:30 AM 11:00 AM 11:30 AM 12:00 PM 12…" at bounding box center [352, 60] width 632 height 997
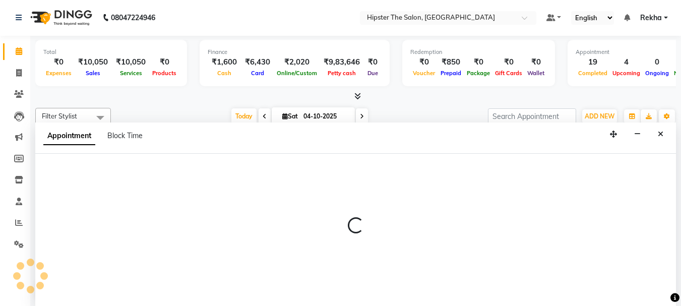
scroll to position [568, 0]
select select "32384"
select select "tentative"
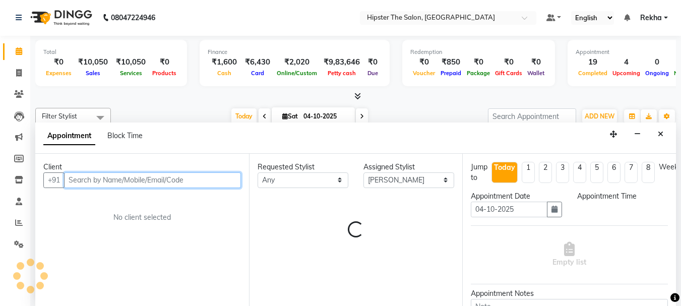
select select "1020"
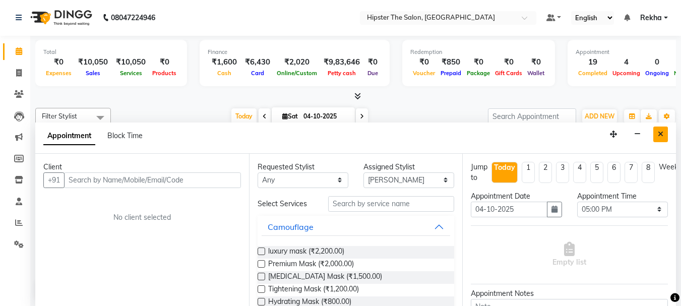
click at [664, 135] on button "Close" at bounding box center [660, 134] width 15 height 16
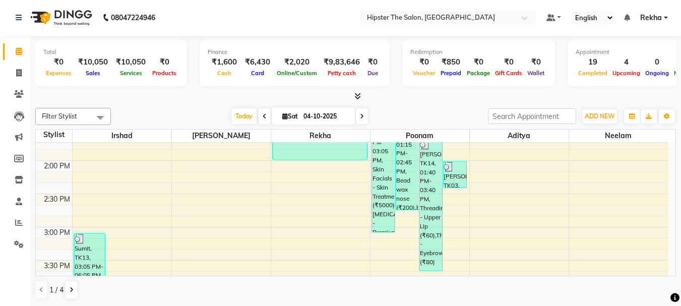
scroll to position [404, 0]
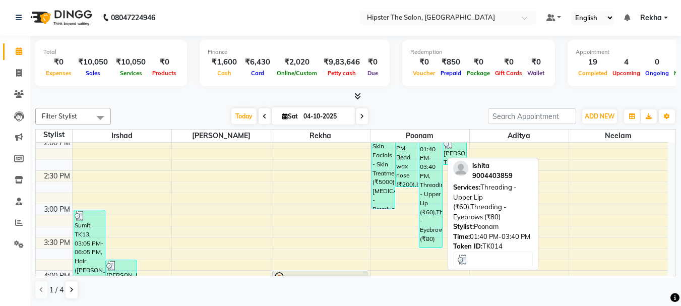
click at [427, 182] on div "[PERSON_NAME], TK14, 01:40 PM-03:40 PM, Threading - Upper Lip (₹60),Threading -…" at bounding box center [430, 182] width 23 height 132
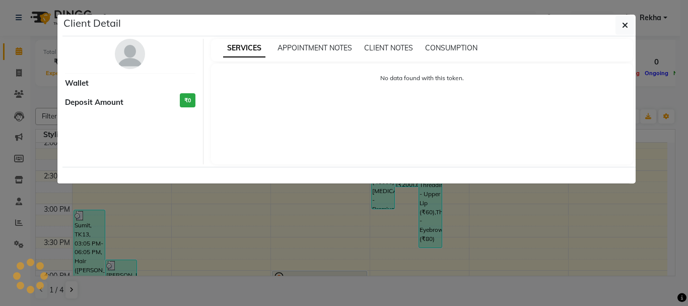
select select "3"
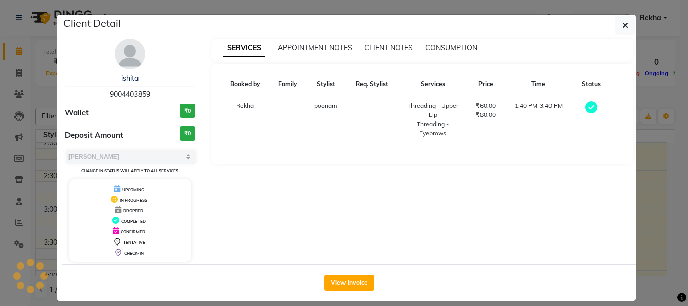
click at [427, 182] on div "SERVICES APPOINTMENT NOTES CLIENT NOTES CONSUMPTION Booked by Family Stylist Re…" at bounding box center [423, 150] width 438 height 223
click at [622, 25] on icon "button" at bounding box center [625, 25] width 6 height 8
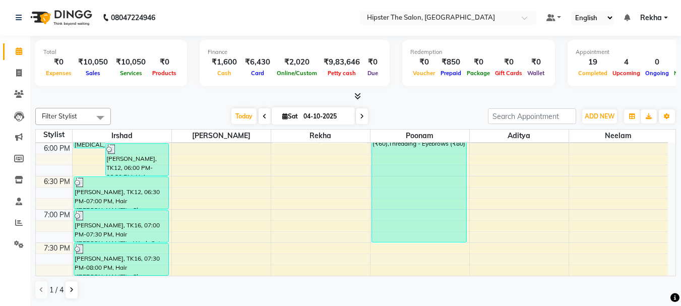
scroll to position [673, 0]
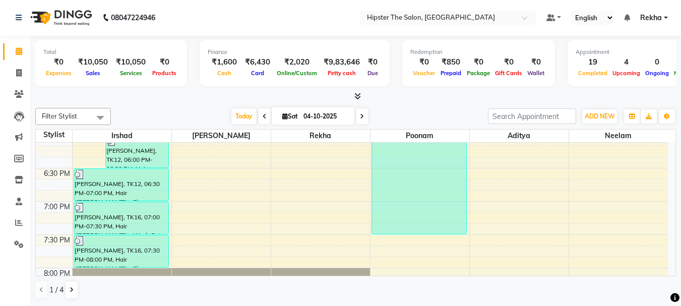
click at [329, 115] on input "04-10-2025" at bounding box center [325, 116] width 50 height 15
select select "10"
select select "2025"
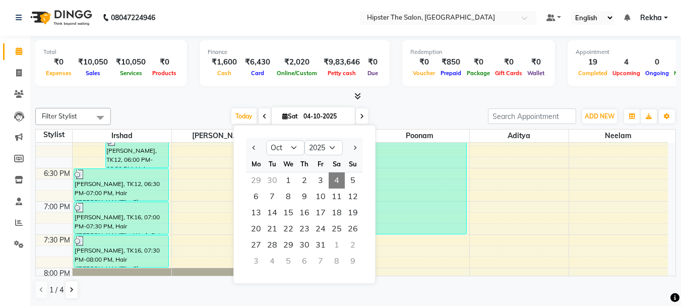
click at [279, 96] on div at bounding box center [355, 96] width 641 height 11
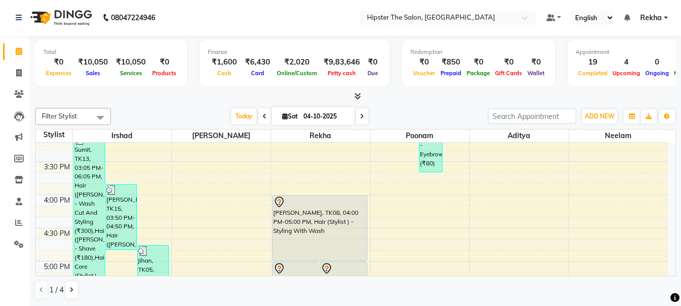
scroll to position [518, 0]
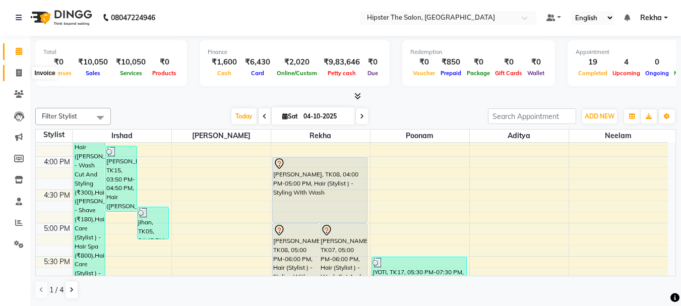
click at [18, 69] on icon at bounding box center [19, 73] width 6 height 8
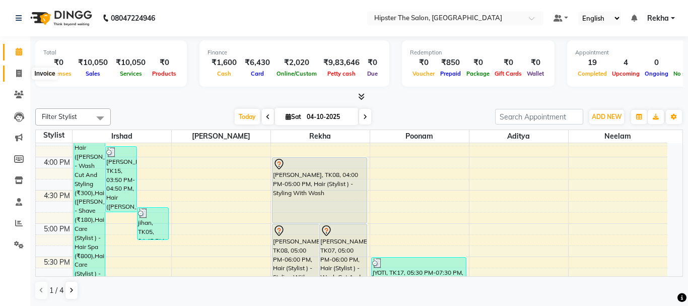
select select "service"
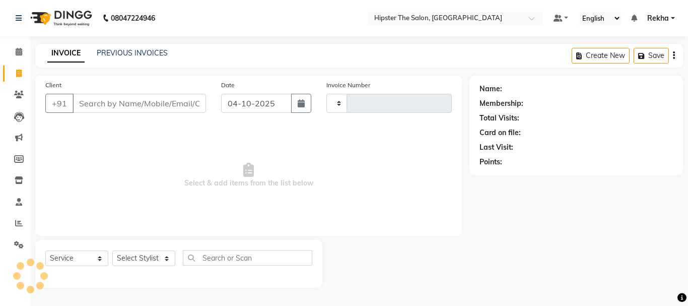
type input "3112"
select select "5125"
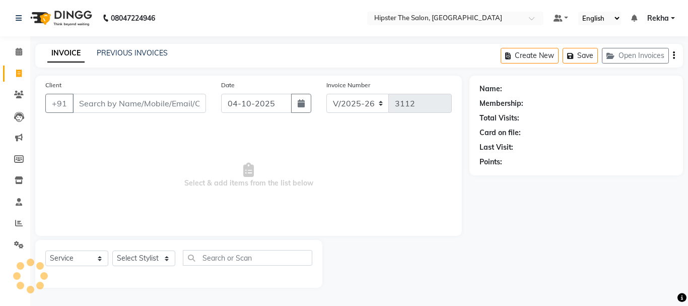
click at [78, 101] on input "Client" at bounding box center [140, 103] width 134 height 19
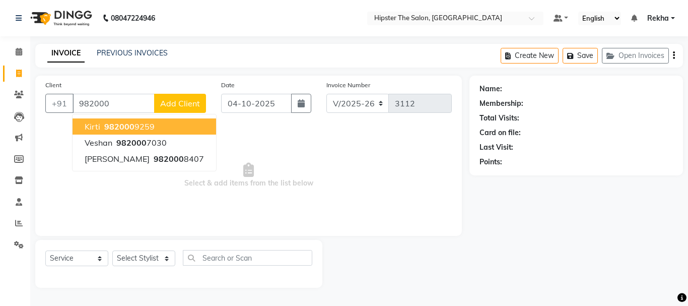
click at [113, 122] on span "982000" at bounding box center [119, 126] width 30 height 10
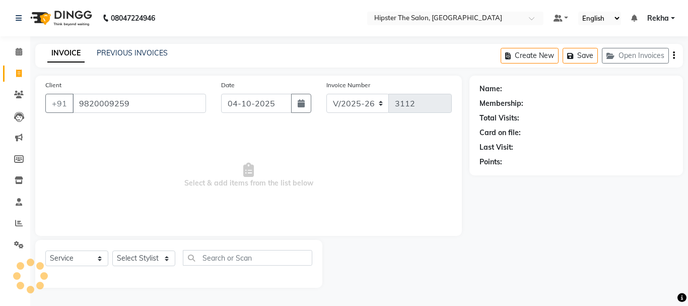
type input "9820009259"
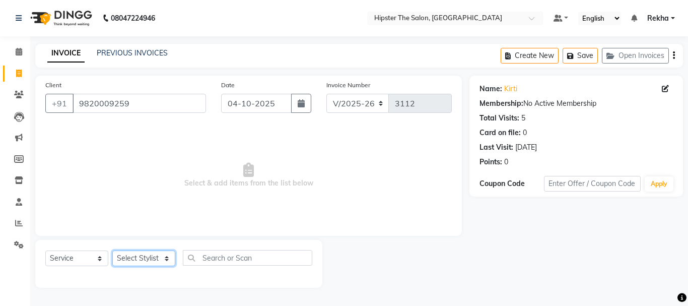
click at [138, 255] on select "Select Stylist [PERSON_NAME] [PERSON_NAME] Anup [PERSON_NAME] [PERSON_NAME] Luc…" at bounding box center [143, 258] width 63 height 16
select select "64371"
click at [112, 250] on select "Select Stylist [PERSON_NAME] [PERSON_NAME] Anup [PERSON_NAME] [PERSON_NAME] Luc…" at bounding box center [143, 258] width 63 height 16
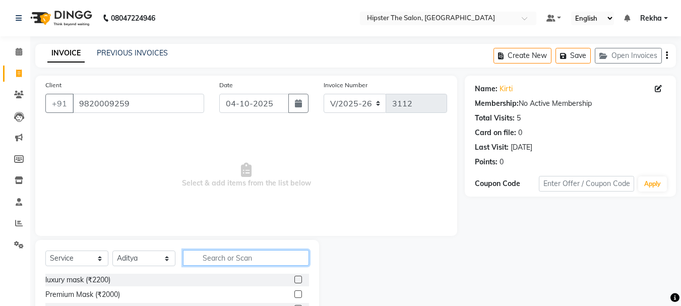
click at [222, 253] on input "text" at bounding box center [246, 258] width 126 height 16
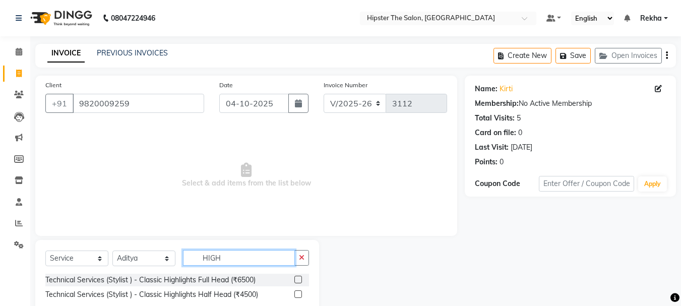
type input "HIGH"
click at [294, 278] on div "Technical Services (Stylist ) - Classic Highlights Full Head (₹6500)" at bounding box center [177, 280] width 264 height 13
click at [293, 278] on div "Technical Services (Stylist ) - Classic Highlights Full Head (₹6500)" at bounding box center [177, 280] width 264 height 13
click at [297, 279] on label at bounding box center [298, 280] width 8 height 8
click at [297, 279] on input "checkbox" at bounding box center [297, 280] width 7 height 7
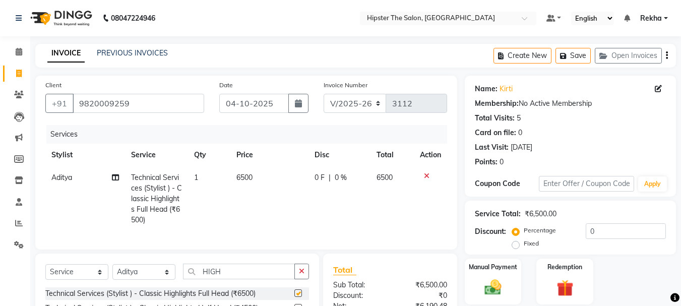
checkbox input "false"
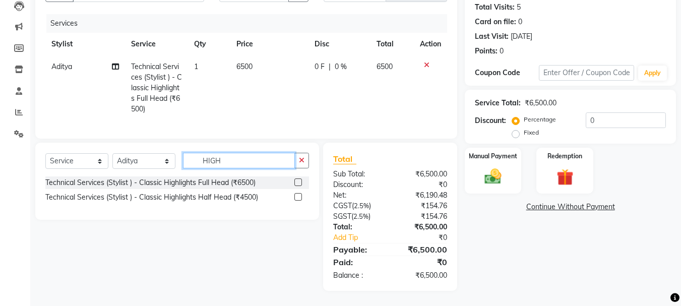
click at [233, 164] on input "HIGH" at bounding box center [239, 161] width 112 height 16
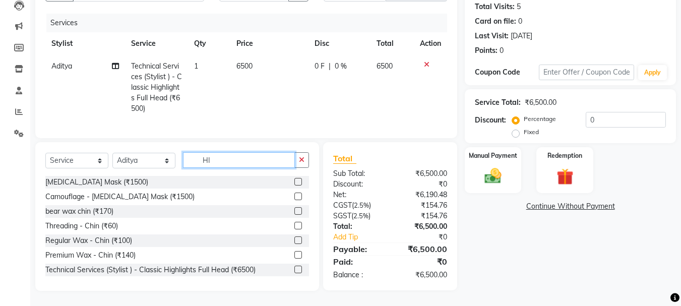
type input "H"
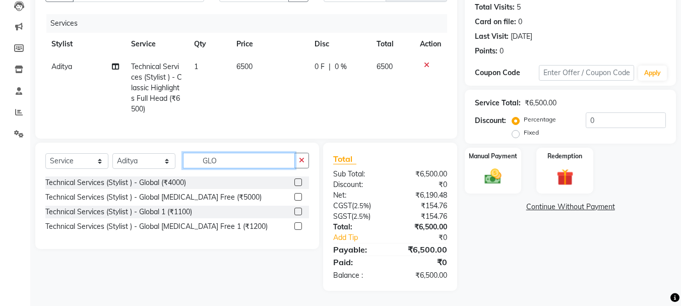
type input "GLO"
click at [300, 182] on div at bounding box center [301, 182] width 15 height 13
click at [298, 186] on label at bounding box center [298, 182] width 8 height 8
click at [298, 186] on input "checkbox" at bounding box center [297, 182] width 7 height 7
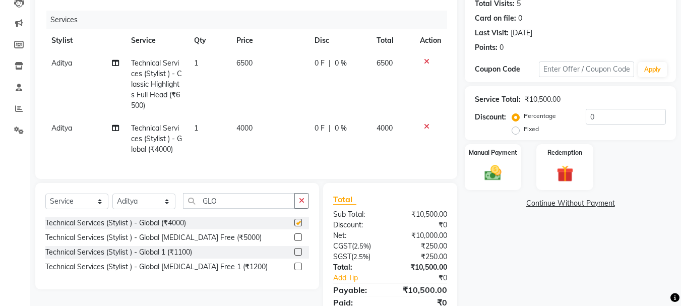
checkbox input "false"
click at [236, 206] on input "GLO" at bounding box center [239, 201] width 112 height 16
type input "G"
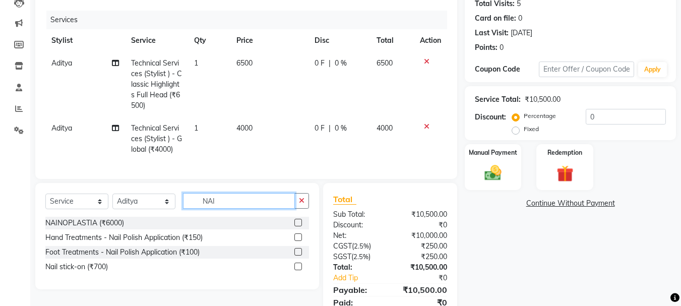
type input "NAI"
click at [299, 226] on label at bounding box center [298, 223] width 8 height 8
click at [299, 226] on input "checkbox" at bounding box center [297, 223] width 7 height 7
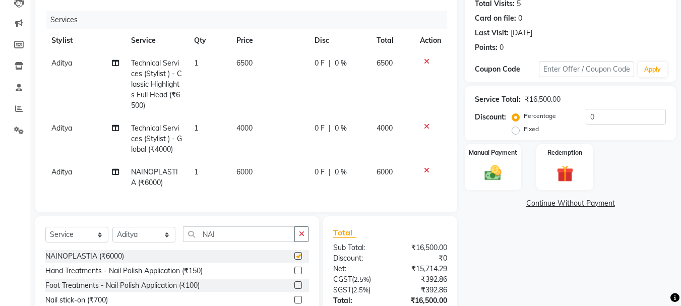
checkbox input "false"
click at [242, 242] on input "NAI" at bounding box center [239, 234] width 112 height 16
click at [143, 242] on select "Select Stylist [PERSON_NAME] [PERSON_NAME] Anup [PERSON_NAME] [PERSON_NAME] Luc…" at bounding box center [143, 235] width 63 height 16
select select "32384"
click at [112, 234] on select "Select Stylist [PERSON_NAME] [PERSON_NAME] Anup [PERSON_NAME] [PERSON_NAME] Luc…" at bounding box center [143, 235] width 63 height 16
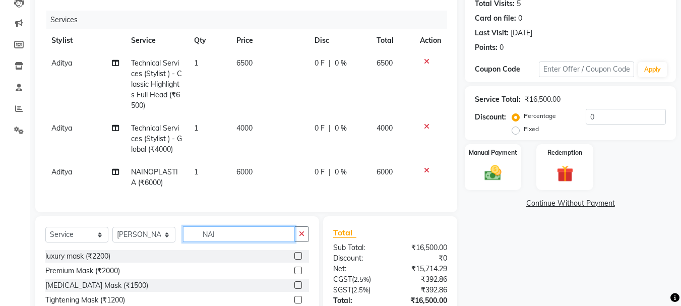
click at [238, 242] on input "NAI" at bounding box center [239, 234] width 112 height 16
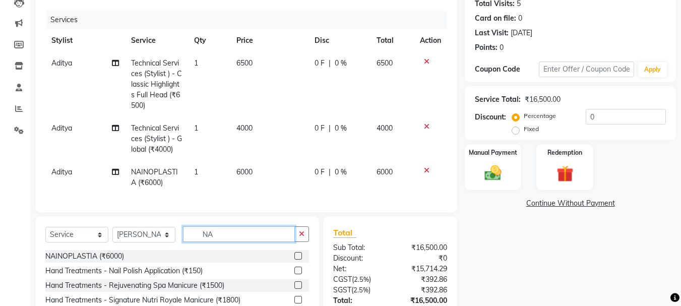
type input "N"
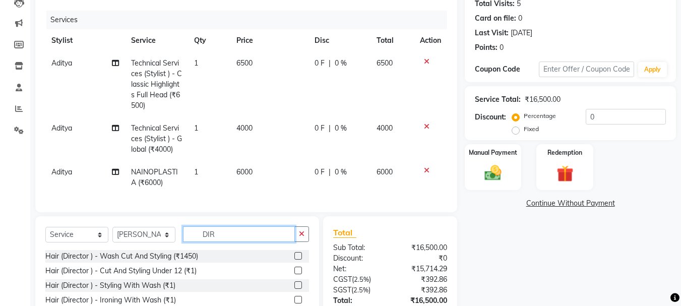
type input "DIR"
click at [294, 260] on label at bounding box center [298, 256] width 8 height 8
click at [294, 260] on input "checkbox" at bounding box center [297, 256] width 7 height 7
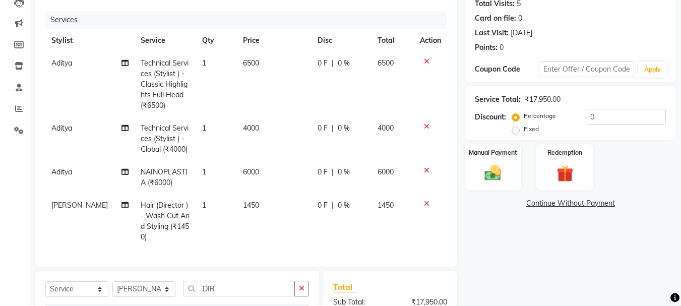
checkbox input "false"
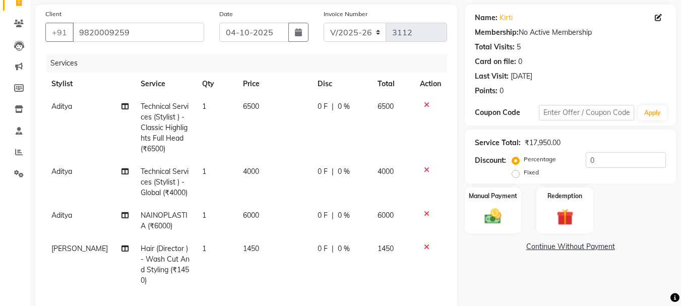
click at [253, 108] on td "6500" at bounding box center [274, 127] width 75 height 65
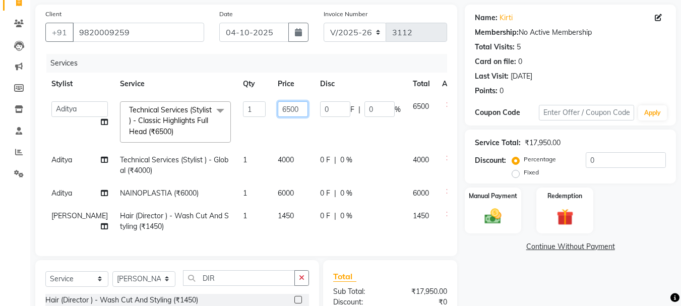
click at [278, 107] on input "6500" at bounding box center [293, 109] width 30 height 16
type input "6"
type input "7500"
click at [272, 164] on td "4000" at bounding box center [293, 165] width 42 height 33
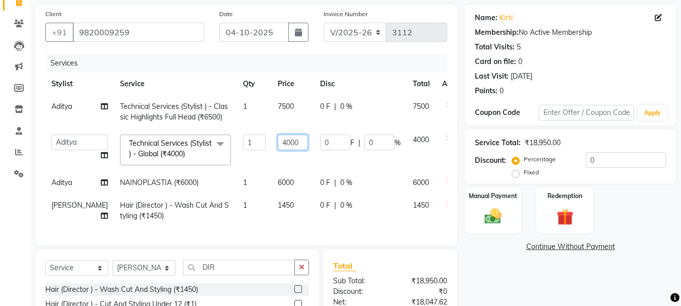
click at [278, 144] on input "4000" at bounding box center [293, 143] width 30 height 16
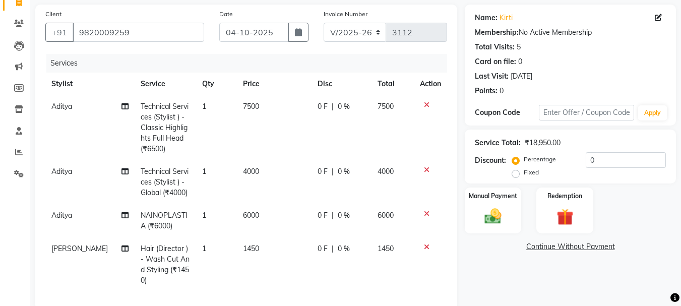
click at [269, 111] on td "7500" at bounding box center [274, 127] width 75 height 65
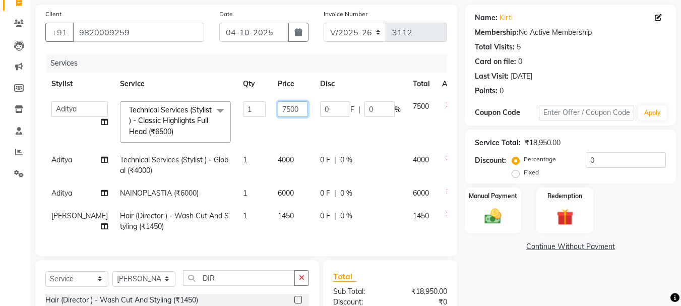
click at [278, 109] on input "7500" at bounding box center [293, 109] width 30 height 16
type input "7"
type input "7500"
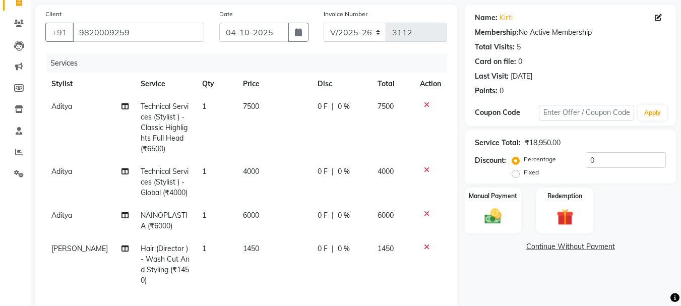
click at [65, 108] on span "Aditya" at bounding box center [61, 106] width 21 height 9
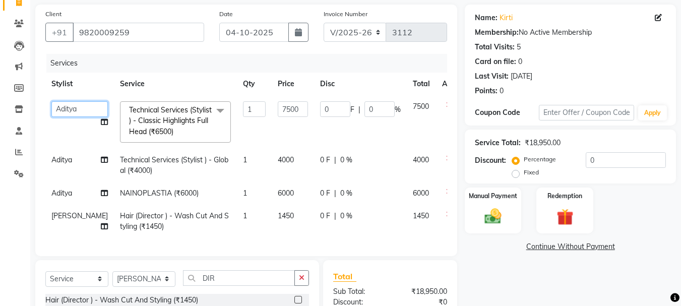
click at [70, 113] on select "[PERSON_NAME] [PERSON_NAME] Anup [PERSON_NAME] [PERSON_NAME] Lucky [PERSON_NAME…" at bounding box center [79, 109] width 56 height 16
select select "32386"
click at [278, 196] on span "6000" at bounding box center [286, 192] width 16 height 9
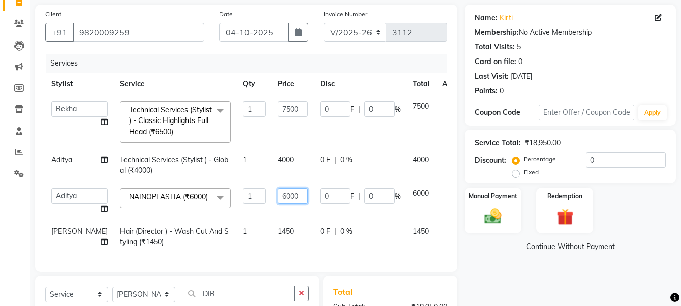
click at [283, 196] on input "6000" at bounding box center [293, 196] width 30 height 16
type input "6"
type input "7000"
click at [520, 276] on div "Name: [PERSON_NAME] Membership: No Active Membership Total Visits: 5 Card on fi…" at bounding box center [574, 215] width 219 height 420
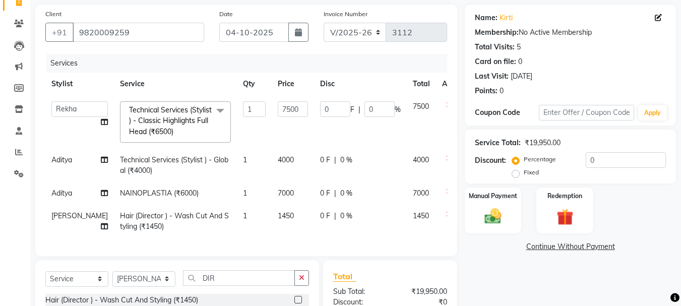
click at [134, 231] on span "Hair (Director ) - Wash Cut And Styling (₹1450)" at bounding box center [174, 221] width 109 height 20
select select "32384"
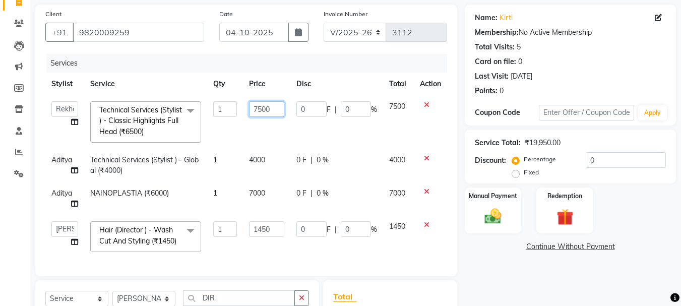
click at [278, 106] on input "7500" at bounding box center [266, 109] width 35 height 16
type input "7"
type input "8000"
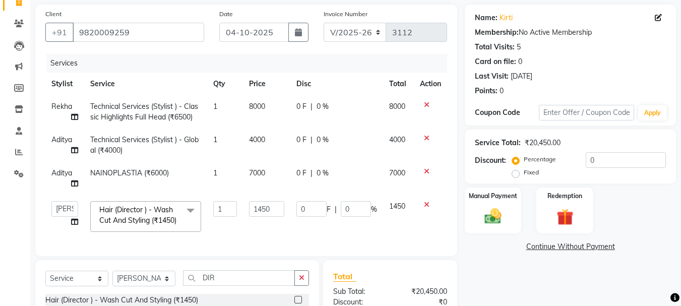
click at [274, 160] on td "4000" at bounding box center [266, 145] width 47 height 33
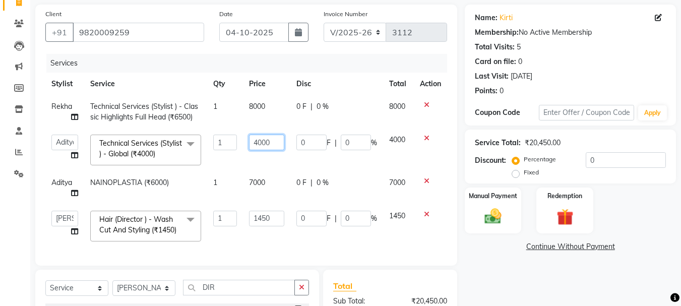
click at [279, 146] on input "4000" at bounding box center [266, 143] width 35 height 16
type input "4"
type input "3000"
click at [637, 254] on div "Name: [PERSON_NAME] Membership: No Active Membership Total Visits: 5 Card on fi…" at bounding box center [574, 212] width 219 height 414
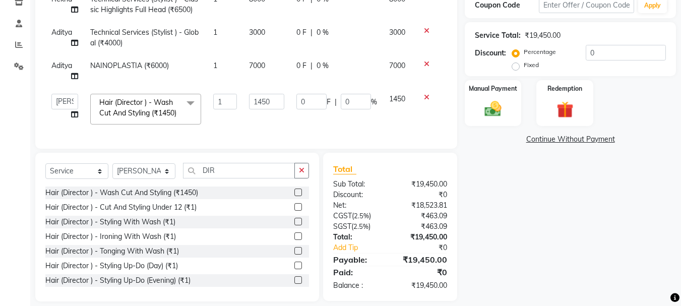
scroll to position [145, 0]
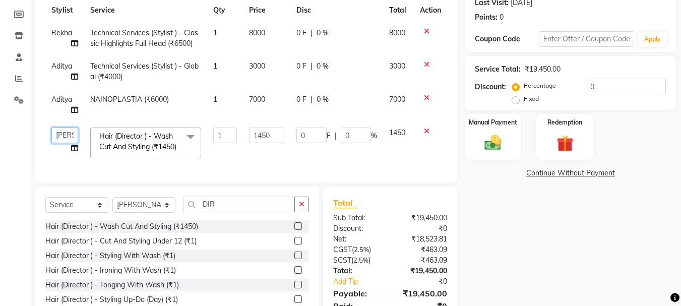
click at [61, 136] on select "[PERSON_NAME] [PERSON_NAME] Anup [PERSON_NAME] [PERSON_NAME] Lucky [PERSON_NAME…" at bounding box center [64, 135] width 27 height 16
select select "50153"
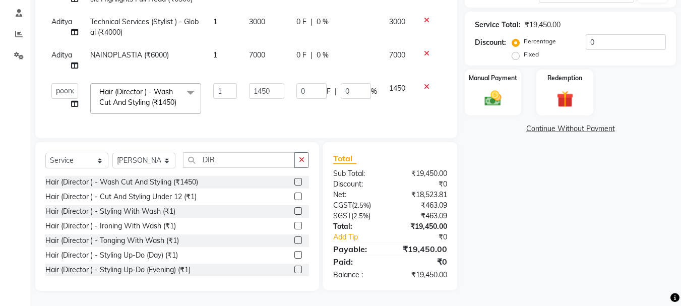
click at [607, 224] on div "Name: [PERSON_NAME] Membership: No Active Membership Total Visits: 5 Card on fi…" at bounding box center [574, 89] width 219 height 404
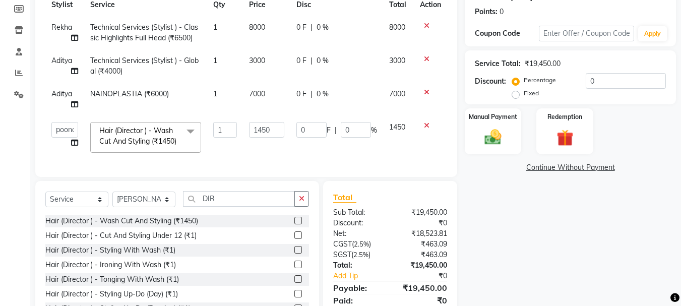
click at [256, 26] on span "8000" at bounding box center [257, 27] width 16 height 9
select select "32386"
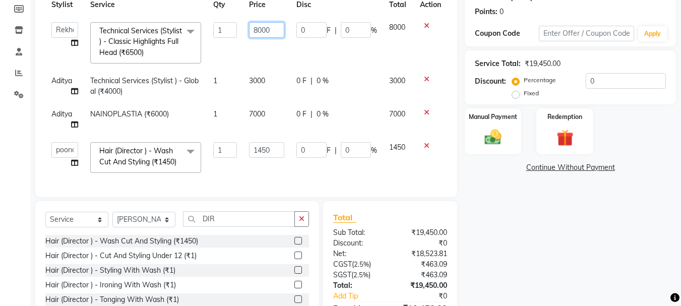
click at [266, 29] on input "8000" at bounding box center [266, 30] width 35 height 16
type input "7500"
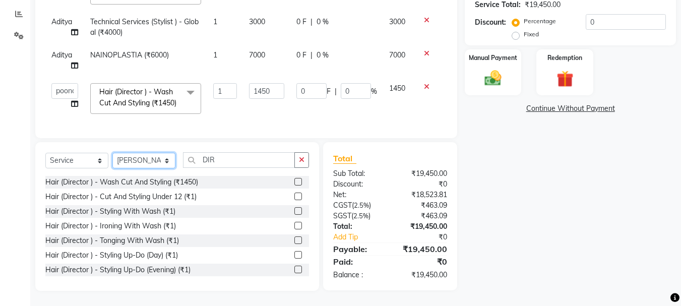
drag, startPoint x: 157, startPoint y: 172, endPoint x: 149, endPoint y: 167, distance: 9.3
click at [157, 172] on div "Select Service Product Membership Package Voucher Prepaid Gift Card Select Styl…" at bounding box center [177, 164] width 264 height 24
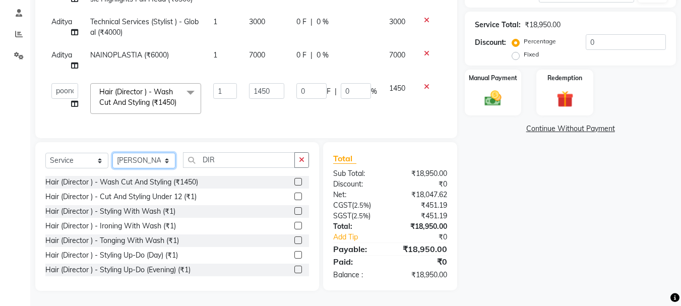
scroll to position [207, 0]
select select "32386"
click at [112, 153] on select "Select Stylist [PERSON_NAME] [PERSON_NAME] Anup [PERSON_NAME] [PERSON_NAME] Luc…" at bounding box center [143, 161] width 63 height 16
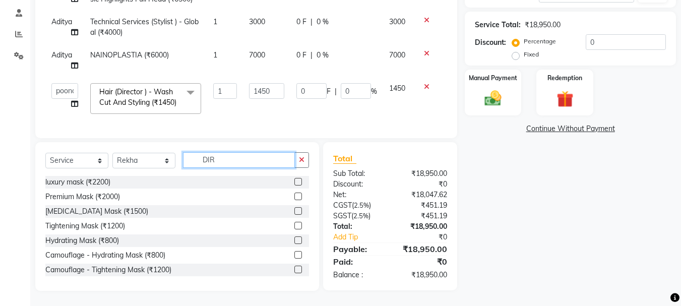
click at [242, 158] on input "DIR" at bounding box center [239, 160] width 112 height 16
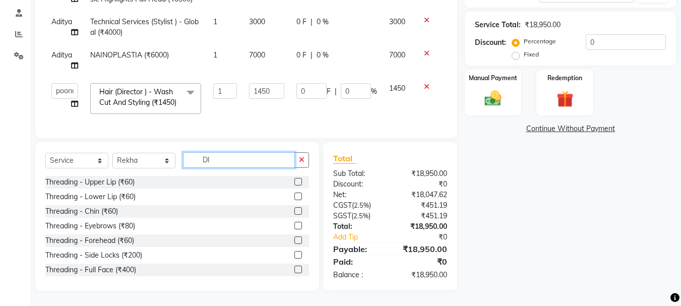
type input "D"
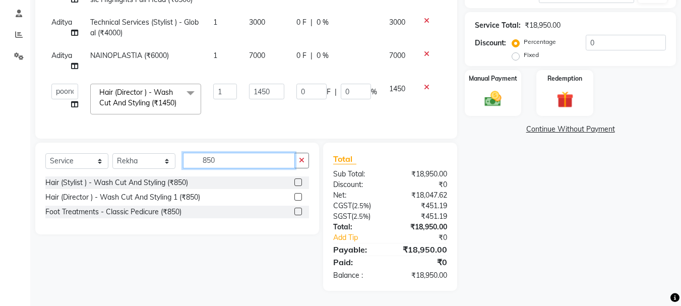
scroll to position [207, 0]
type input "850"
click at [298, 183] on label at bounding box center [298, 182] width 8 height 8
click at [298, 183] on input "checkbox" at bounding box center [297, 182] width 7 height 7
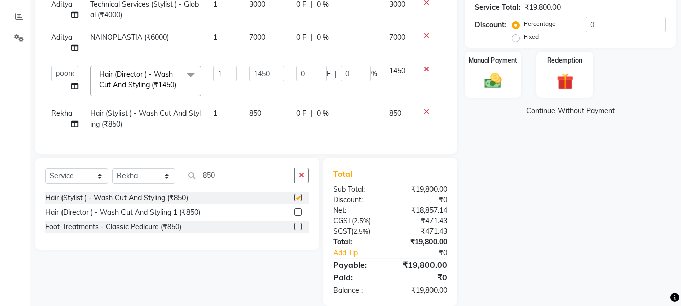
checkbox input "false"
click at [224, 183] on input "850" at bounding box center [239, 176] width 112 height 16
type input "8"
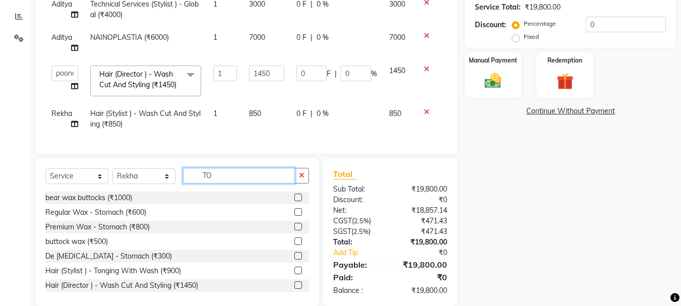
type input "T"
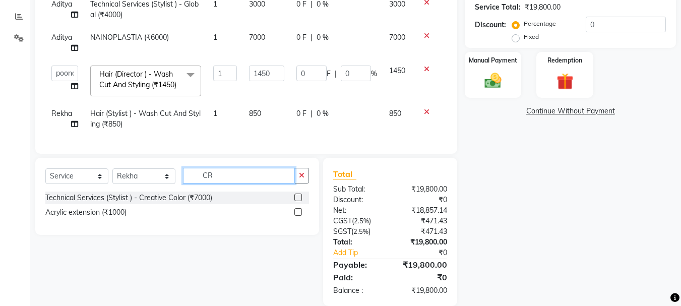
type input "C"
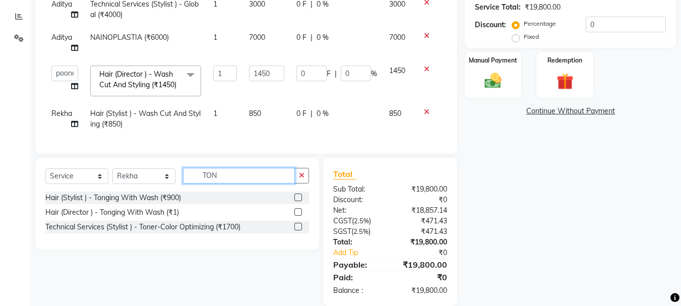
type input "TON"
click at [297, 230] on label at bounding box center [298, 227] width 8 height 8
click at [297, 230] on input "checkbox" at bounding box center [297, 227] width 7 height 7
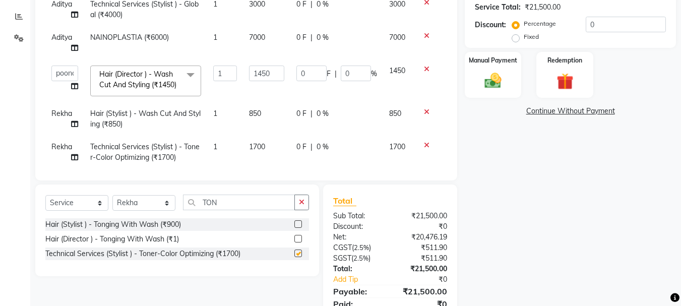
checkbox input "false"
click at [263, 156] on td "1700" at bounding box center [266, 152] width 47 height 33
select select "32386"
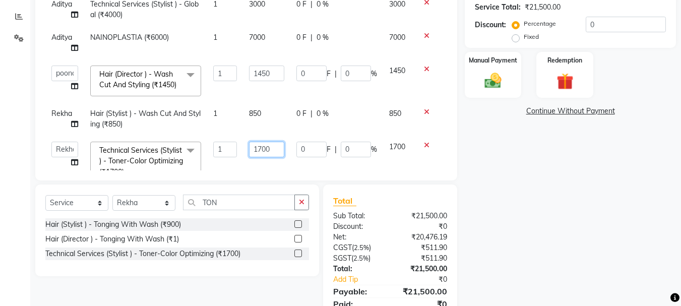
click at [273, 156] on input "1700" at bounding box center [266, 150] width 35 height 16
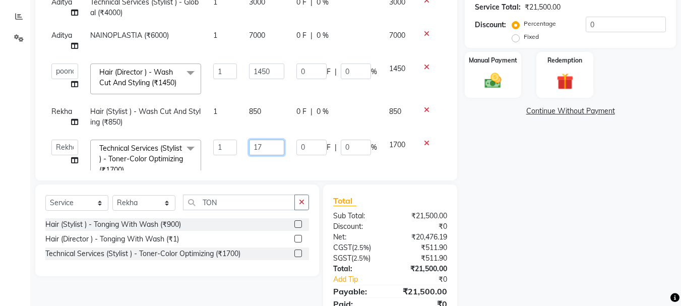
type input "1"
type input "2500"
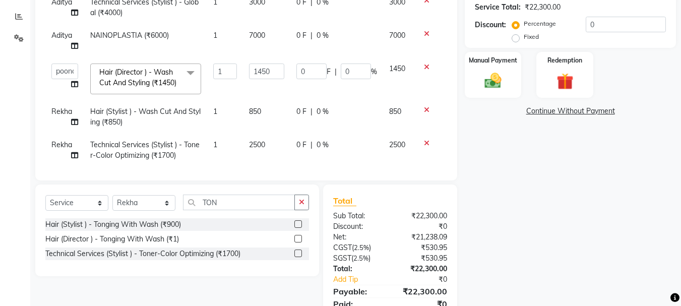
click at [588, 219] on div "Name: [PERSON_NAME] Membership: No Active Membership Total Visits: 5 Card on fi…" at bounding box center [574, 101] width 219 height 464
click at [488, 92] on div "Manual Payment" at bounding box center [493, 75] width 59 height 48
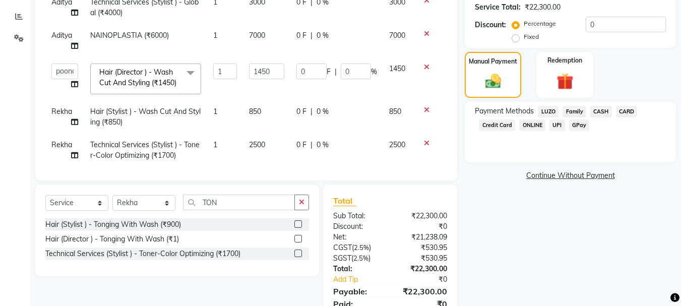
click at [624, 109] on span "CARD" at bounding box center [627, 112] width 22 height 12
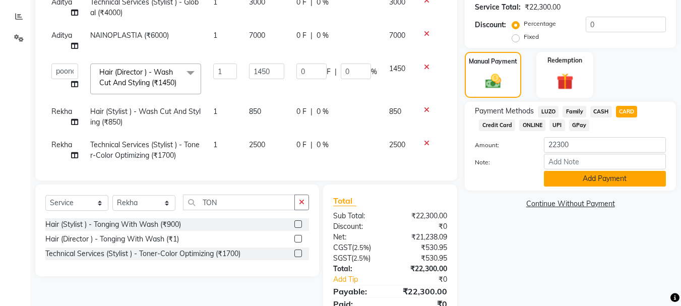
click at [598, 174] on button "Add Payment" at bounding box center [605, 179] width 122 height 16
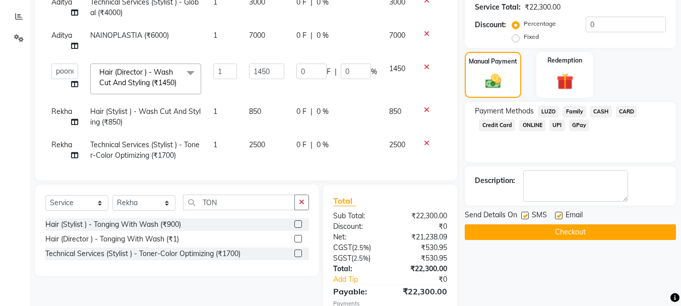
click at [560, 226] on button "Checkout" at bounding box center [570, 232] width 211 height 16
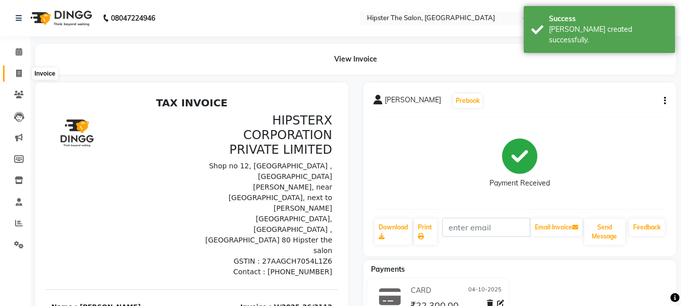
click at [18, 73] on icon at bounding box center [19, 74] width 6 height 8
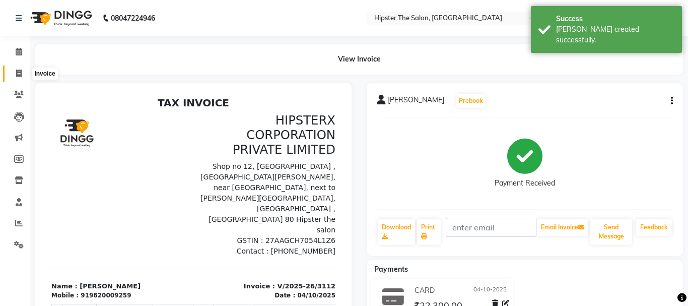
select select "service"
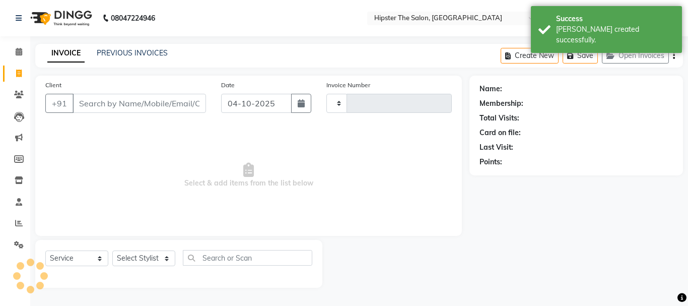
type input "3113"
select select "5125"
click at [86, 102] on input "Client" at bounding box center [140, 103] width 134 height 19
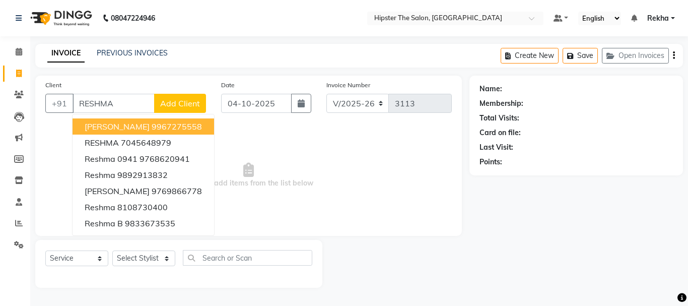
click at [114, 123] on span "[PERSON_NAME]" at bounding box center [117, 126] width 65 height 10
type input "9967275558"
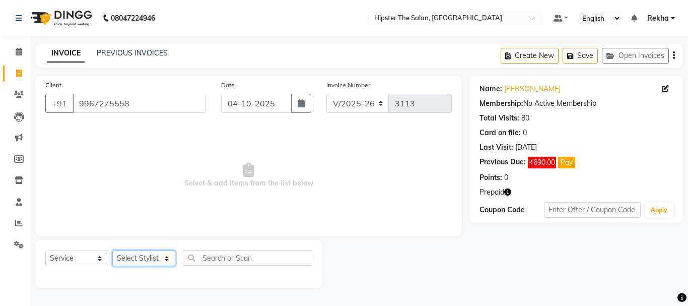
click at [126, 257] on select "Select Stylist [PERSON_NAME] [PERSON_NAME] Anup [PERSON_NAME] [PERSON_NAME] Luc…" at bounding box center [143, 258] width 63 height 16
select select "32386"
click at [112, 250] on select "Select Stylist [PERSON_NAME] [PERSON_NAME] Anup [PERSON_NAME] [PERSON_NAME] Luc…" at bounding box center [143, 258] width 63 height 16
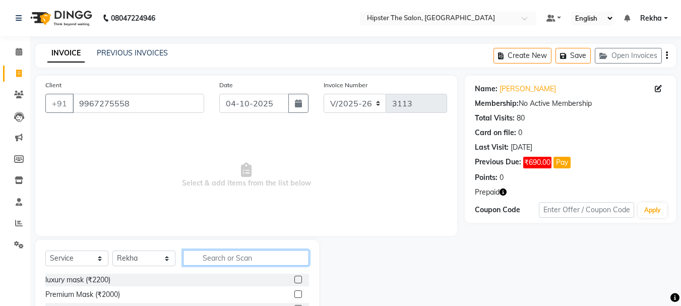
click at [220, 262] on input "text" at bounding box center [246, 258] width 126 height 16
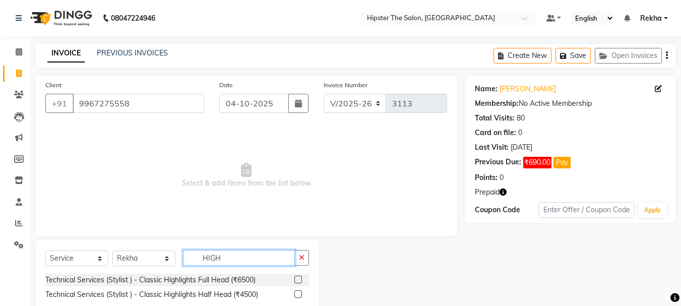
type input "HIGH"
click at [297, 279] on label at bounding box center [298, 280] width 8 height 8
click at [297, 279] on input "checkbox" at bounding box center [297, 280] width 7 height 7
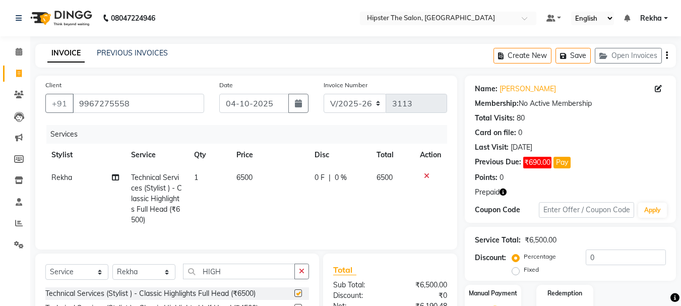
checkbox input "false"
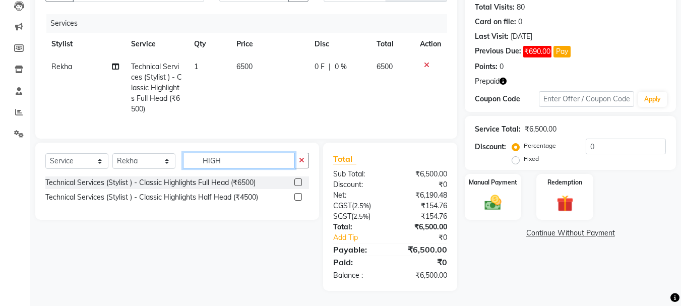
click at [225, 162] on input "HIGH" at bounding box center [239, 161] width 112 height 16
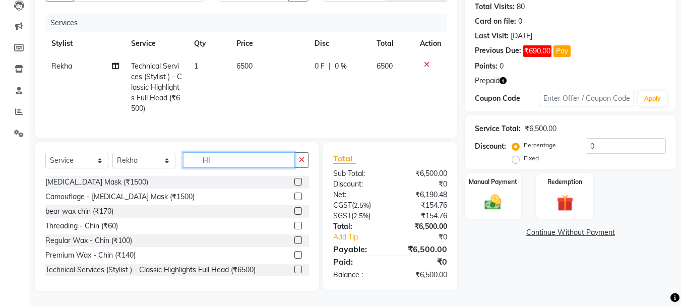
type input "H"
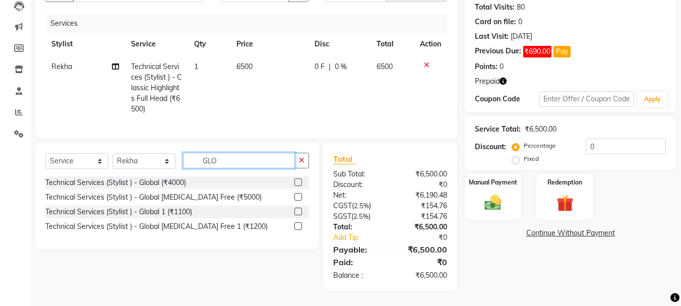
type input "GLO"
click at [301, 182] on label at bounding box center [298, 182] width 8 height 8
click at [301, 182] on input "checkbox" at bounding box center [297, 182] width 7 height 7
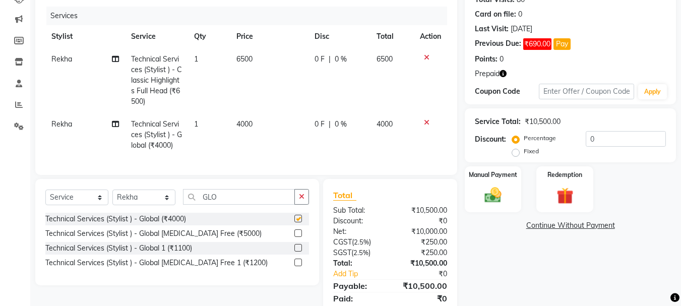
checkbox input "false"
click at [253, 123] on td "4000" at bounding box center [269, 135] width 78 height 44
select select "32386"
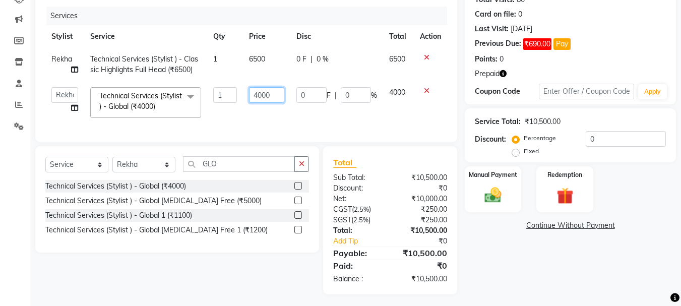
click at [274, 89] on input "4000" at bounding box center [266, 95] width 35 height 16
type input "4"
type input "3000"
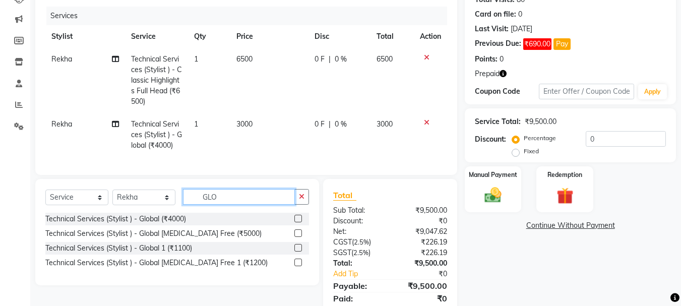
click at [231, 171] on div "Client [PHONE_NUMBER] Date [DATE] Invoice Number V/2025 V/[PHONE_NUMBER] Servic…" at bounding box center [246, 142] width 437 height 370
type input "G"
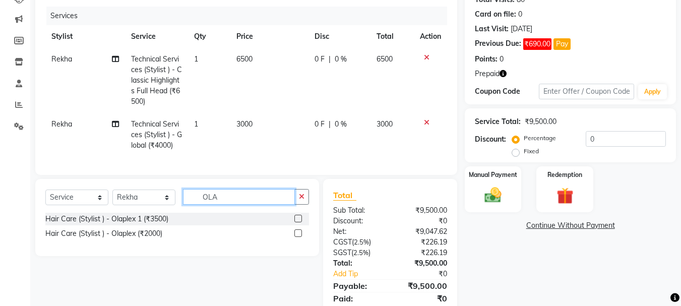
type input "OLA"
click at [300, 222] on label at bounding box center [298, 219] width 8 height 8
click at [300, 222] on input "checkbox" at bounding box center [297, 219] width 7 height 7
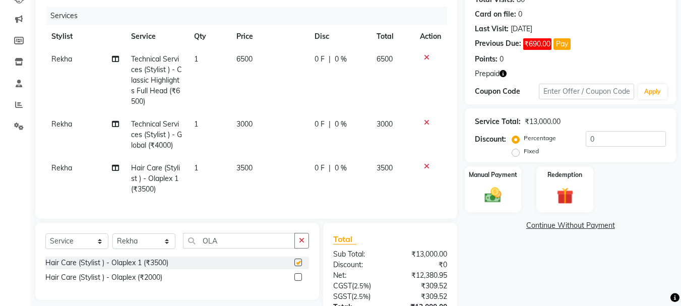
checkbox input "false"
click at [254, 171] on td "3500" at bounding box center [269, 179] width 78 height 44
select select "32386"
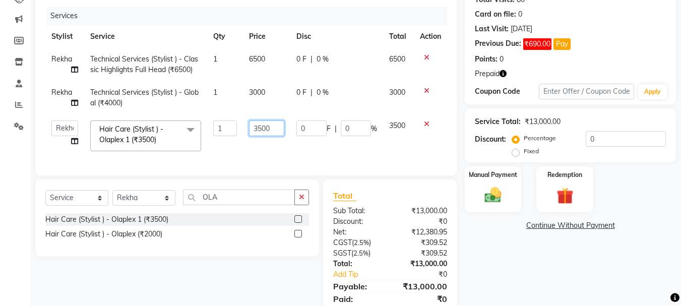
click at [273, 131] on input "3500" at bounding box center [266, 128] width 35 height 16
type input "3"
type input "2000"
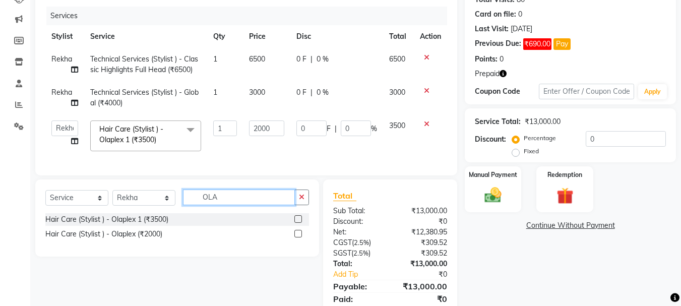
click at [230, 208] on div "Client [PHONE_NUMBER] Date [DATE] Invoice Number V/2025 V/[PHONE_NUMBER] Servic…" at bounding box center [246, 142] width 437 height 370
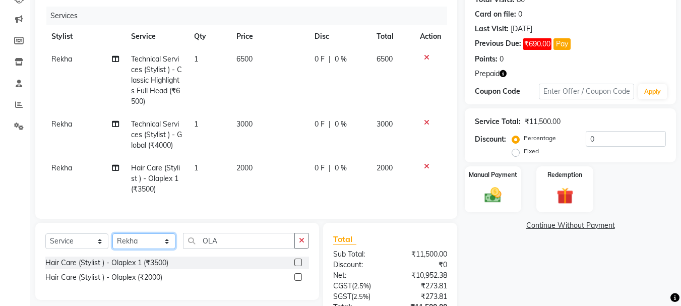
click at [132, 249] on select "Select Stylist [PERSON_NAME] [PERSON_NAME] Anup [PERSON_NAME] [PERSON_NAME] Luc…" at bounding box center [143, 241] width 63 height 16
select select "32384"
click at [112, 241] on select "Select Stylist [PERSON_NAME] [PERSON_NAME] Anup [PERSON_NAME] [PERSON_NAME] Luc…" at bounding box center [143, 241] width 63 height 16
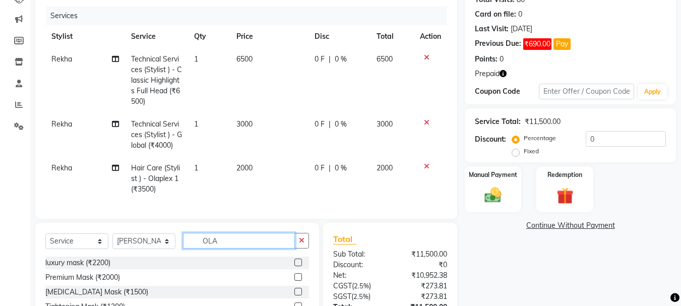
click at [222, 248] on input "OLA" at bounding box center [239, 241] width 112 height 16
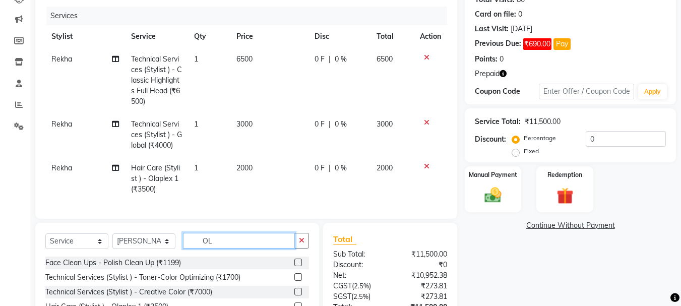
type input "O"
type input "DIR"
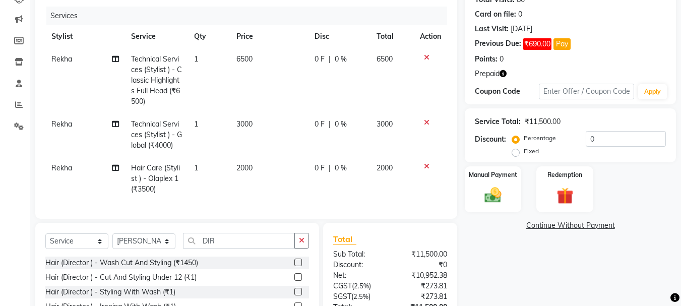
click at [294, 266] on label at bounding box center [298, 263] width 8 height 8
click at [294, 266] on input "checkbox" at bounding box center [297, 263] width 7 height 7
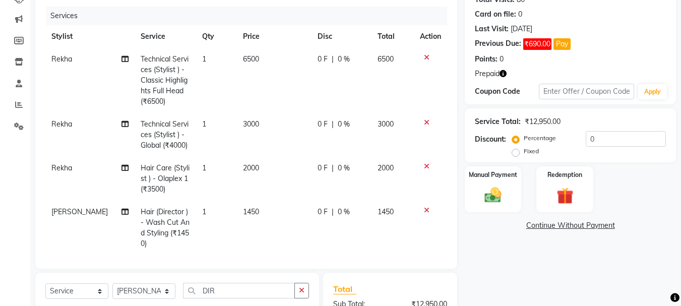
checkbox input "false"
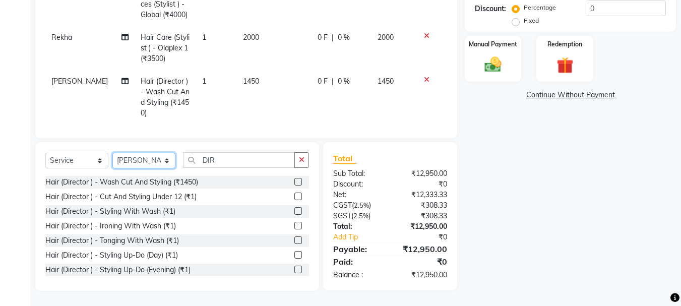
click at [144, 161] on select "Select Stylist [PERSON_NAME] [PERSON_NAME] Anup [PERSON_NAME] [PERSON_NAME] Luc…" at bounding box center [143, 161] width 63 height 16
select select "50153"
click at [112, 153] on select "Select Stylist [PERSON_NAME] [PERSON_NAME] Anup [PERSON_NAME] [PERSON_NAME] Luc…" at bounding box center [143, 161] width 63 height 16
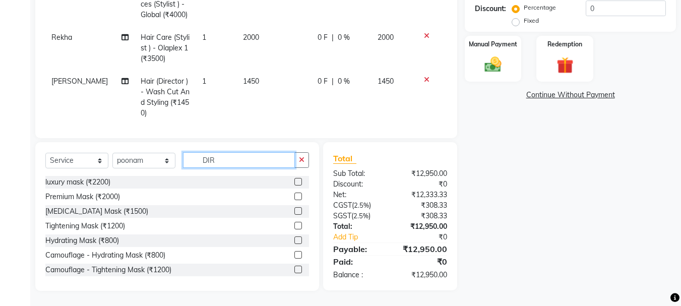
click at [234, 163] on input "DIR" at bounding box center [239, 160] width 112 height 16
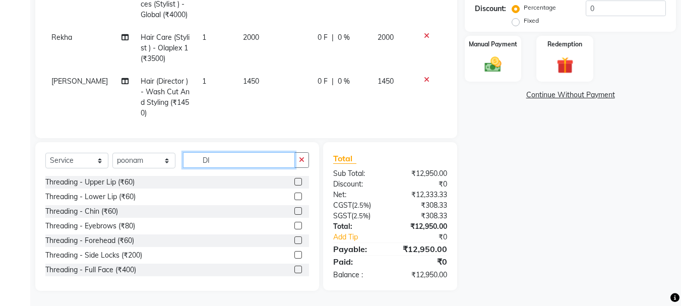
type input "D"
type input "THR"
click at [294, 224] on label at bounding box center [298, 226] width 8 height 8
click at [294, 224] on input "checkbox" at bounding box center [297, 226] width 7 height 7
checkbox input "false"
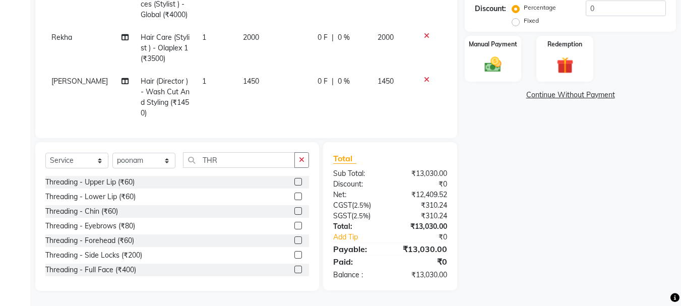
click at [294, 183] on label at bounding box center [298, 182] width 8 height 8
click at [294, 183] on input "checkbox" at bounding box center [297, 182] width 7 height 7
checkbox input "false"
click at [294, 242] on label at bounding box center [298, 240] width 8 height 8
click at [294, 242] on input "checkbox" at bounding box center [297, 240] width 7 height 7
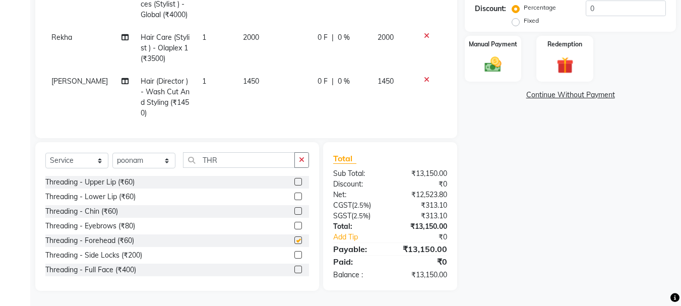
checkbox input "false"
click at [294, 212] on label at bounding box center [298, 211] width 8 height 8
click at [294, 212] on input "checkbox" at bounding box center [297, 211] width 7 height 7
click at [233, 159] on input "THR" at bounding box center [239, 160] width 112 height 16
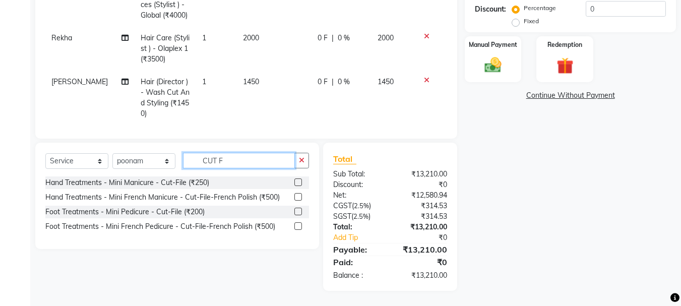
scroll to position [248, 0]
click at [300, 213] on label at bounding box center [298, 212] width 8 height 8
click at [300, 213] on input "checkbox" at bounding box center [297, 212] width 7 height 7
click at [300, 213] on label at bounding box center [298, 212] width 8 height 8
click at [300, 213] on input "checkbox" at bounding box center [297, 212] width 7 height 7
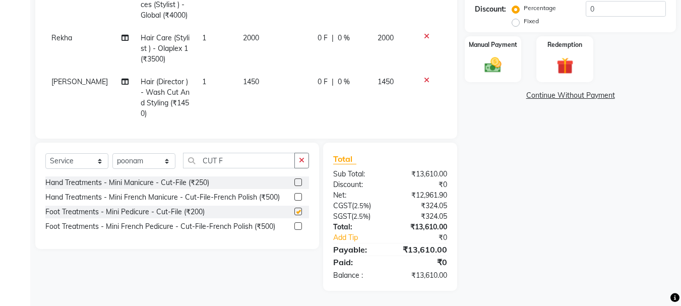
click at [300, 213] on label at bounding box center [298, 212] width 8 height 8
click at [300, 213] on input "checkbox" at bounding box center [297, 212] width 7 height 7
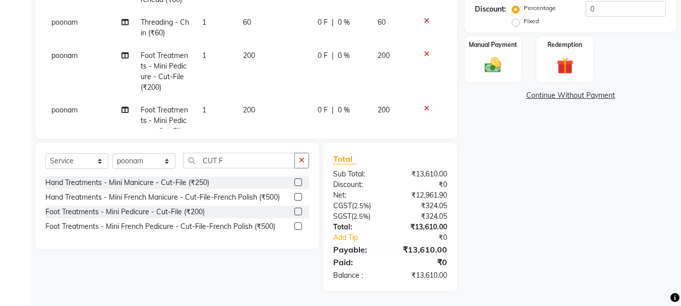
scroll to position [204, 0]
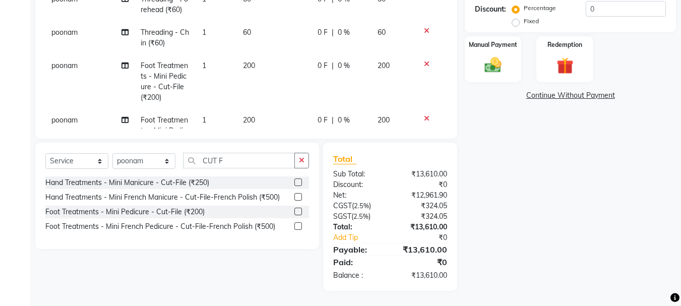
click at [245, 74] on td "200" at bounding box center [274, 81] width 75 height 54
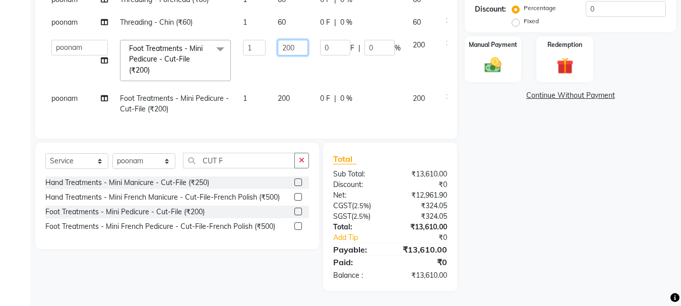
click at [278, 46] on input "200" at bounding box center [293, 48] width 30 height 16
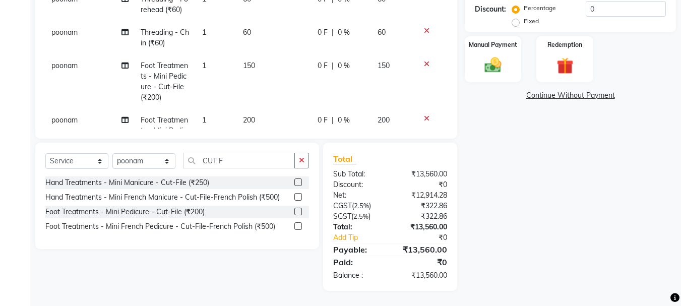
click at [555, 189] on div "Name: [PERSON_NAME] Membership: No Active Membership Total Visits: 80 Card on f…" at bounding box center [574, 59] width 219 height 464
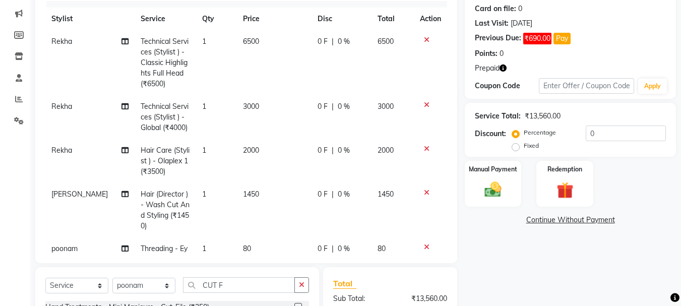
scroll to position [0, 0]
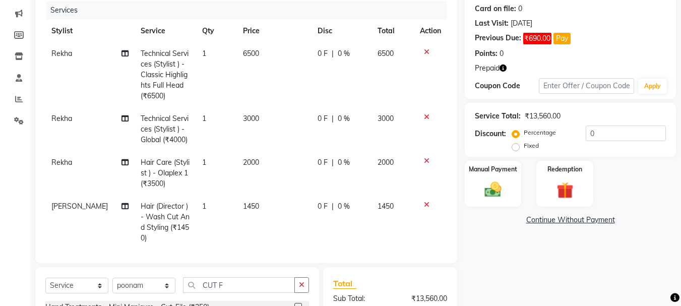
click at [243, 57] on span "6500" at bounding box center [251, 53] width 16 height 9
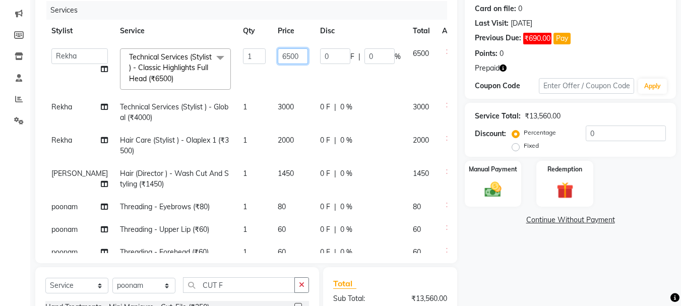
click at [278, 55] on input "6500" at bounding box center [293, 56] width 30 height 16
click at [278, 56] on input "6500" at bounding box center [293, 56] width 30 height 16
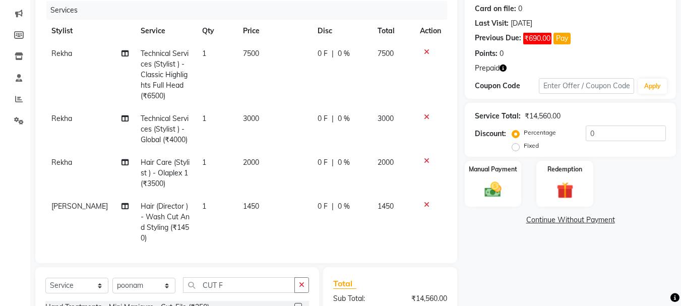
click at [600, 281] on div "Name: [PERSON_NAME] Membership: No Active Membership Total Visits: 80 Card on f…" at bounding box center [574, 184] width 219 height 464
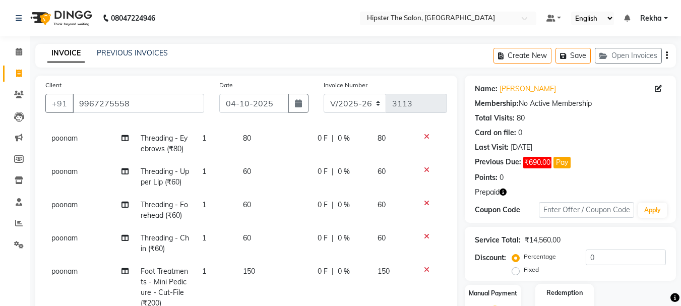
scroll to position [248, 0]
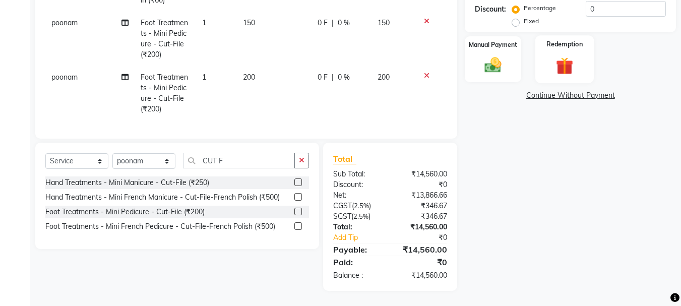
click at [562, 62] on img at bounding box center [564, 66] width 28 height 22
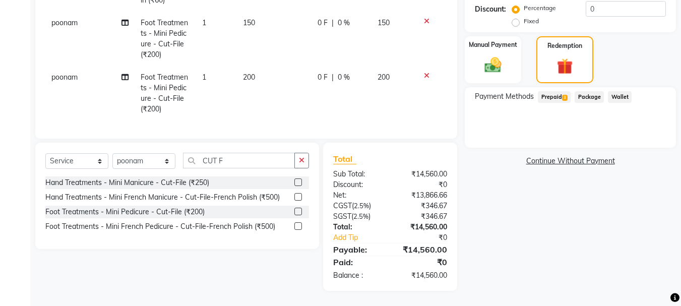
click at [561, 94] on span "Prepaid 3" at bounding box center [554, 97] width 33 height 12
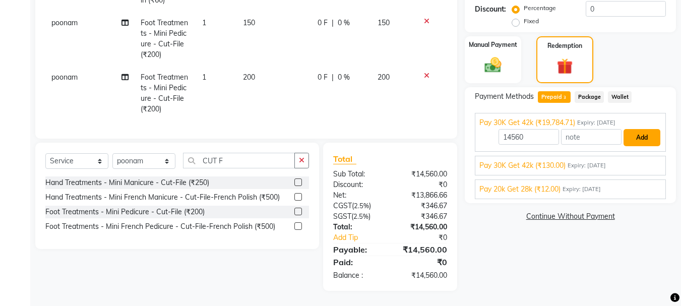
click at [655, 143] on button "Add" at bounding box center [641, 137] width 37 height 17
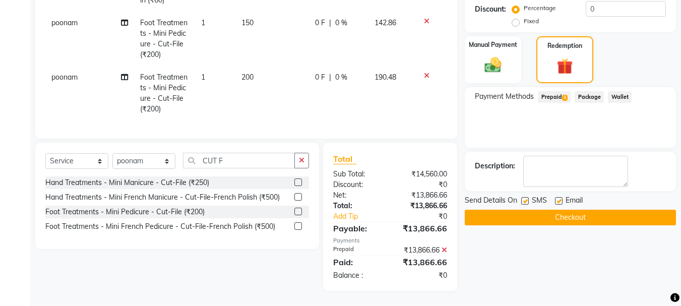
click at [564, 219] on button "Checkout" at bounding box center [570, 218] width 211 height 16
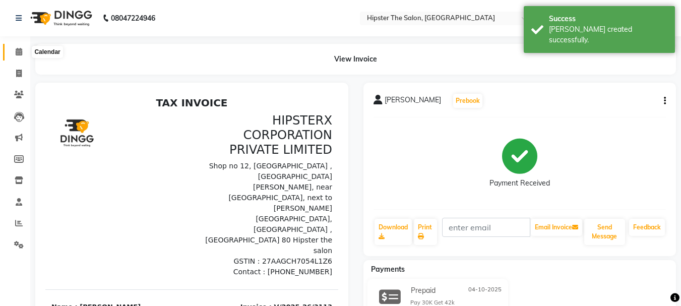
click at [19, 48] on icon at bounding box center [19, 52] width 7 height 8
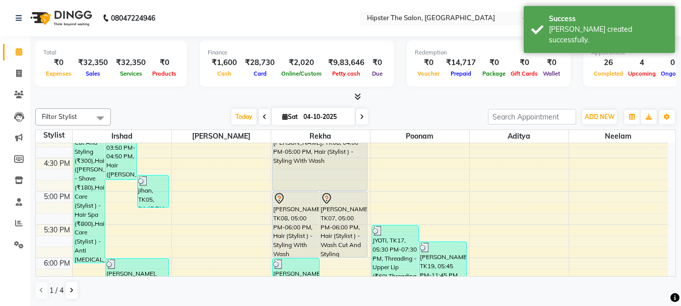
scroll to position [528, 0]
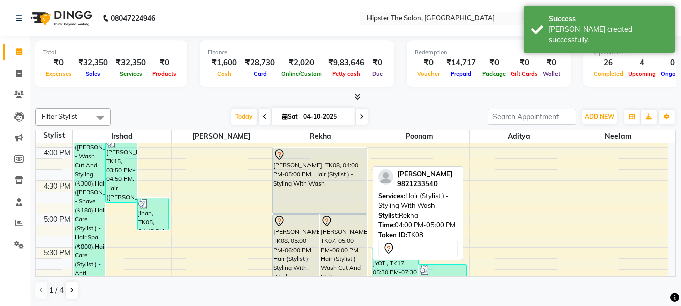
click at [307, 183] on div "[PERSON_NAME], TK08, 04:00 PM-05:00 PM, Hair (Stylist ) - Styling With Wash" at bounding box center [320, 180] width 94 height 65
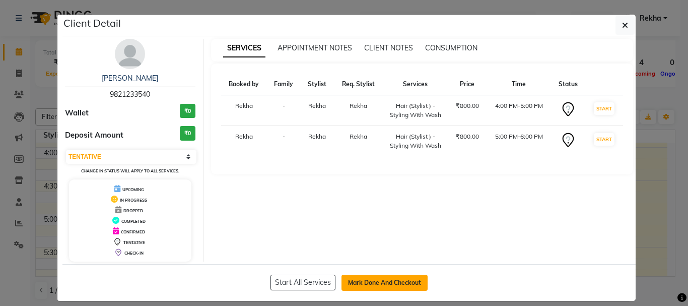
click at [400, 282] on button "Mark Done And Checkout" at bounding box center [385, 283] width 86 height 16
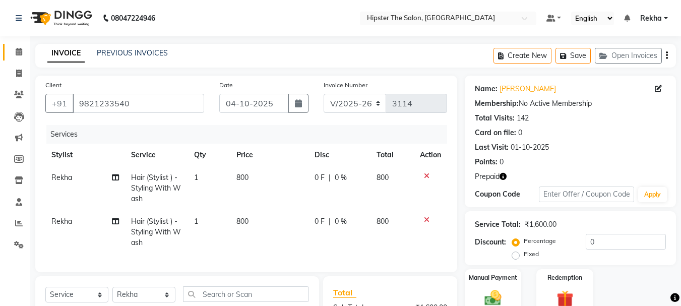
scroll to position [142, 0]
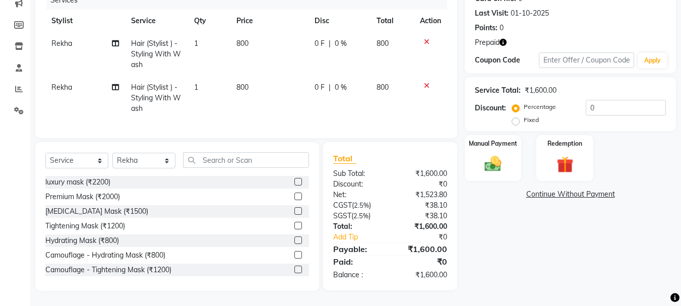
click at [75, 81] on td "Rekha" at bounding box center [85, 98] width 80 height 44
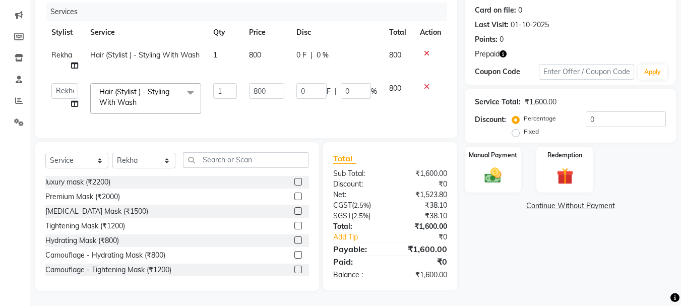
scroll to position [130, 0]
click at [65, 83] on select "[PERSON_NAME] [PERSON_NAME] Anup [PERSON_NAME] [PERSON_NAME] Lucky [PERSON_NAME…" at bounding box center [64, 91] width 27 height 16
click at [143, 159] on select "Select Stylist [PERSON_NAME] [PERSON_NAME] Anup [PERSON_NAME] [PERSON_NAME] Luc…" at bounding box center [143, 161] width 63 height 16
click at [112, 153] on select "Select Stylist [PERSON_NAME] [PERSON_NAME] Anup [PERSON_NAME] [PERSON_NAME] Luc…" at bounding box center [143, 161] width 63 height 16
click at [212, 153] on input "text" at bounding box center [246, 160] width 126 height 16
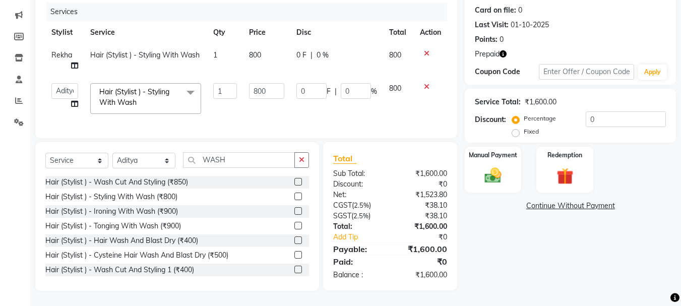
click at [294, 241] on label at bounding box center [298, 240] width 8 height 8
click at [294, 241] on input "checkbox" at bounding box center [297, 240] width 7 height 7
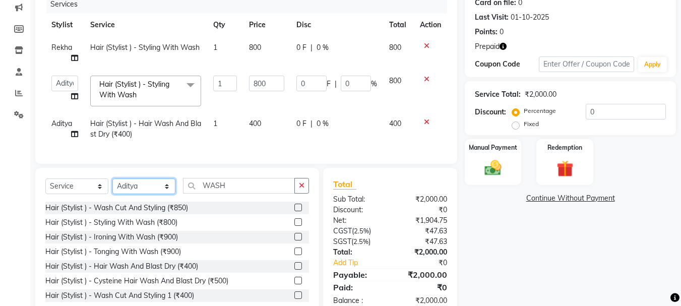
click at [145, 194] on select "Select Stylist [PERSON_NAME] [PERSON_NAME] Anup [PERSON_NAME] [PERSON_NAME] Luc…" at bounding box center [143, 186] width 63 height 16
click at [112, 186] on select "Select Stylist [PERSON_NAME] [PERSON_NAME] Anup [PERSON_NAME] [PERSON_NAME] Luc…" at bounding box center [143, 186] width 63 height 16
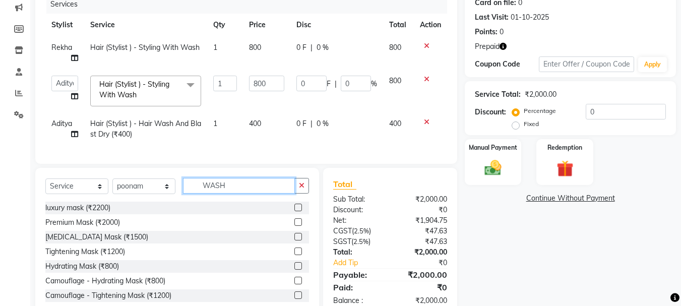
click at [254, 194] on input "WASH" at bounding box center [239, 186] width 112 height 16
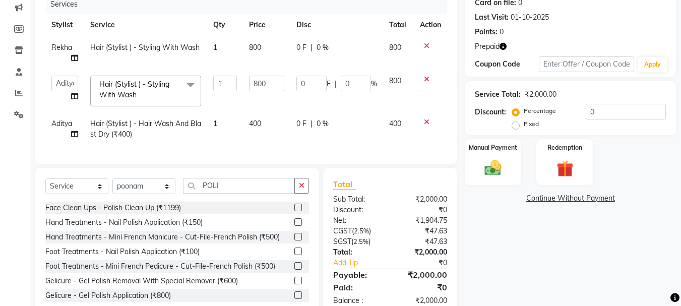
click at [294, 226] on label at bounding box center [298, 222] width 8 height 8
click at [294, 226] on input "checkbox" at bounding box center [297, 222] width 7 height 7
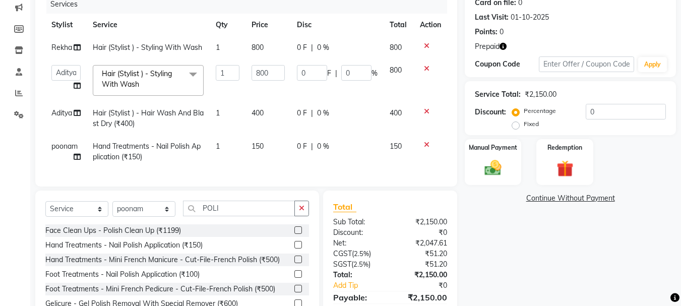
click at [264, 148] on span "150" at bounding box center [257, 146] width 12 height 9
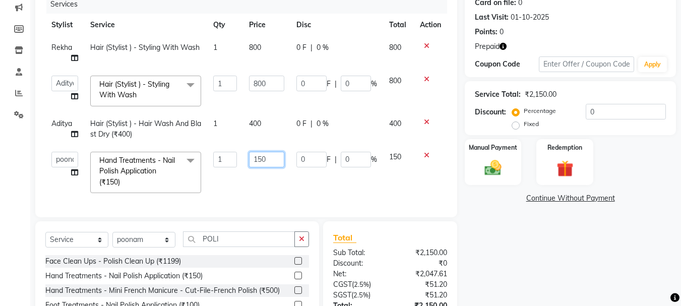
click at [271, 153] on input "150" at bounding box center [266, 160] width 35 height 16
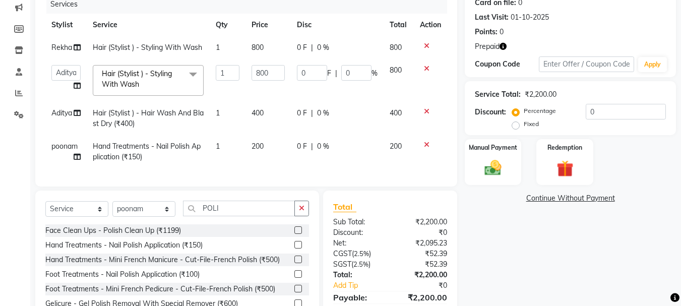
click at [557, 251] on div "Name: [PERSON_NAME] Membership: No Active Membership Total Visits: 142 Card on …" at bounding box center [574, 143] width 219 height 394
click at [263, 122] on td "400" at bounding box center [267, 118] width 45 height 33
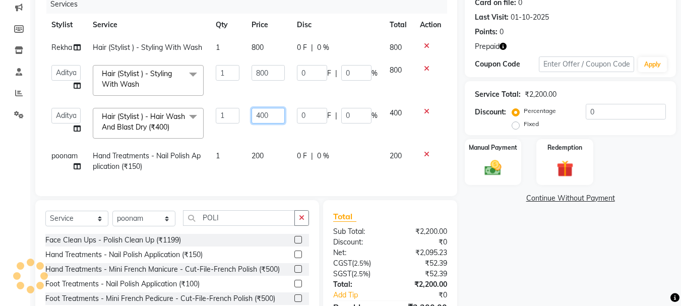
click at [278, 118] on input "400" at bounding box center [267, 116] width 33 height 16
click at [564, 167] on img at bounding box center [564, 169] width 28 height 22
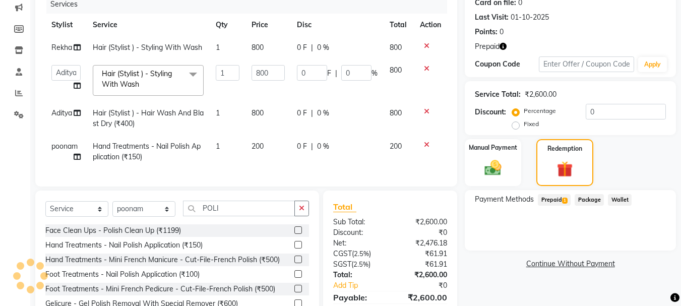
click at [552, 202] on span "Prepaid 1" at bounding box center [554, 200] width 33 height 12
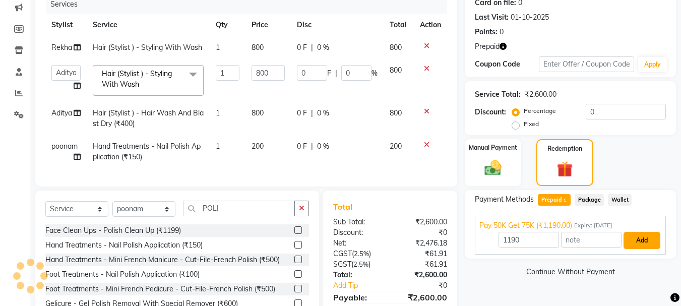
click at [636, 243] on button "Add" at bounding box center [641, 240] width 37 height 17
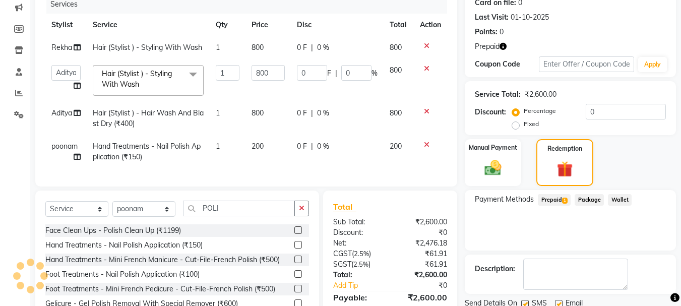
scroll to position [207, 0]
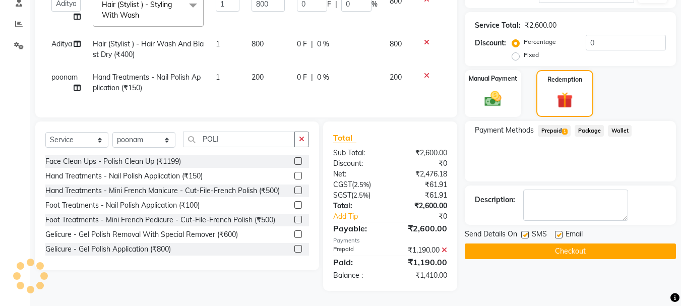
click at [574, 243] on button "Checkout" at bounding box center [570, 251] width 211 height 16
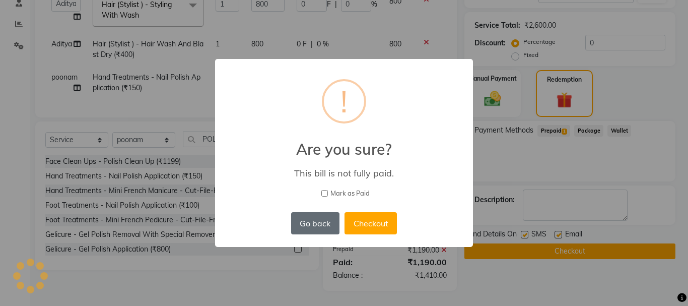
click at [315, 227] on button "Go back" at bounding box center [315, 223] width 48 height 22
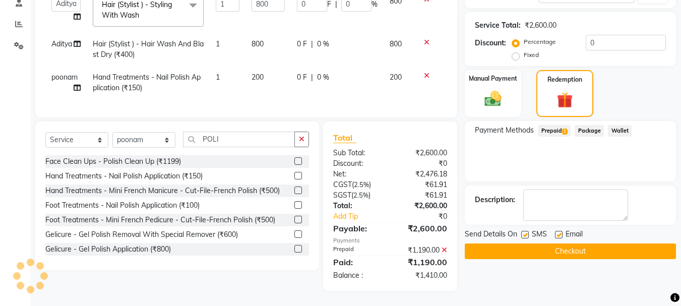
click at [443, 246] on icon at bounding box center [444, 249] width 6 height 7
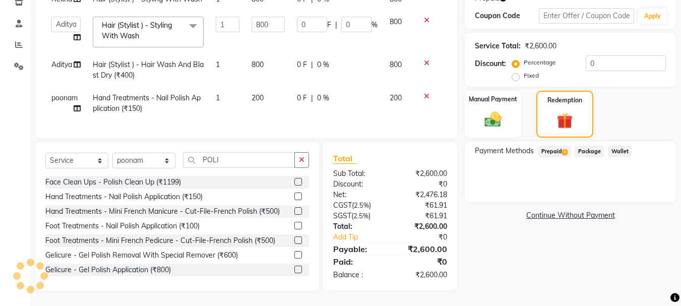
scroll to position [186, 0]
click at [560, 146] on span "Prepaid 1" at bounding box center [554, 152] width 33 height 12
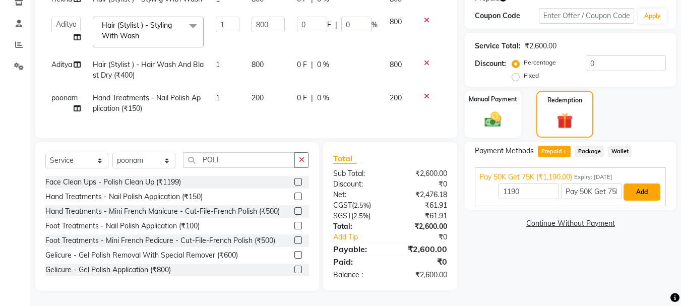
click at [646, 183] on button "Add" at bounding box center [641, 191] width 37 height 17
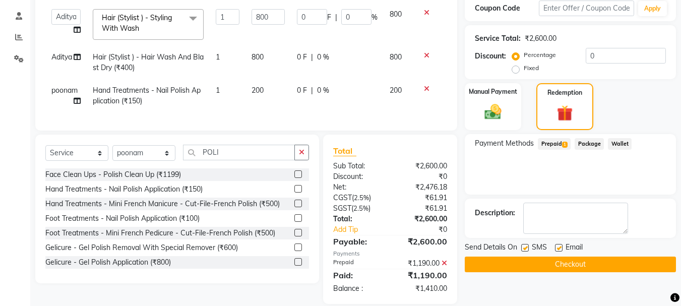
click at [568, 265] on button "Checkout" at bounding box center [570, 265] width 211 height 16
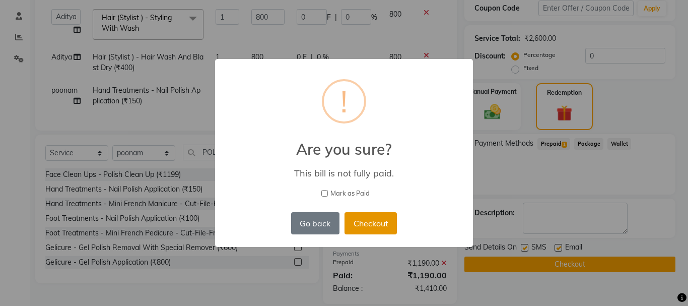
click at [369, 226] on button "Checkout" at bounding box center [371, 223] width 52 height 22
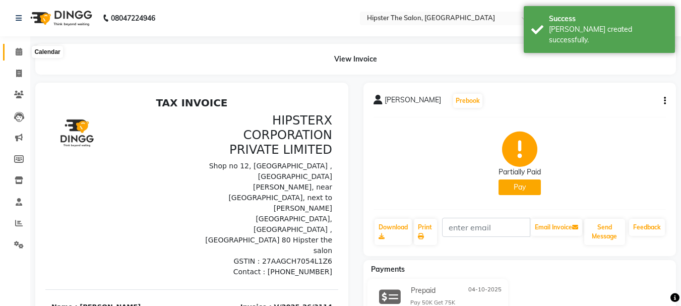
click at [18, 51] on icon at bounding box center [19, 52] width 7 height 8
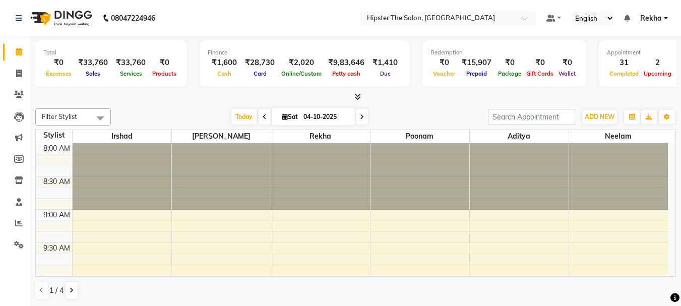
click at [362, 120] on span at bounding box center [362, 117] width 12 height 16
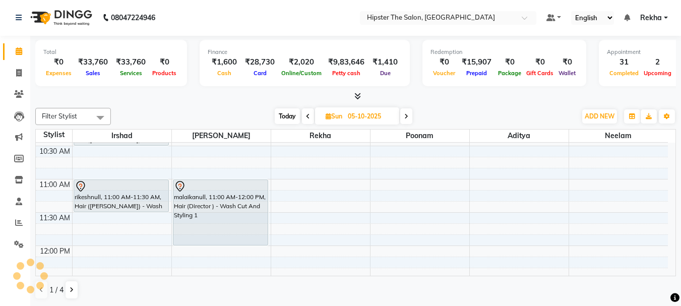
scroll to position [165, 0]
